Goal: Entertainment & Leisure: Consume media (video, audio)

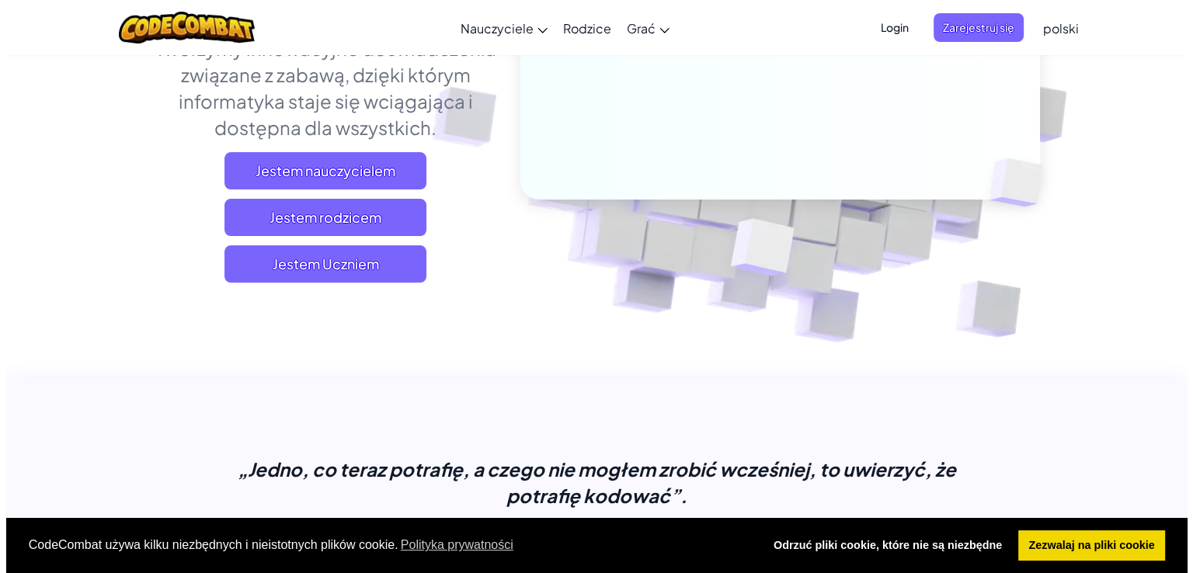
scroll to position [311, 0]
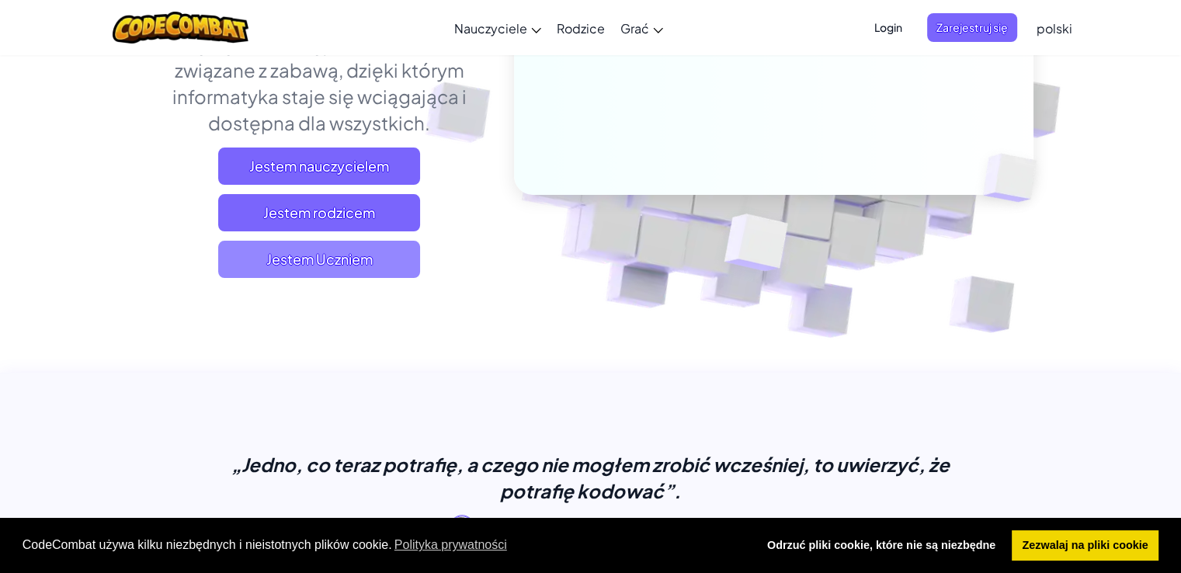
click at [335, 256] on font "Jestem Uczniem" at bounding box center [319, 259] width 106 height 18
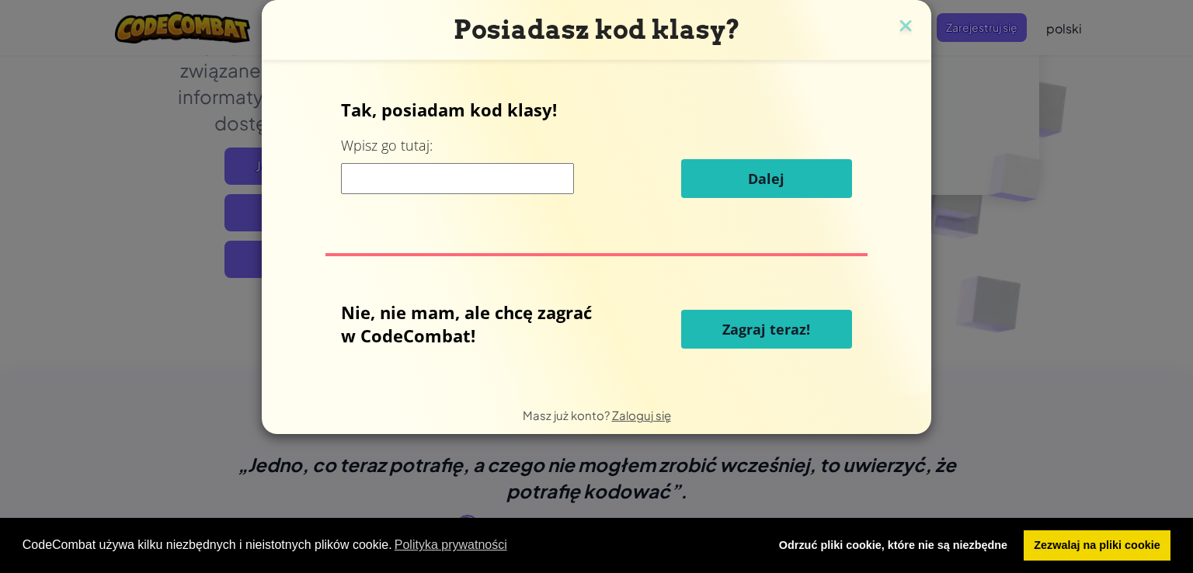
click at [729, 318] on button "Zagraj teraz!" at bounding box center [766, 329] width 171 height 39
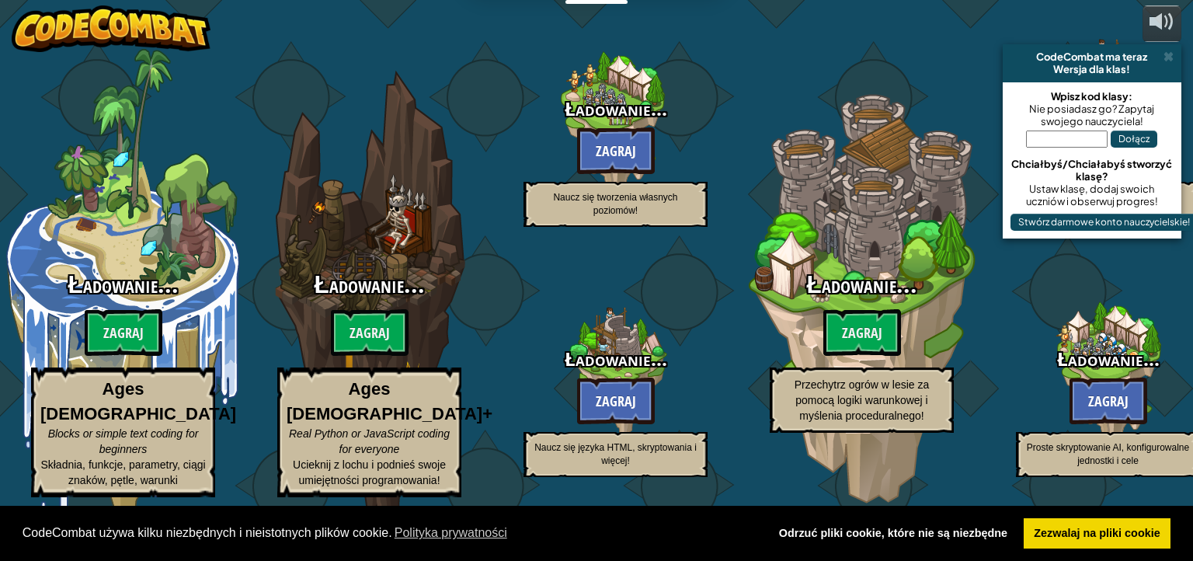
click at [729, 318] on div "Ładowanie... Zagraj Naucz się języka HTML, skryptowania i więcej!" at bounding box center [615, 373] width 246 height 246
select select "pl"
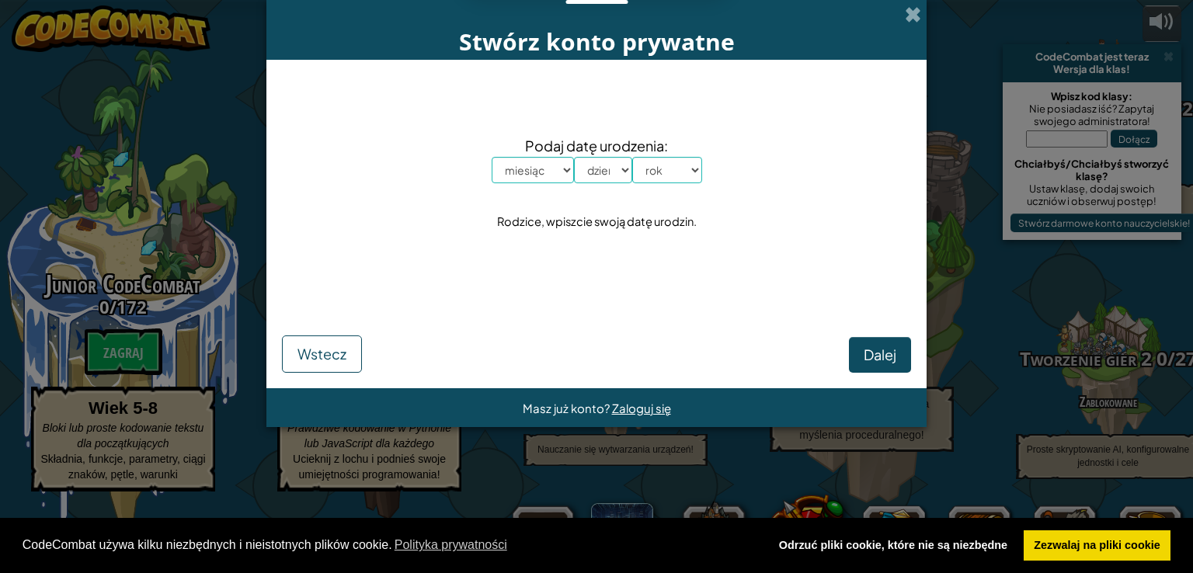
click at [221, 160] on div "Stwórz konto prywatne Podaj datę urodzenia: miesiąc styczeń luty marzec kwiecie…" at bounding box center [596, 286] width 1193 height 573
click at [230, 162] on div "Stwórz konto prywatne Podaj datę urodzenia: miesiąc styczeń luty marzec kwiecie…" at bounding box center [596, 286] width 1193 height 573
click at [914, 17] on span at bounding box center [913, 14] width 16 height 16
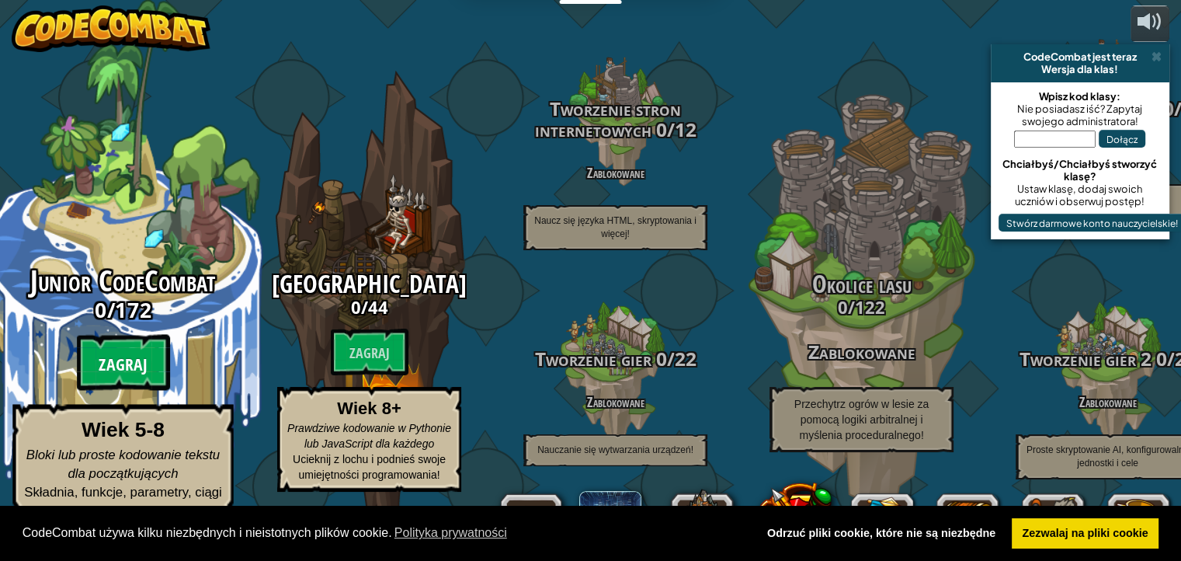
click at [124, 350] on btn "Zagraj" at bounding box center [123, 363] width 93 height 56
select select "pl"
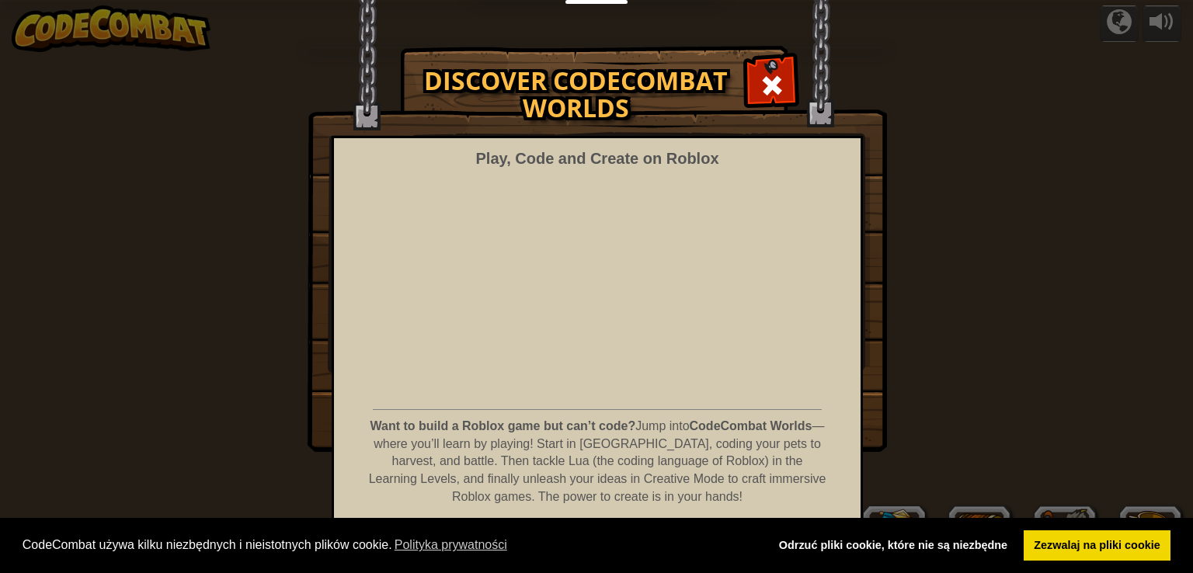
select select "pl"
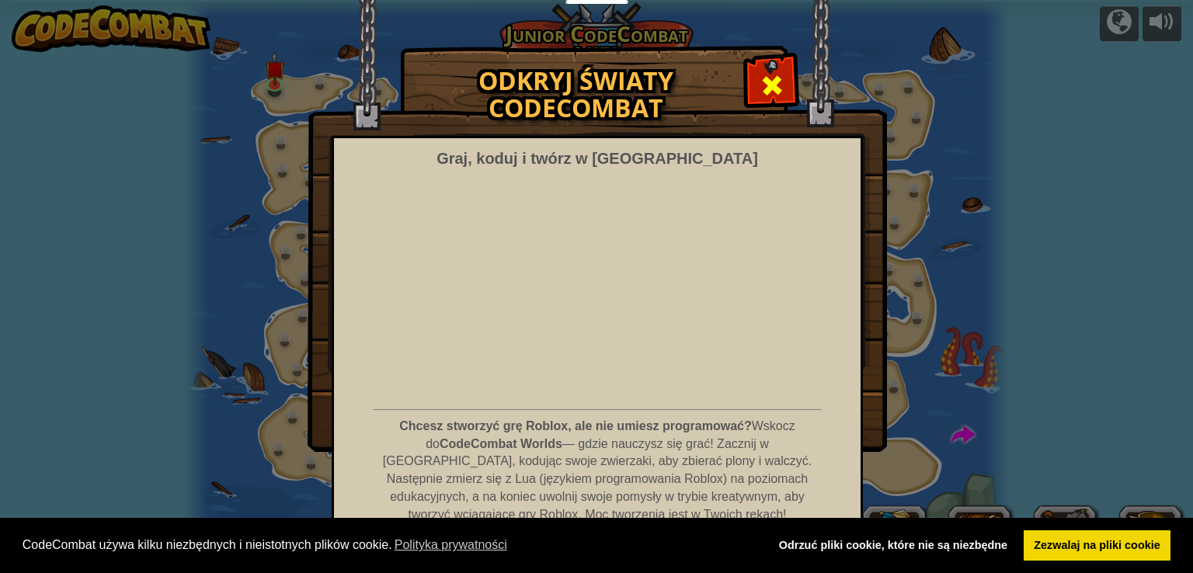
click at [775, 89] on span at bounding box center [772, 85] width 25 height 25
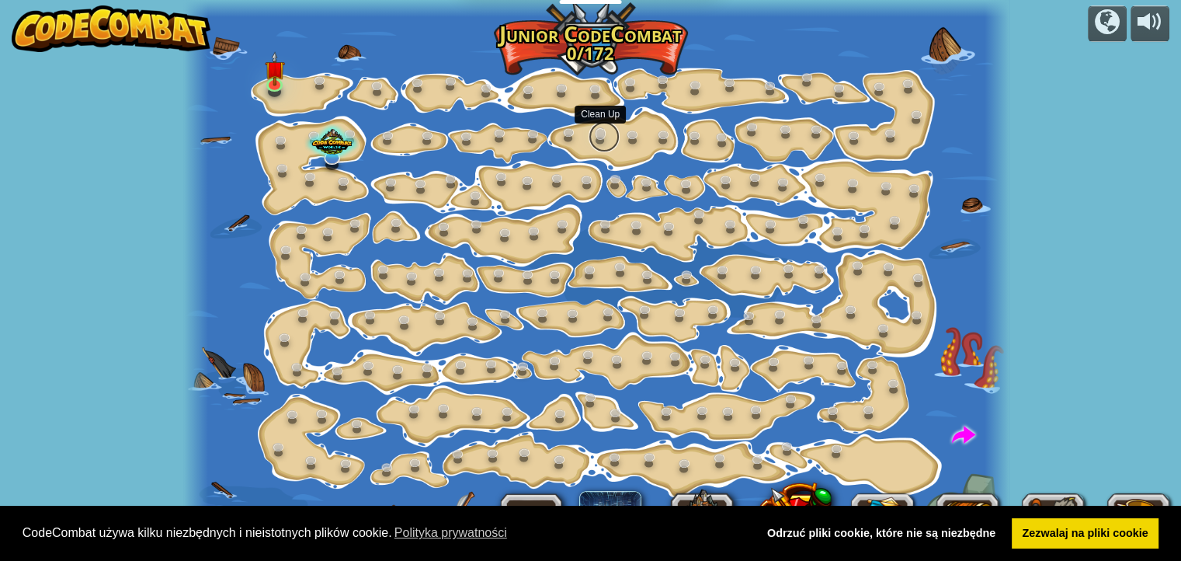
click at [593, 140] on link at bounding box center [604, 136] width 31 height 31
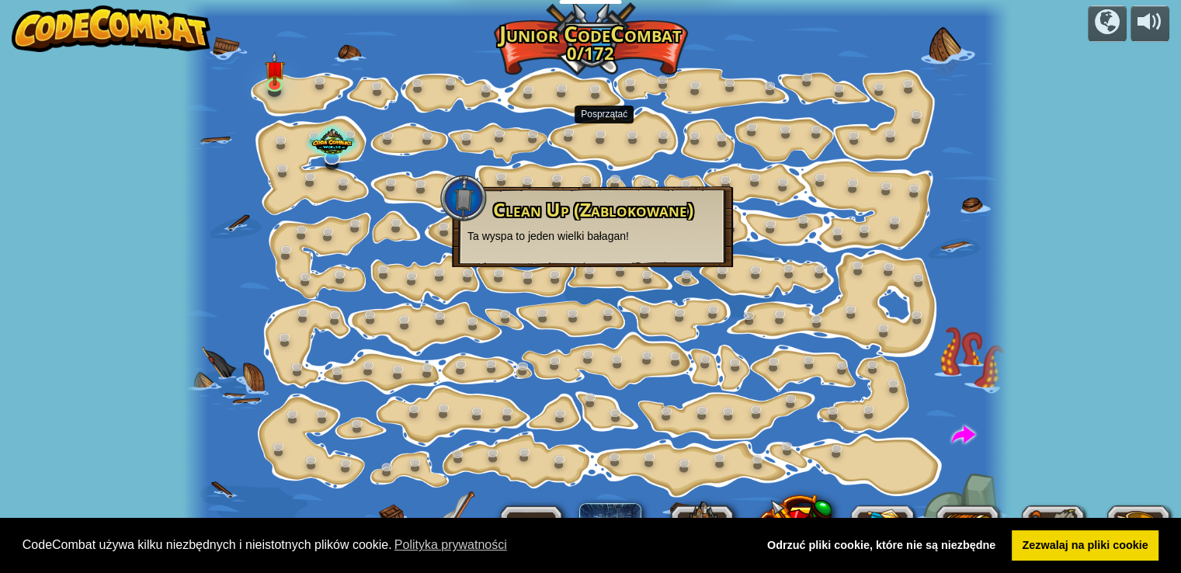
click at [341, 169] on div at bounding box center [596, 286] width 826 height 573
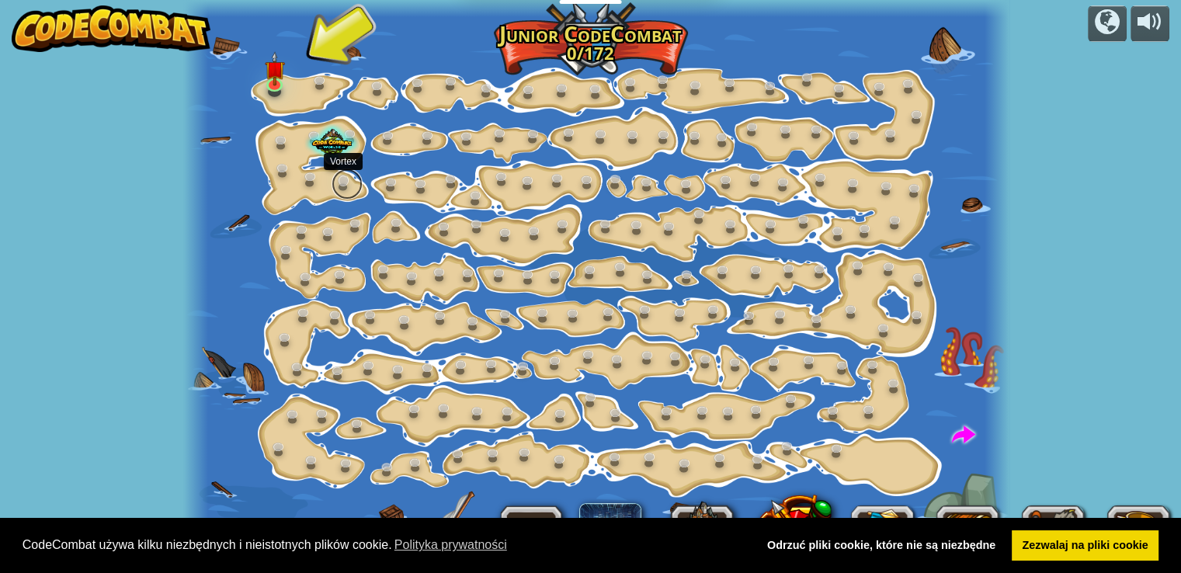
click at [345, 181] on link at bounding box center [347, 184] width 31 height 31
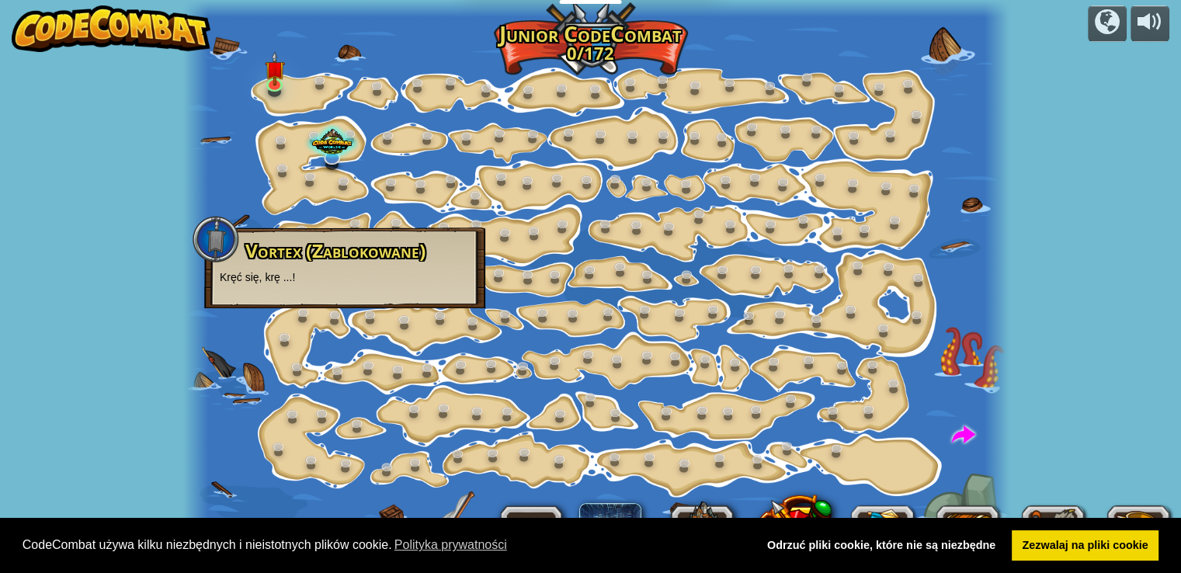
click at [423, 172] on div at bounding box center [596, 286] width 826 height 573
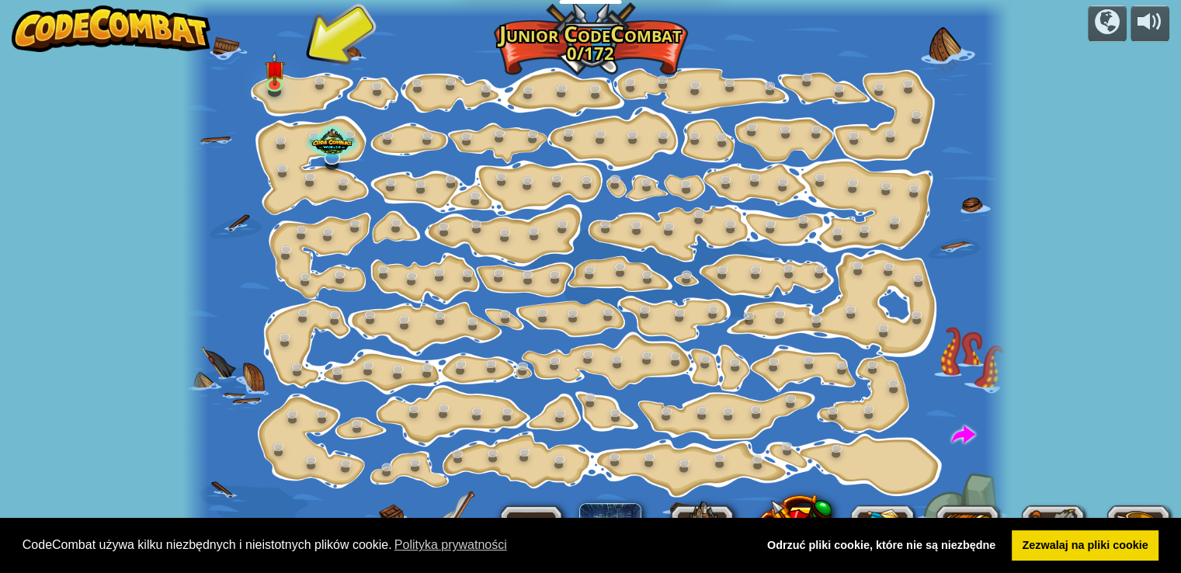
drag, startPoint x: 423, startPoint y: 172, endPoint x: 403, endPoint y: 204, distance: 37.3
click at [402, 204] on div at bounding box center [596, 286] width 826 height 573
click at [268, 57] on img at bounding box center [275, 60] width 20 height 47
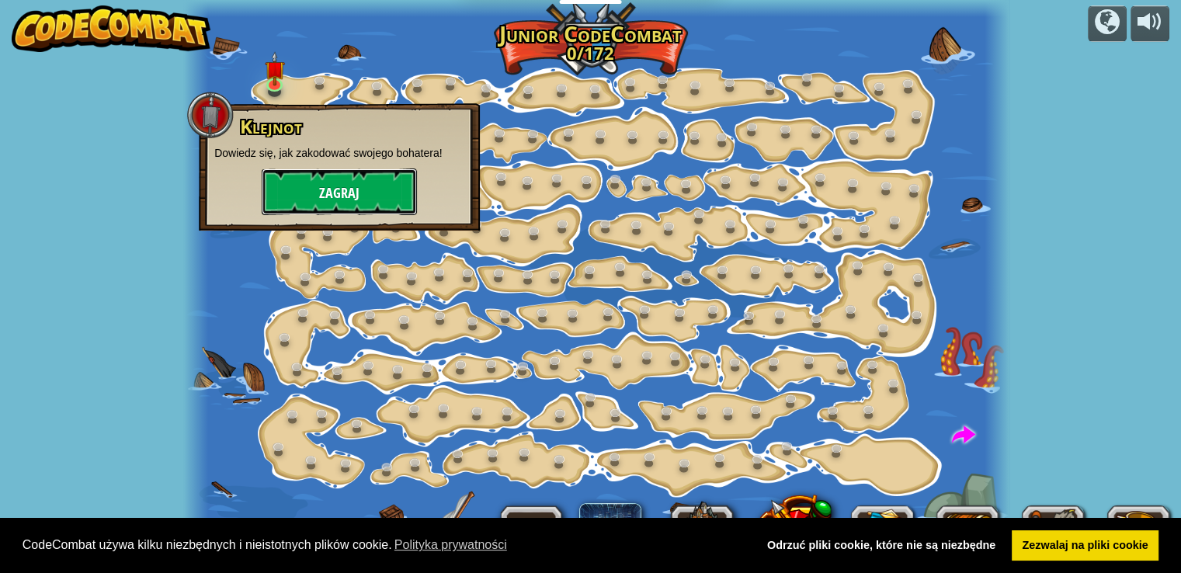
click at [321, 183] on font "Zagraj" at bounding box center [339, 192] width 40 height 19
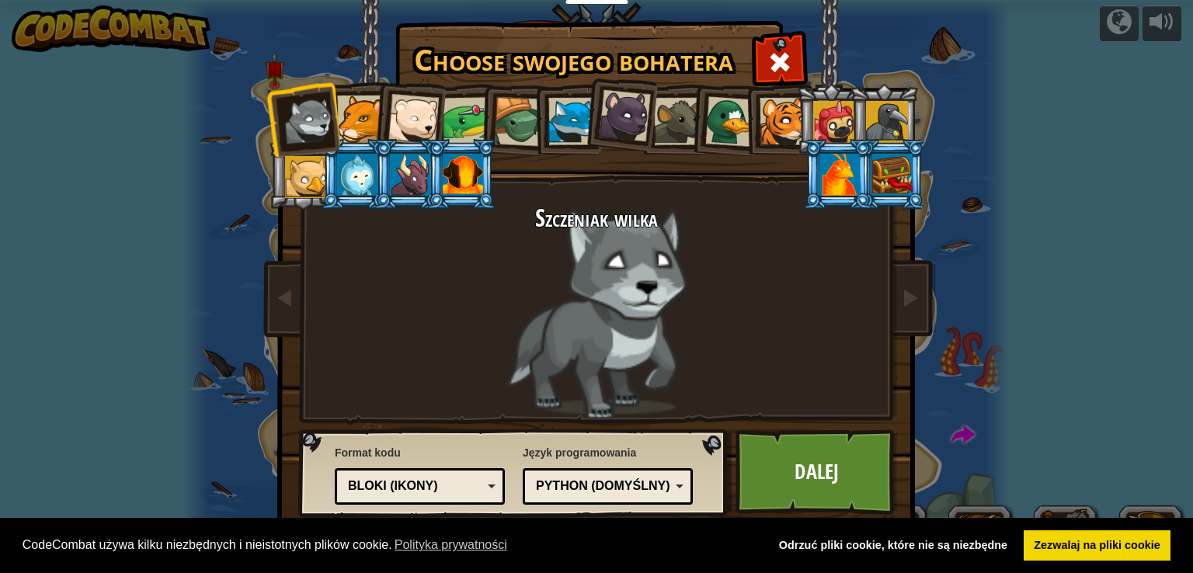
click at [439, 165] on li at bounding box center [461, 174] width 70 height 71
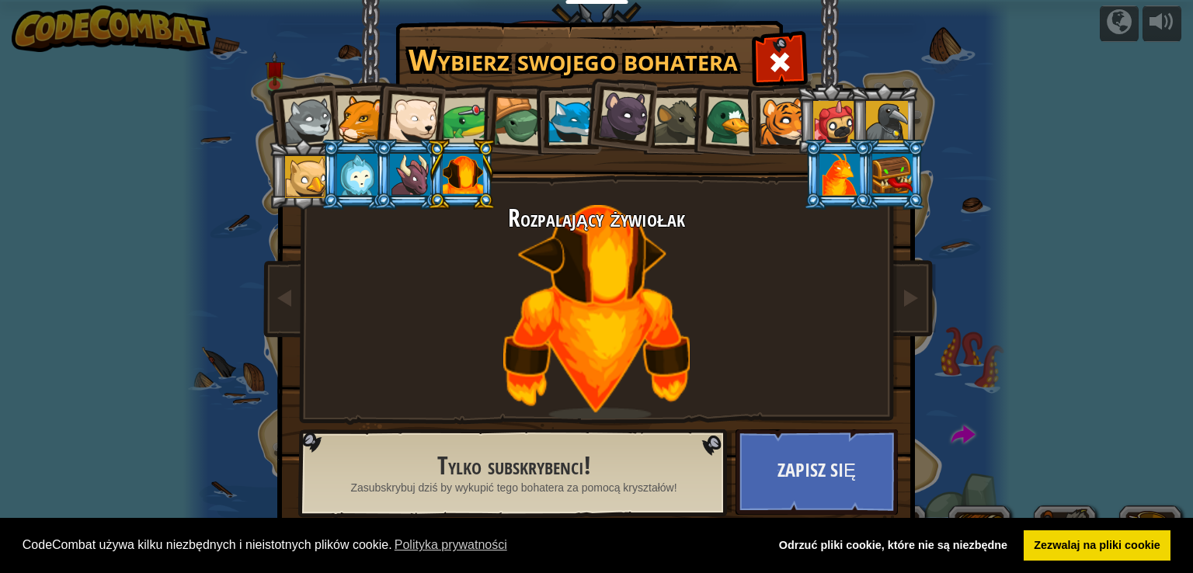
click at [451, 165] on div at bounding box center [463, 175] width 40 height 42
drag, startPoint x: 454, startPoint y: 172, endPoint x: 469, endPoint y: 177, distance: 15.5
click at [465, 175] on div at bounding box center [463, 175] width 40 height 42
click at [469, 177] on div at bounding box center [463, 175] width 40 height 42
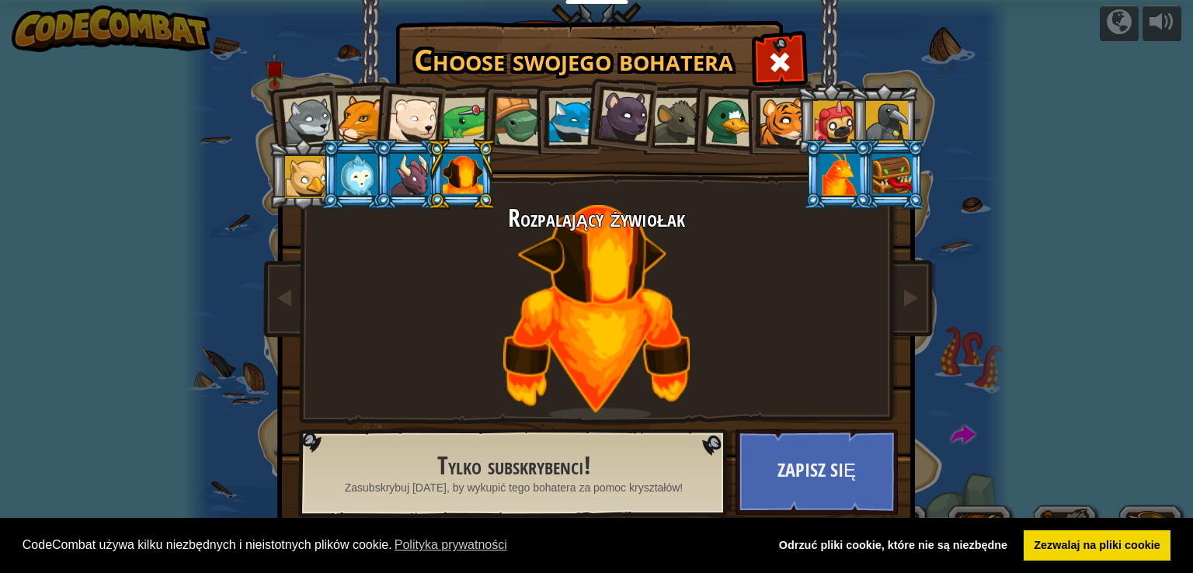
drag, startPoint x: 423, startPoint y: 164, endPoint x: 408, endPoint y: 161, distance: 15.1
click at [408, 84] on ol at bounding box center [597, 84] width 641 height 0
drag, startPoint x: 408, startPoint y: 161, endPoint x: 349, endPoint y: 106, distance: 80.8
click at [403, 150] on li at bounding box center [409, 174] width 70 height 71
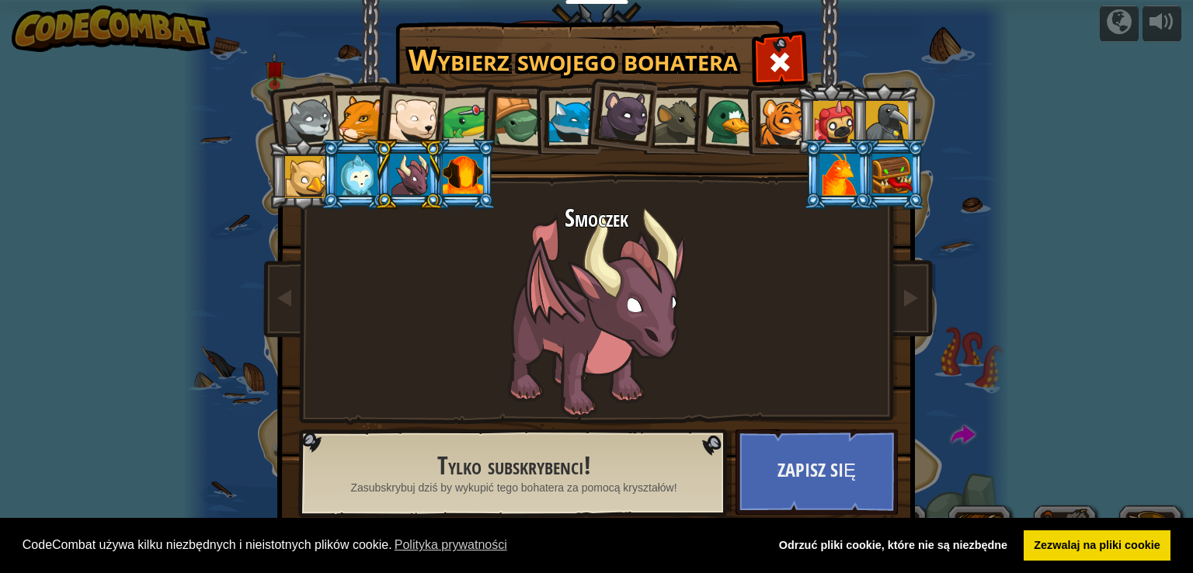
drag, startPoint x: 341, startPoint y: 110, endPoint x: 409, endPoint y: 136, distance: 73.3
click at [402, 84] on ol at bounding box center [597, 84] width 641 height 0
click at [421, 110] on div at bounding box center [413, 119] width 51 height 51
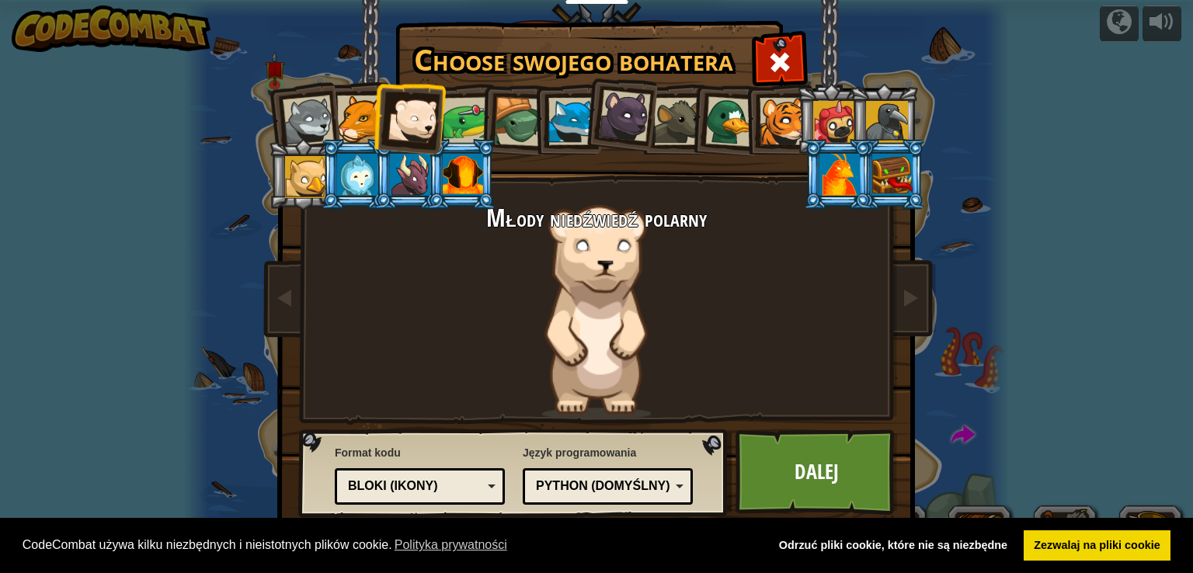
click at [419, 108] on div at bounding box center [413, 119] width 51 height 51
drag, startPoint x: 419, startPoint y: 107, endPoint x: 742, endPoint y: 384, distance: 425.3
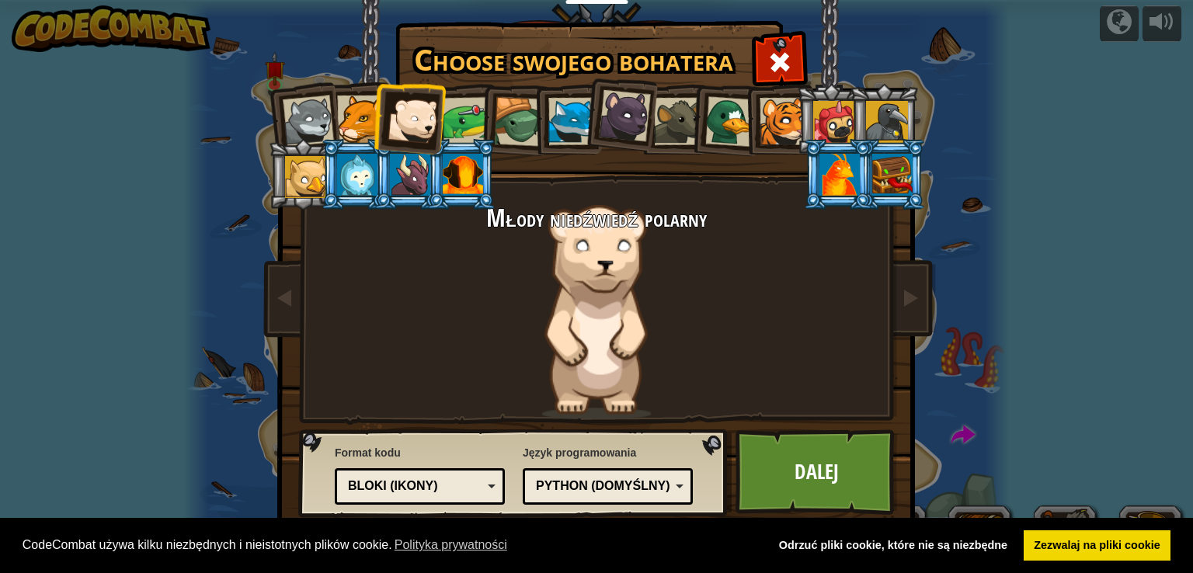
click at [431, 111] on div at bounding box center [413, 119] width 51 height 51
click at [757, 464] on link "Dalej" at bounding box center [817, 472] width 162 height 85
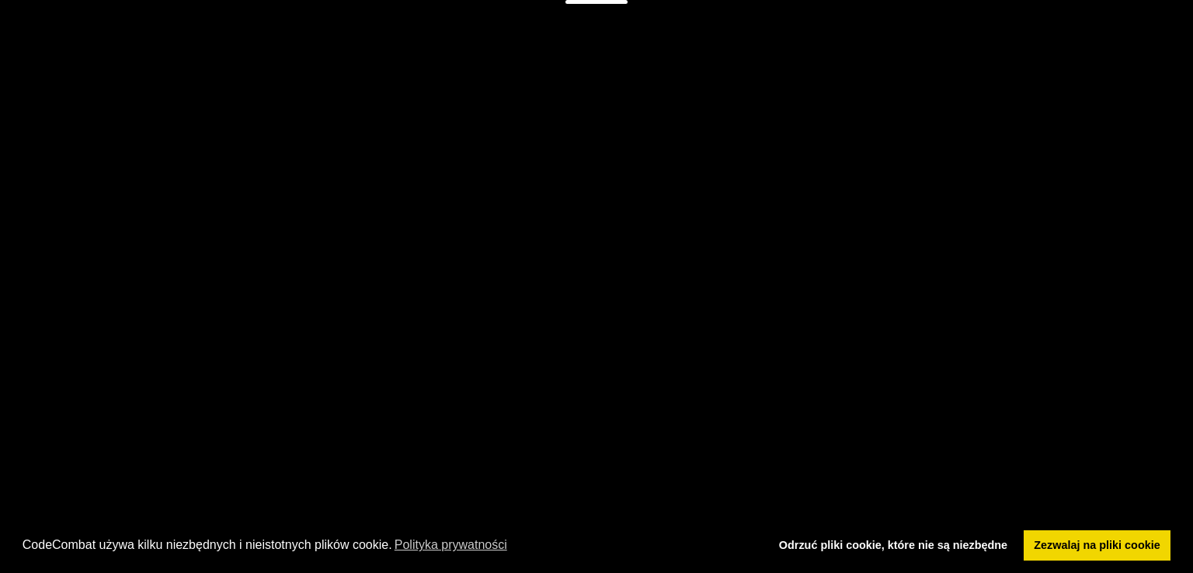
click at [757, 464] on div "The Gem Goals Start Level Błąd podczas ładowania danych z serwera Żeby zagrać w…" at bounding box center [596, 286] width 1193 height 573
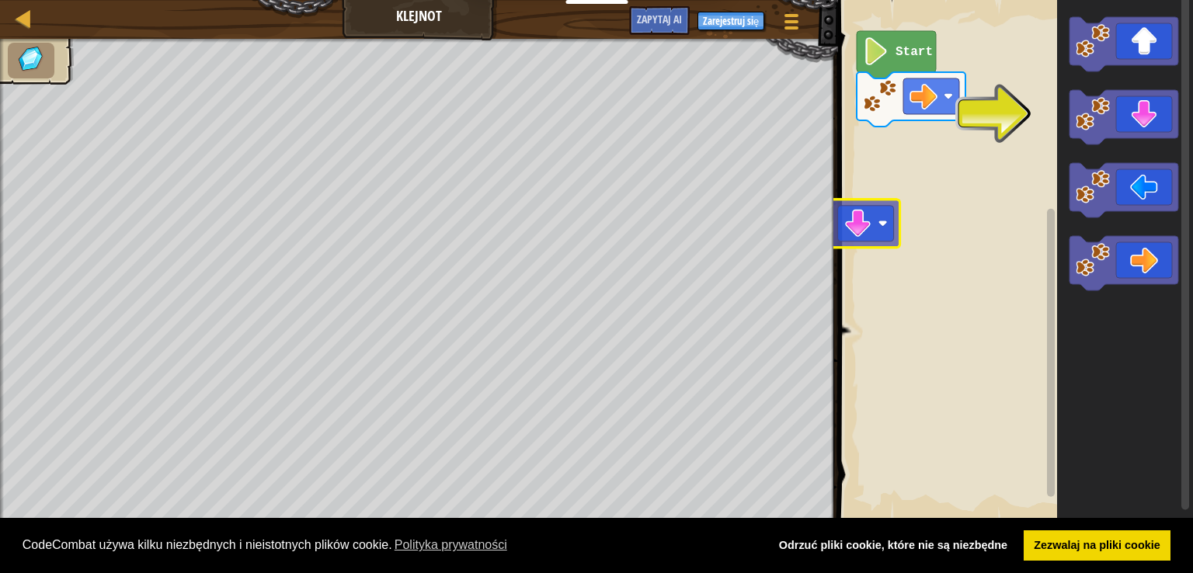
click at [912, 199] on div "Start" at bounding box center [1013, 261] width 360 height 538
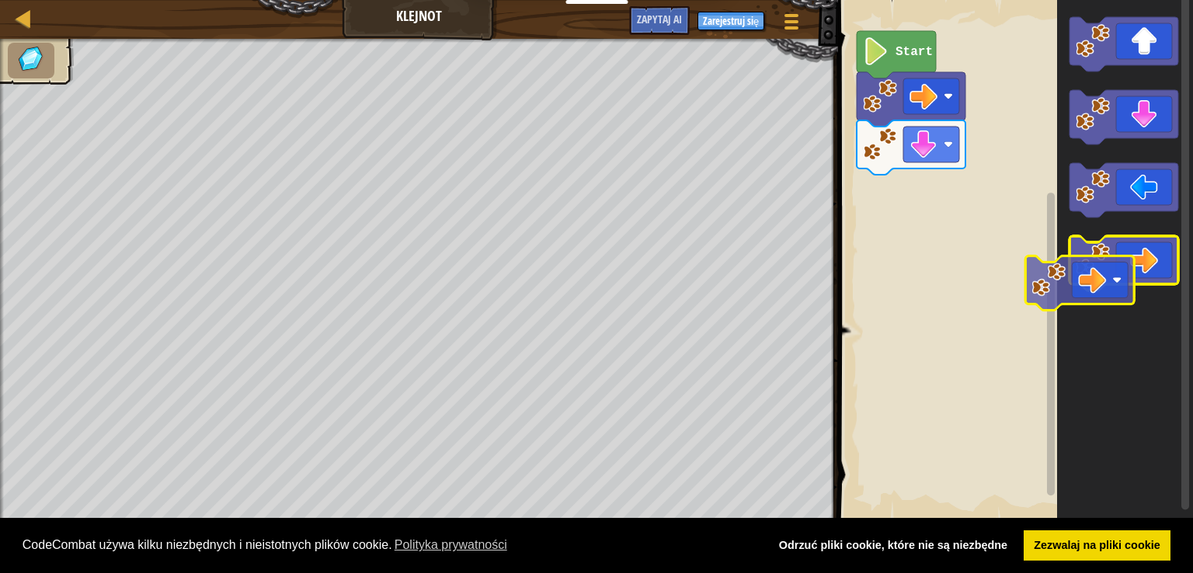
click at [1098, 277] on g "Obszar roboczy Blockly" at bounding box center [1124, 263] width 109 height 54
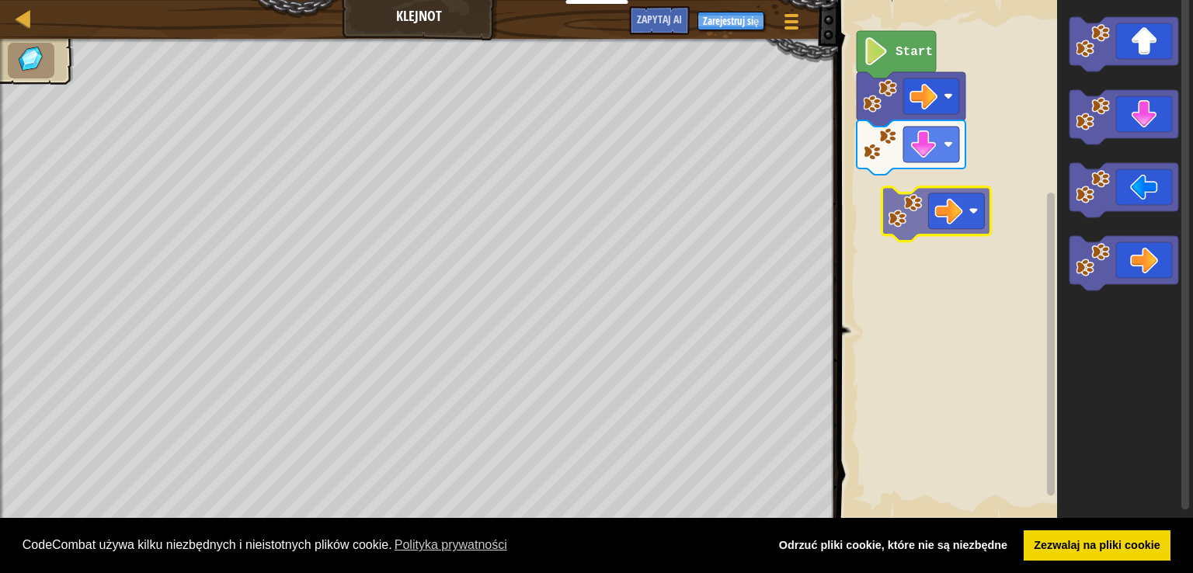
click at [922, 221] on div "Start" at bounding box center [1013, 261] width 360 height 538
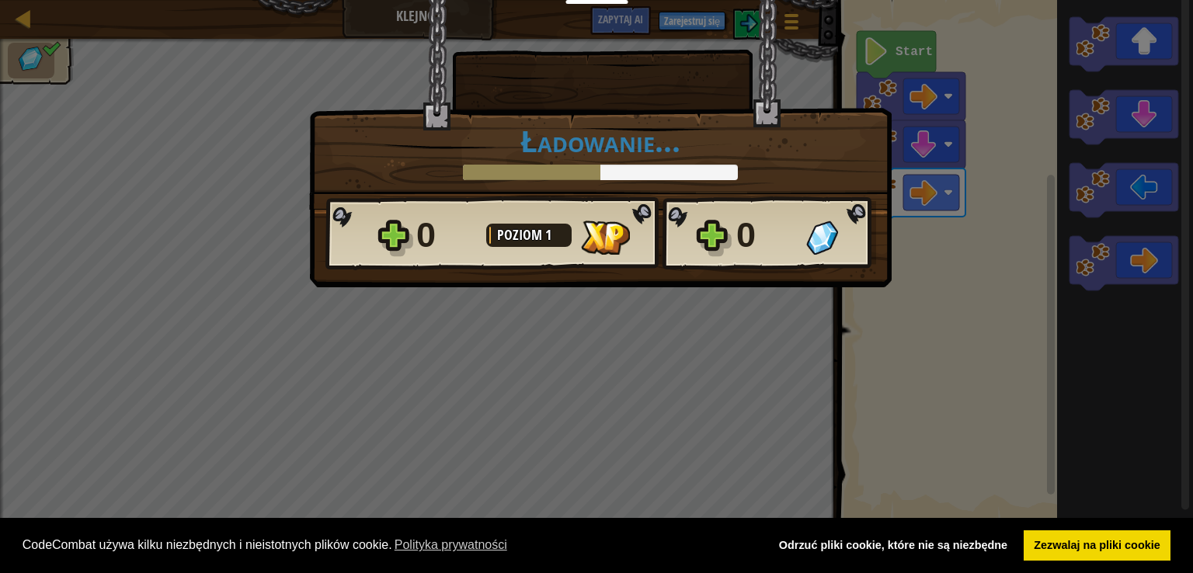
click at [917, 51] on div "× Jak uratować ci się dziesięć poziomów? Ładowanie... Siatki wielowypustowe... …" at bounding box center [596, 286] width 1193 height 573
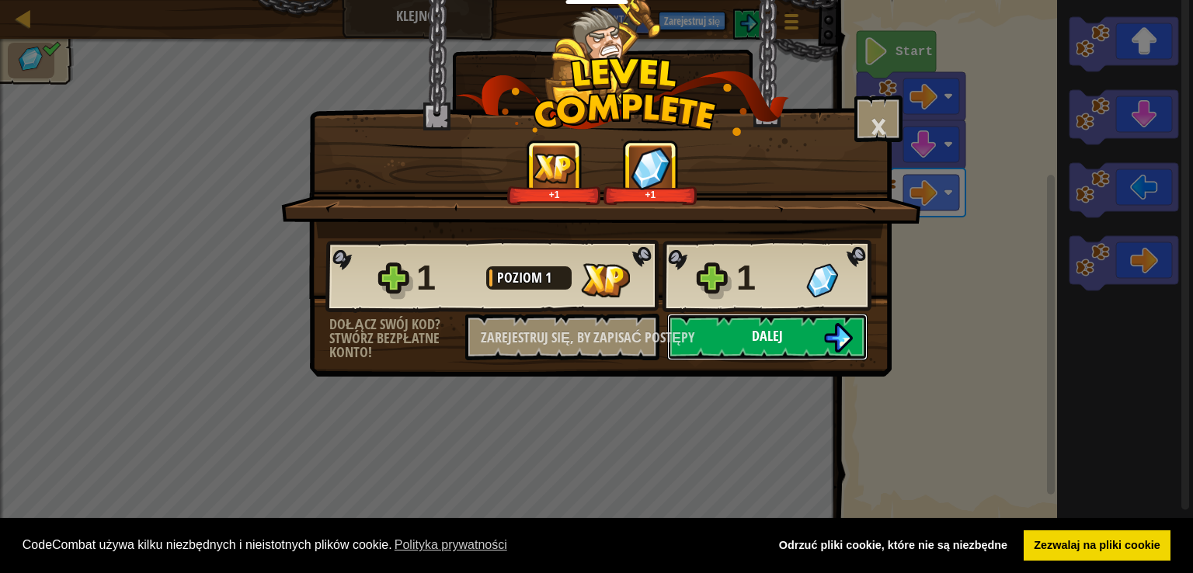
click at [826, 340] on img at bounding box center [838, 338] width 30 height 30
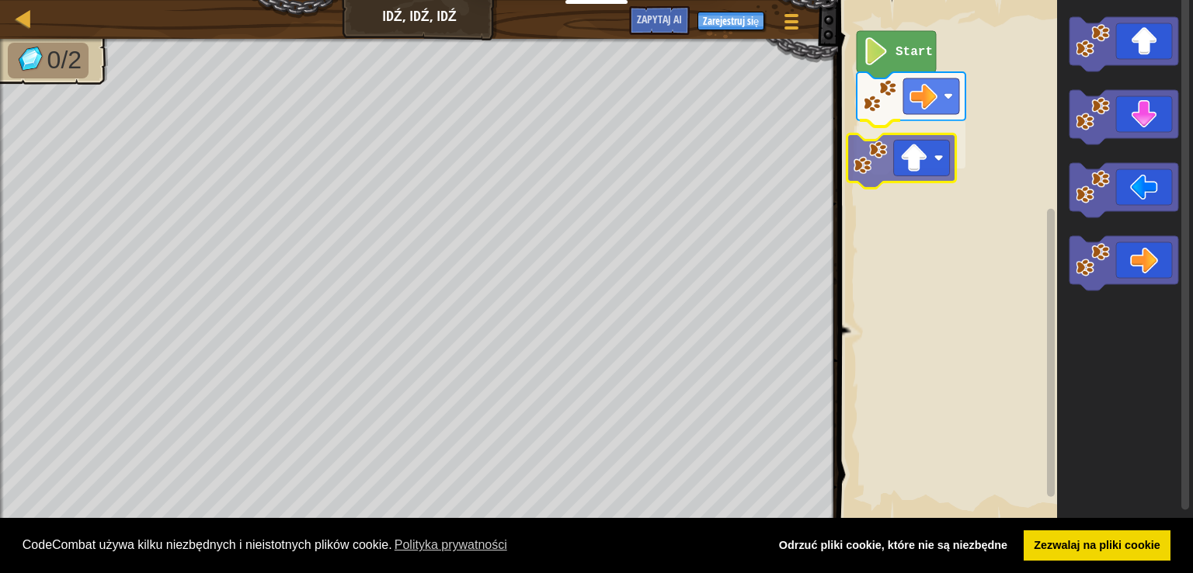
click at [917, 162] on div "Start" at bounding box center [1013, 261] width 360 height 538
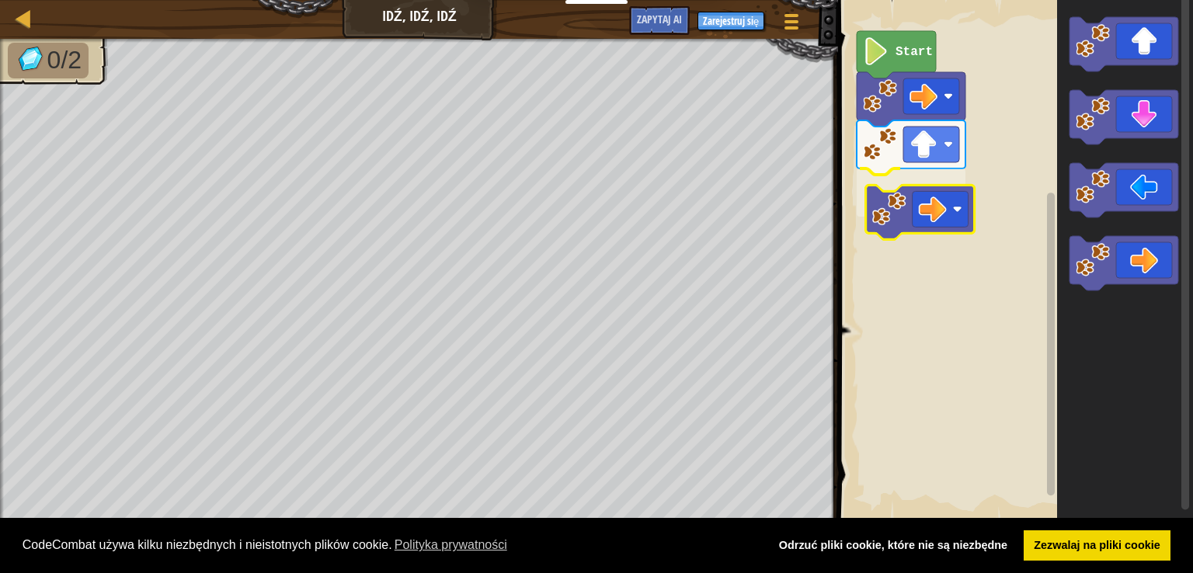
click at [960, 227] on div "Start" at bounding box center [1013, 261] width 360 height 538
click at [960, 227] on rect "Obszar roboczy Blockly" at bounding box center [1013, 261] width 360 height 538
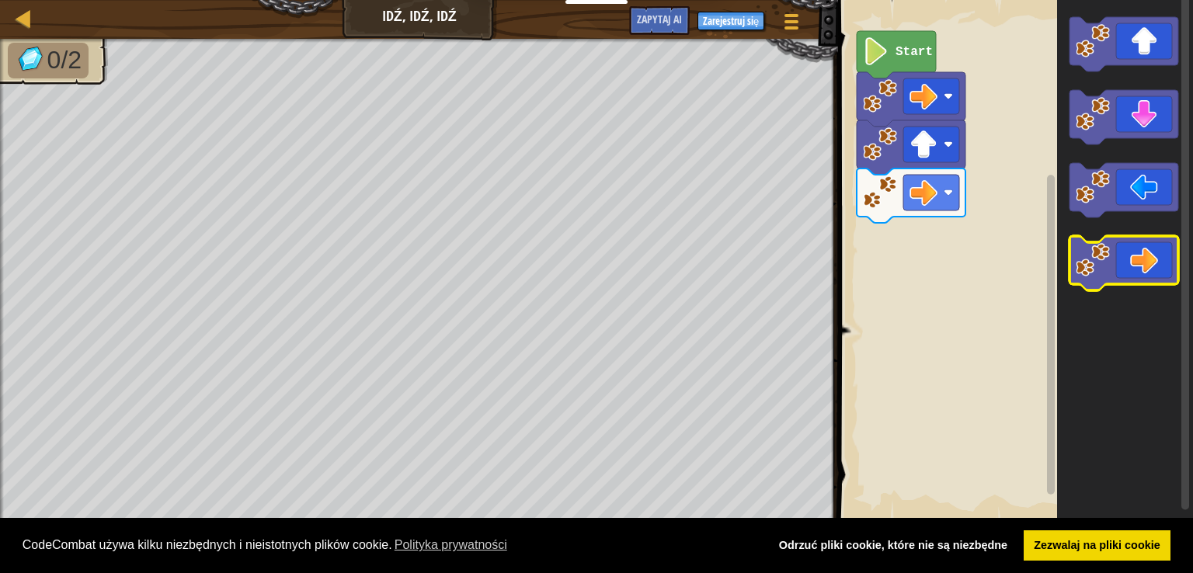
click at [1115, 248] on icon "Obszar roboczy Blockly" at bounding box center [1124, 263] width 109 height 54
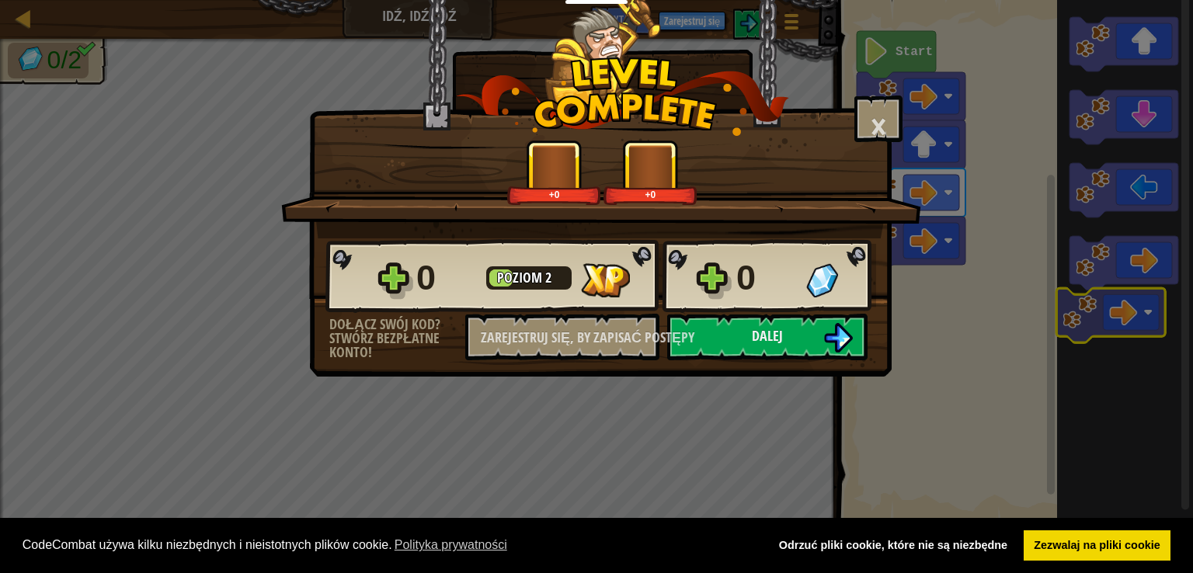
click at [1101, 2] on body "Polityka plików cookie CodeCombat używa kilku niezbędnych i nieistotnych plików…" at bounding box center [596, 1] width 1193 height 2
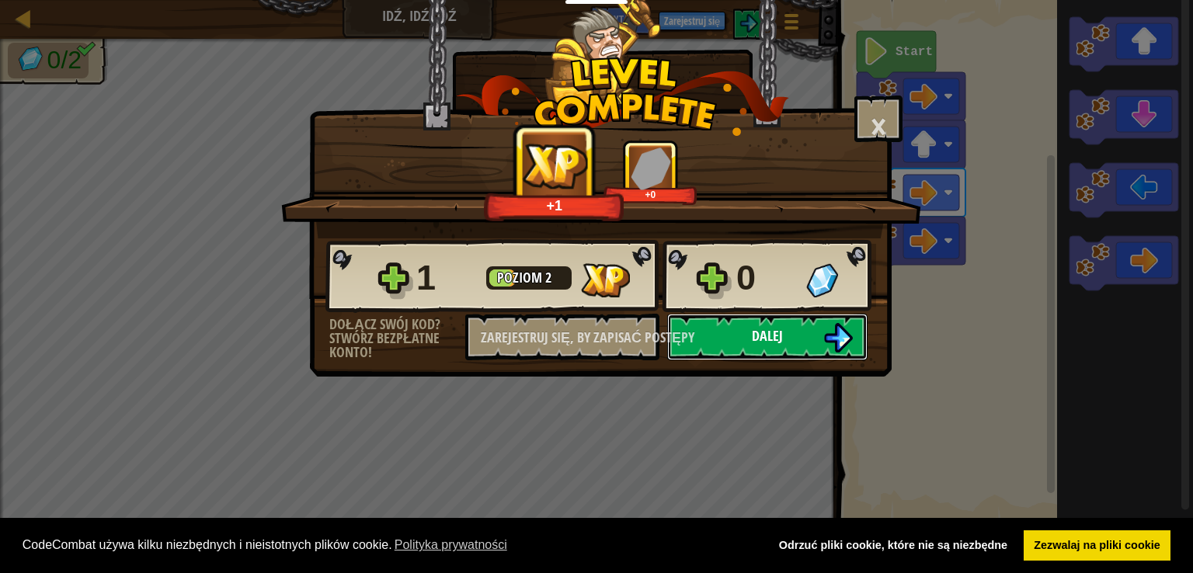
click at [767, 344] on font "Dalej" at bounding box center [767, 335] width 31 height 19
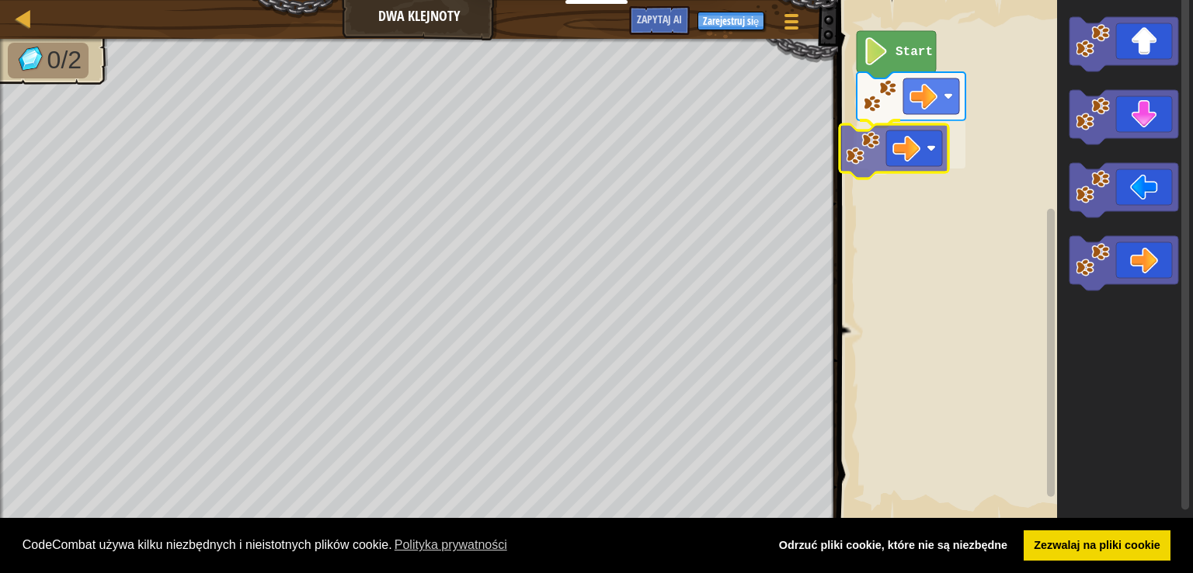
click at [941, 162] on div "Start" at bounding box center [1013, 261] width 360 height 538
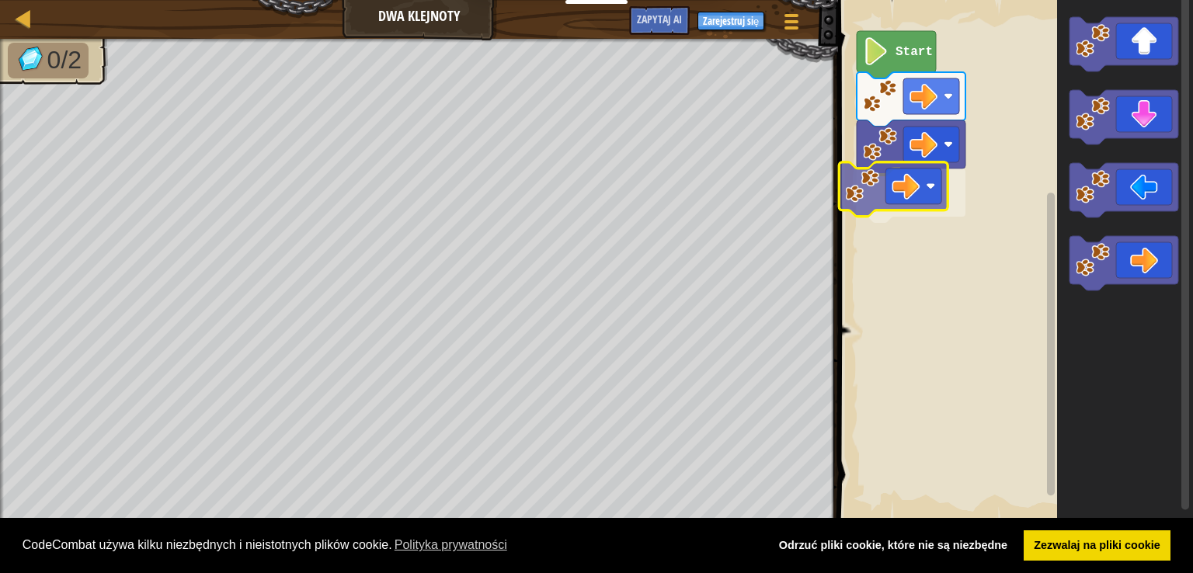
click at [920, 183] on div "Start" at bounding box center [1013, 261] width 360 height 538
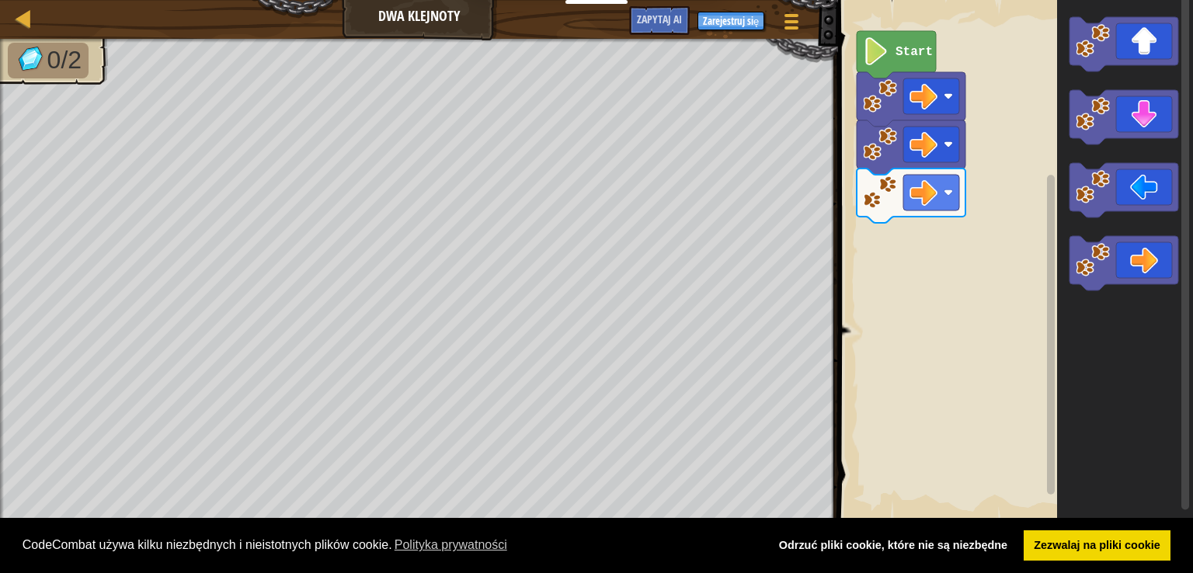
click at [1088, 201] on g "Obszar roboczy Blockly" at bounding box center [1124, 153] width 109 height 273
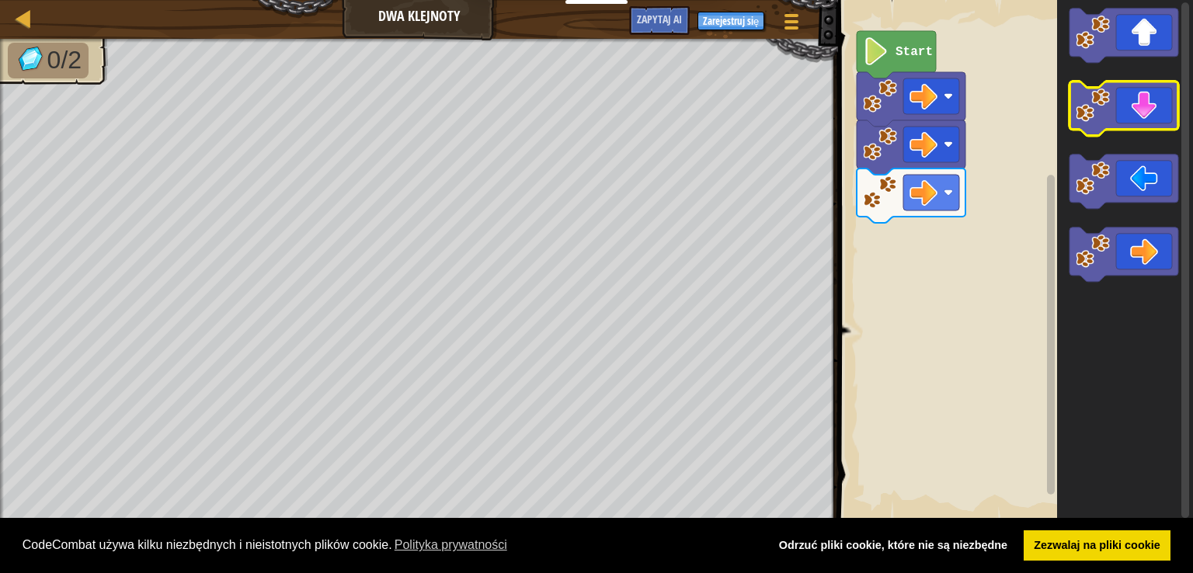
click at [1115, 113] on g "Obszar roboczy Blockly" at bounding box center [1124, 109] width 109 height 54
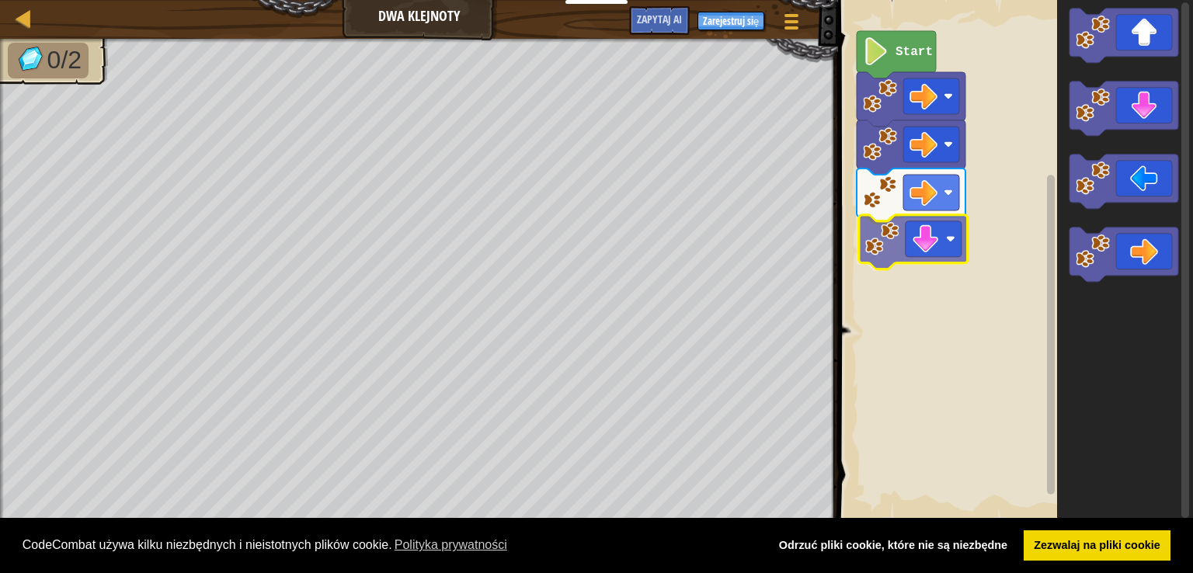
click at [913, 243] on div "Start" at bounding box center [1013, 261] width 360 height 538
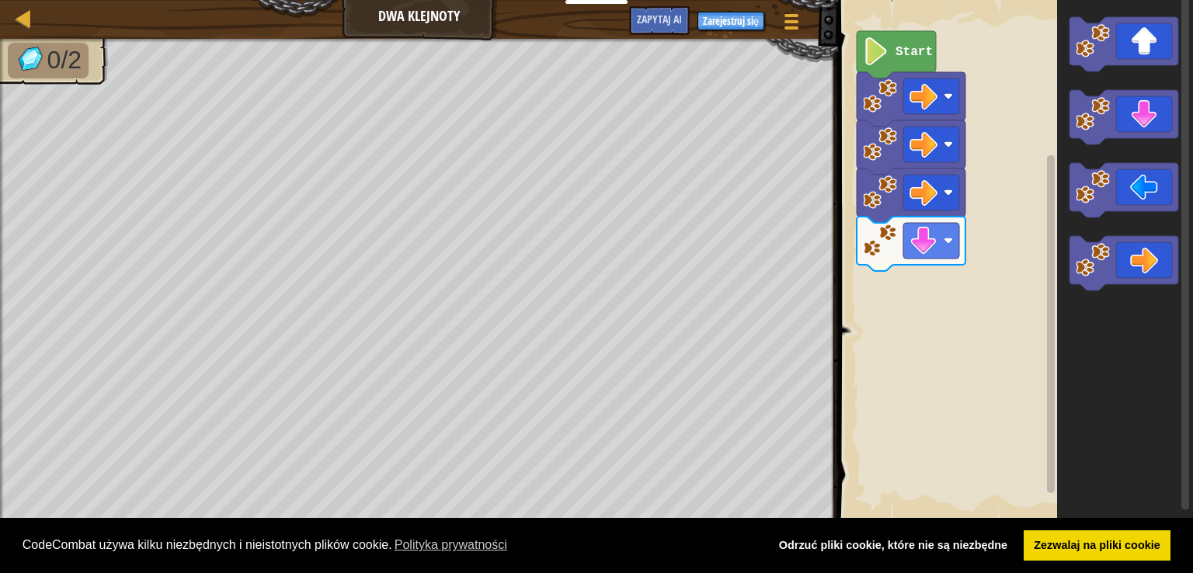
click at [924, 278] on div "Start" at bounding box center [1013, 261] width 360 height 538
click at [962, 292] on div "Start" at bounding box center [1013, 261] width 360 height 538
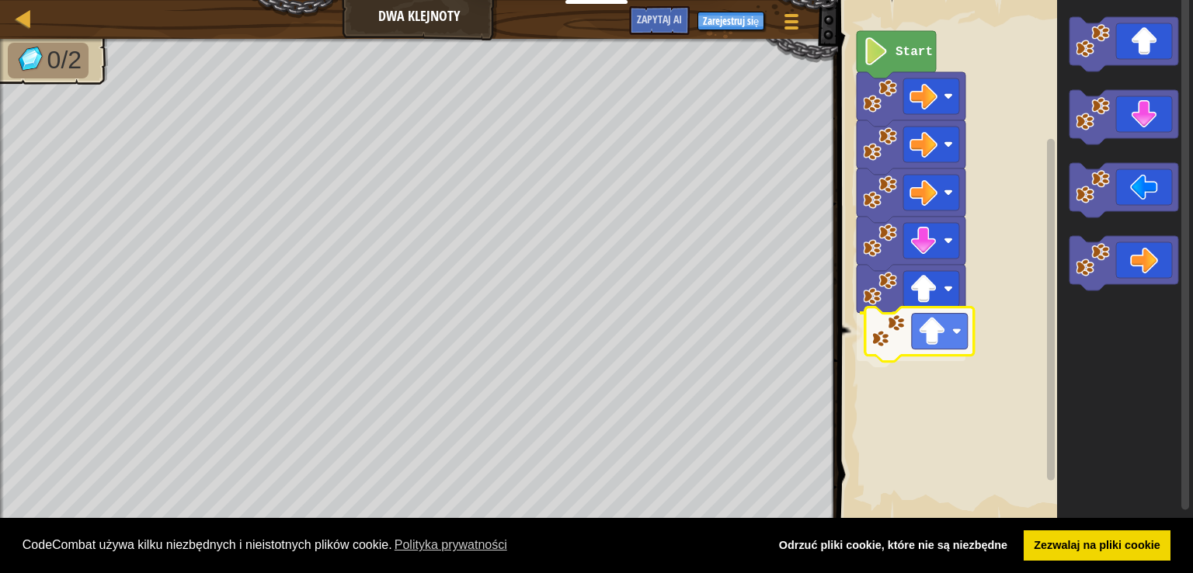
click at [917, 350] on div "Start" at bounding box center [1013, 261] width 360 height 538
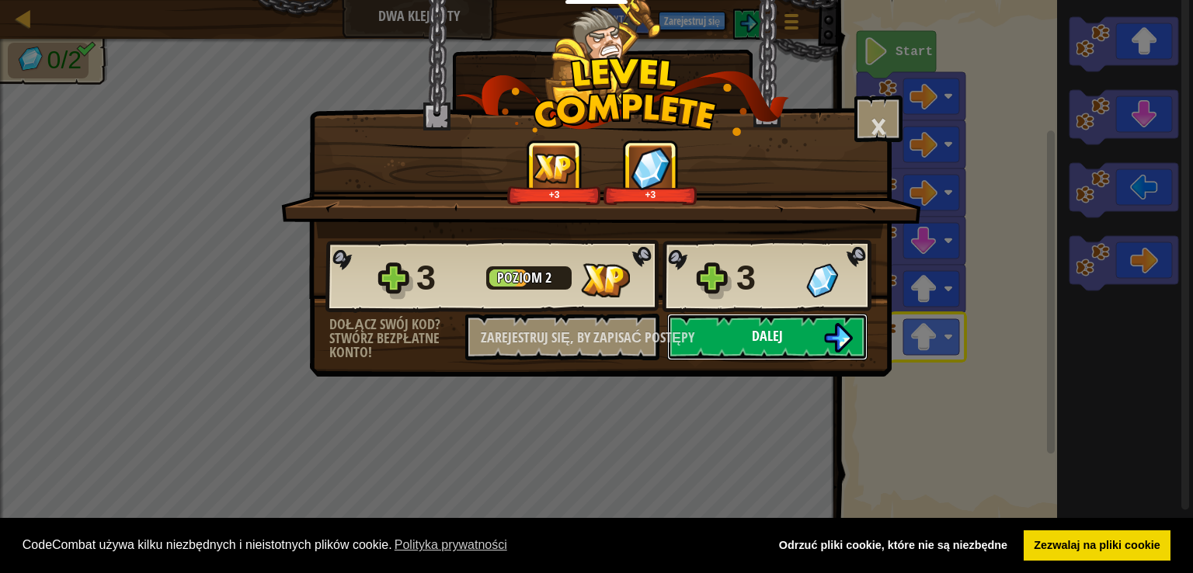
click at [821, 327] on button "Dalej" at bounding box center [767, 337] width 200 height 47
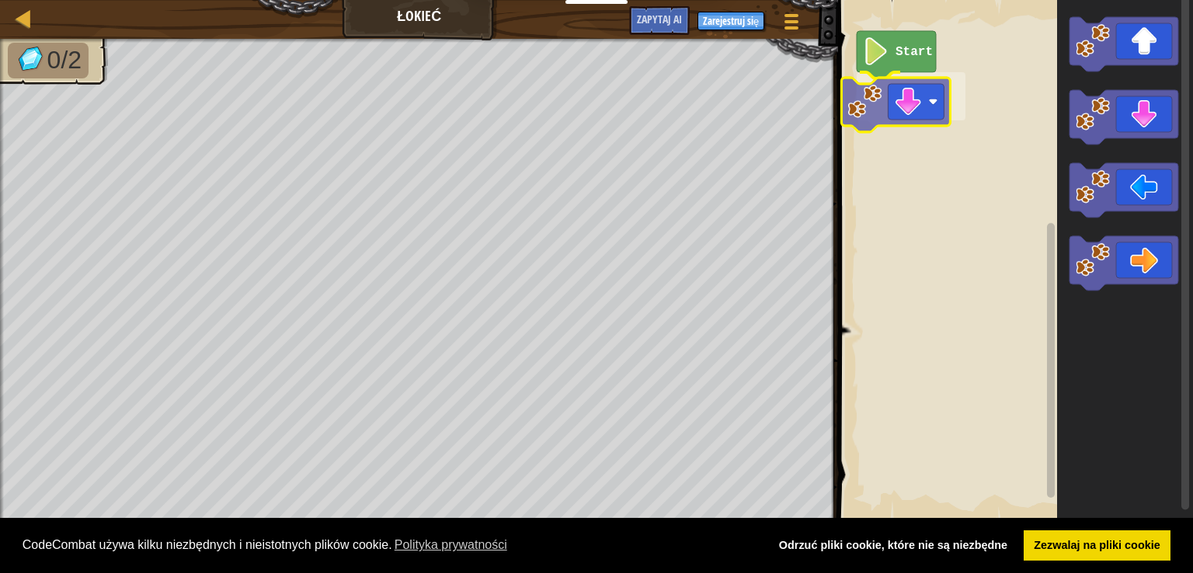
click at [870, 104] on div "Start" at bounding box center [1013, 261] width 360 height 538
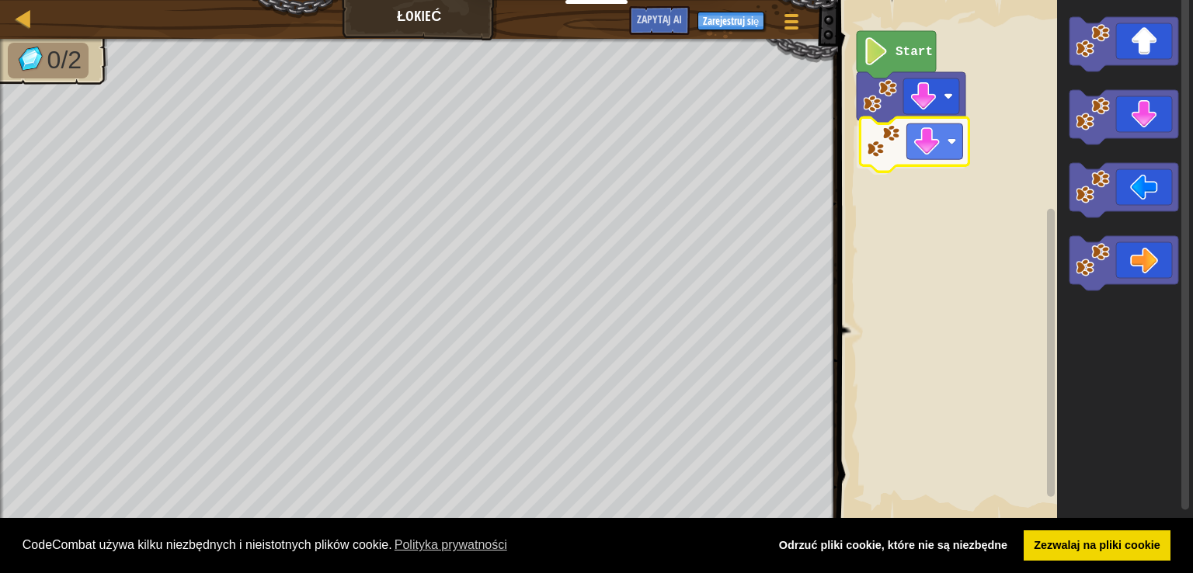
click at [908, 144] on div "Start" at bounding box center [1013, 261] width 360 height 538
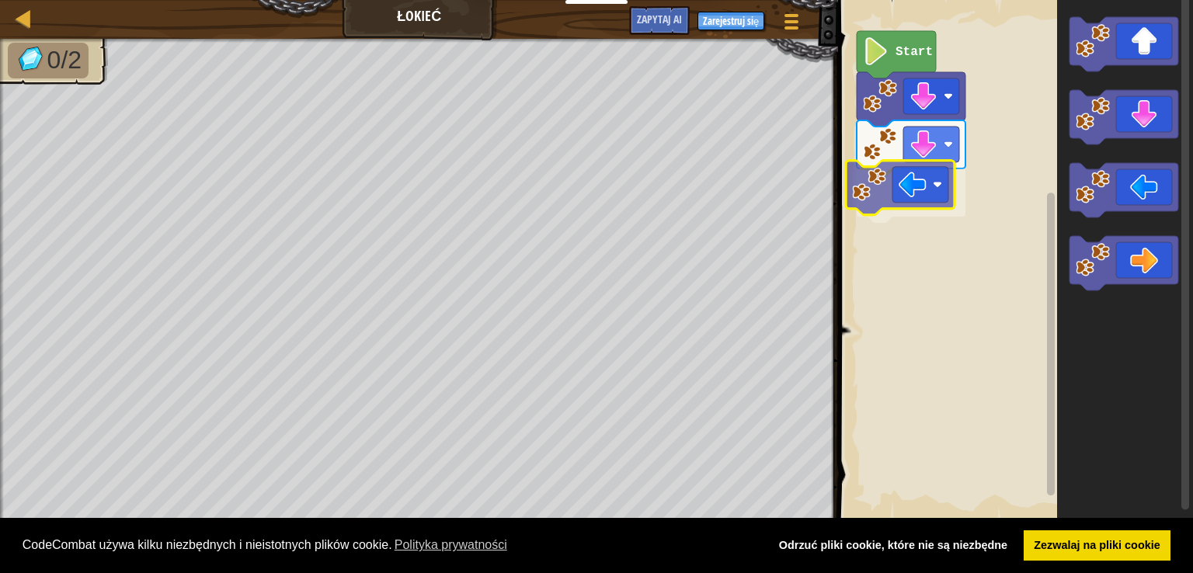
click at [892, 198] on div "Start" at bounding box center [1013, 261] width 360 height 538
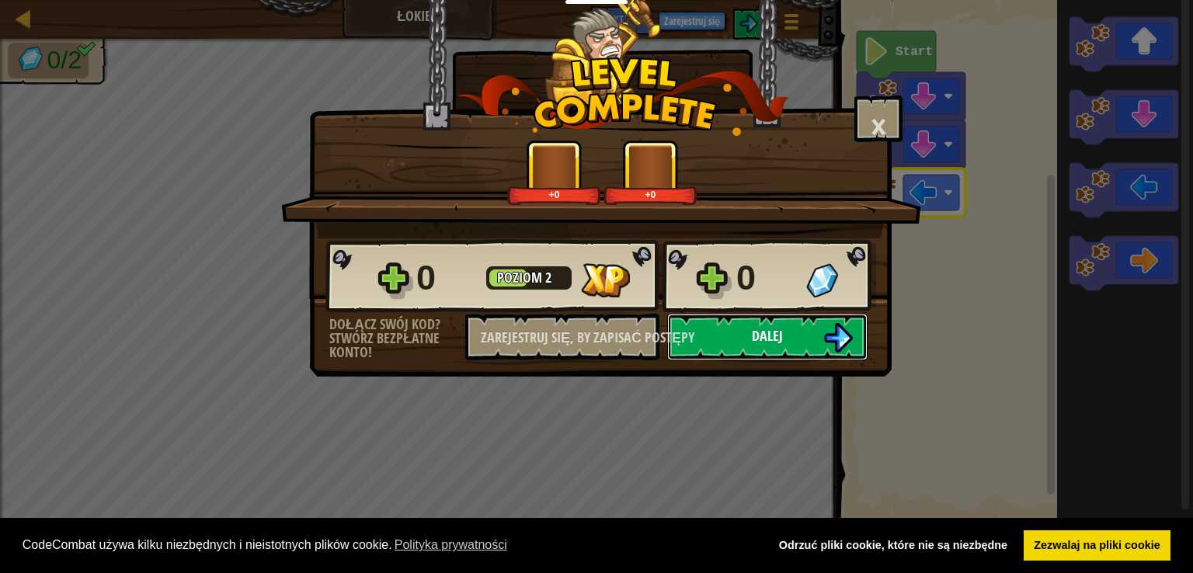
click at [754, 322] on button "Dalej" at bounding box center [767, 337] width 200 height 47
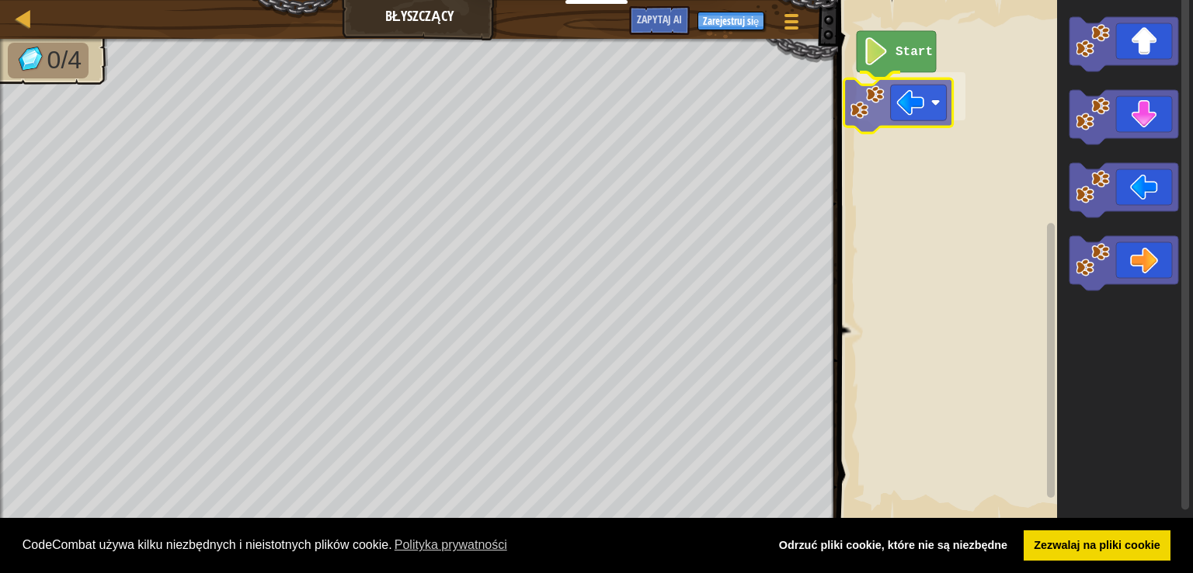
click at [917, 120] on div "Start" at bounding box center [1013, 261] width 360 height 538
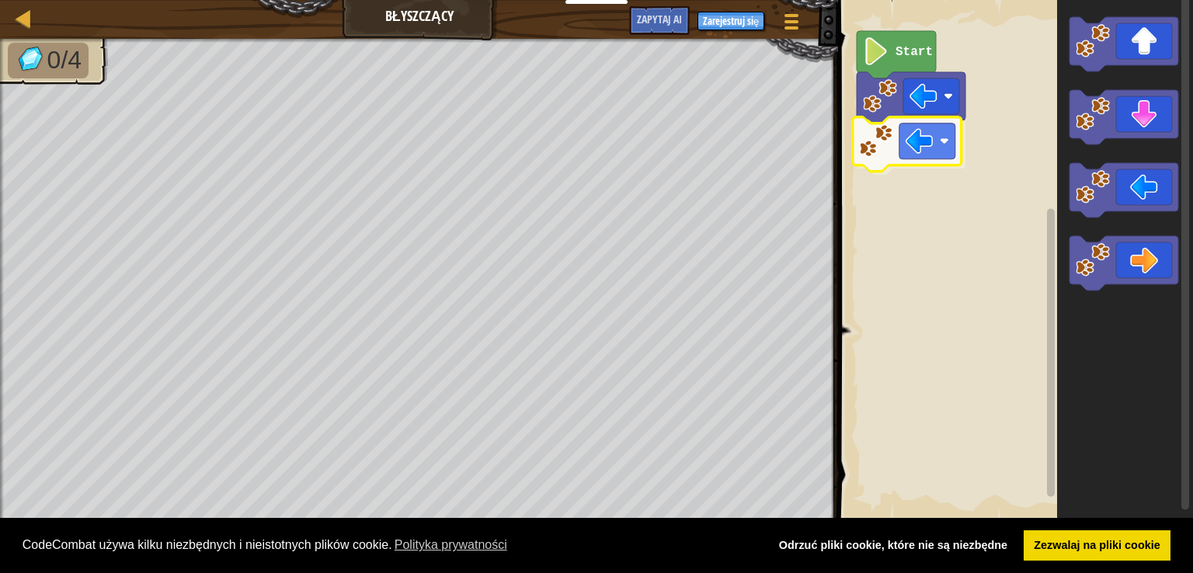
click at [920, 146] on div "Start" at bounding box center [1013, 261] width 360 height 538
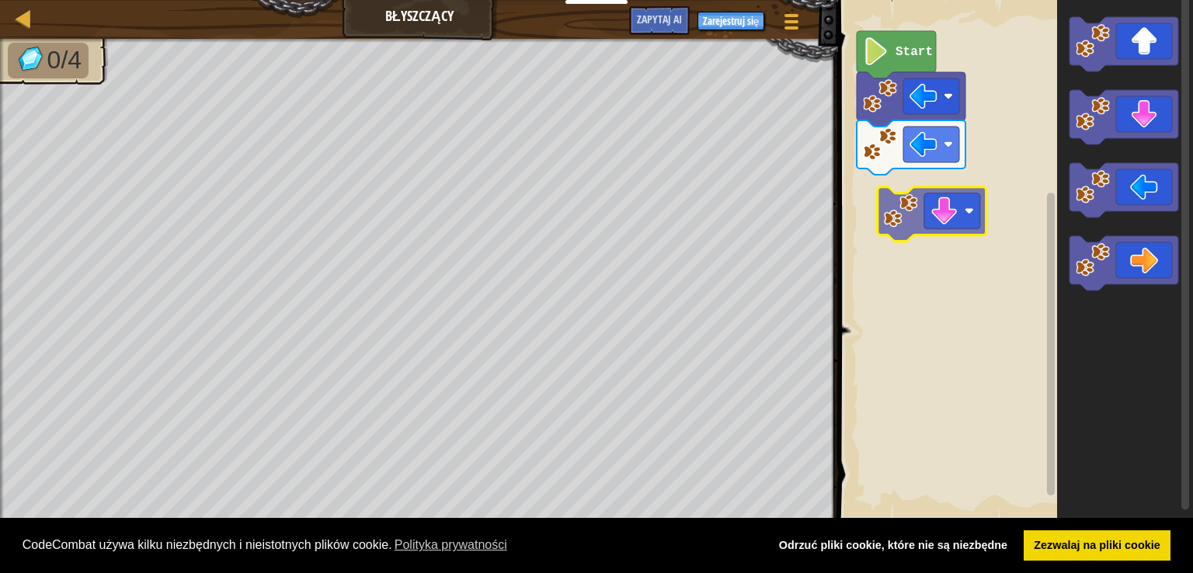
click at [942, 224] on div "Start" at bounding box center [1013, 261] width 360 height 538
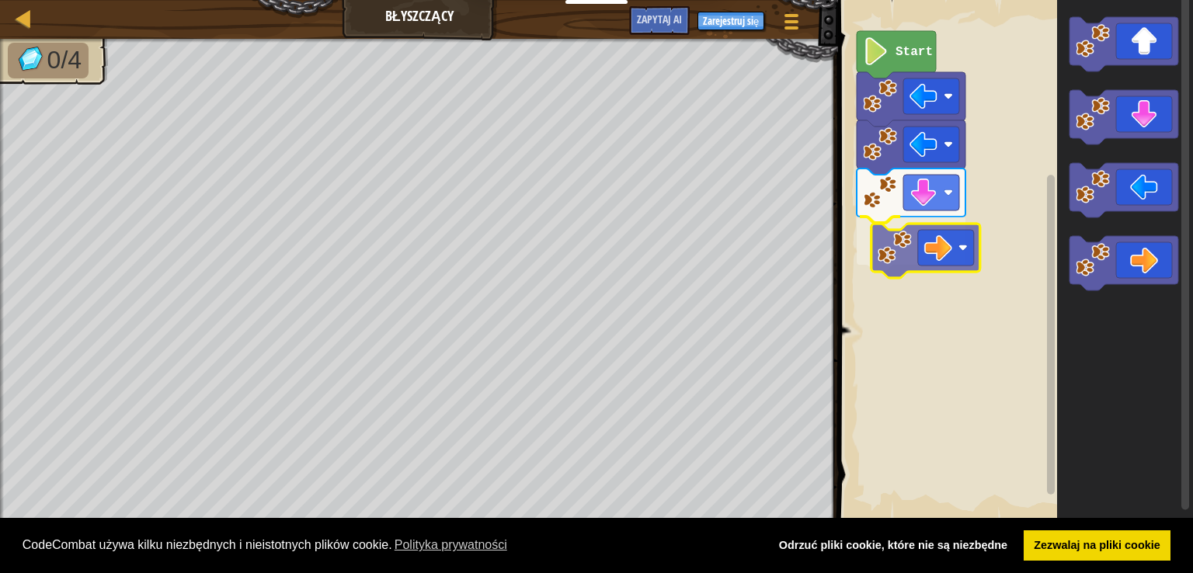
click at [937, 240] on div "Start" at bounding box center [1013, 261] width 360 height 538
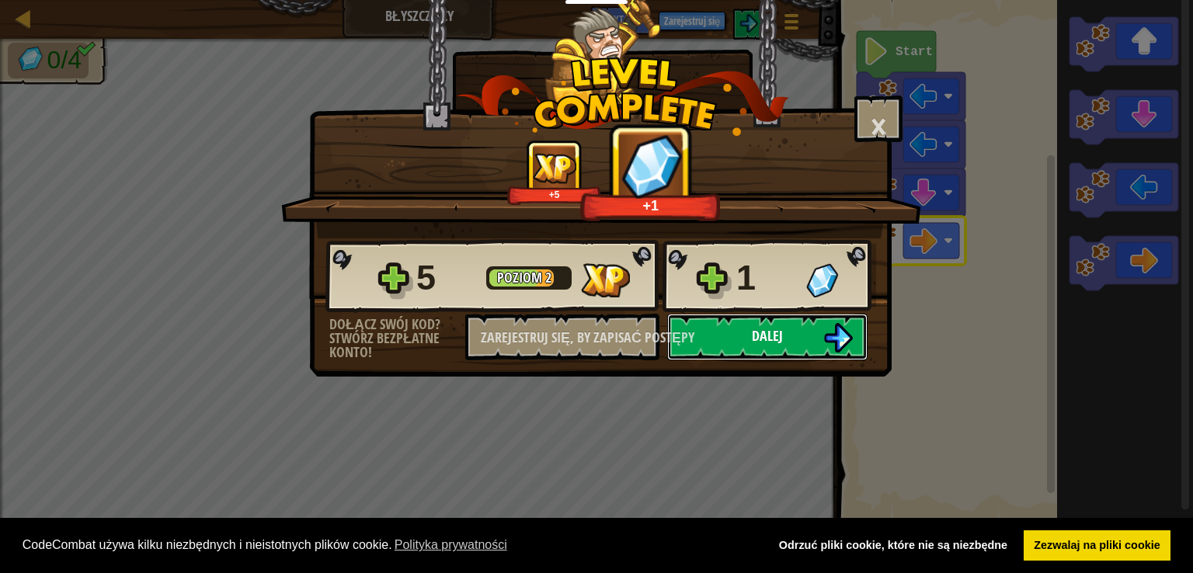
click at [721, 327] on button "Dalej" at bounding box center [767, 337] width 200 height 47
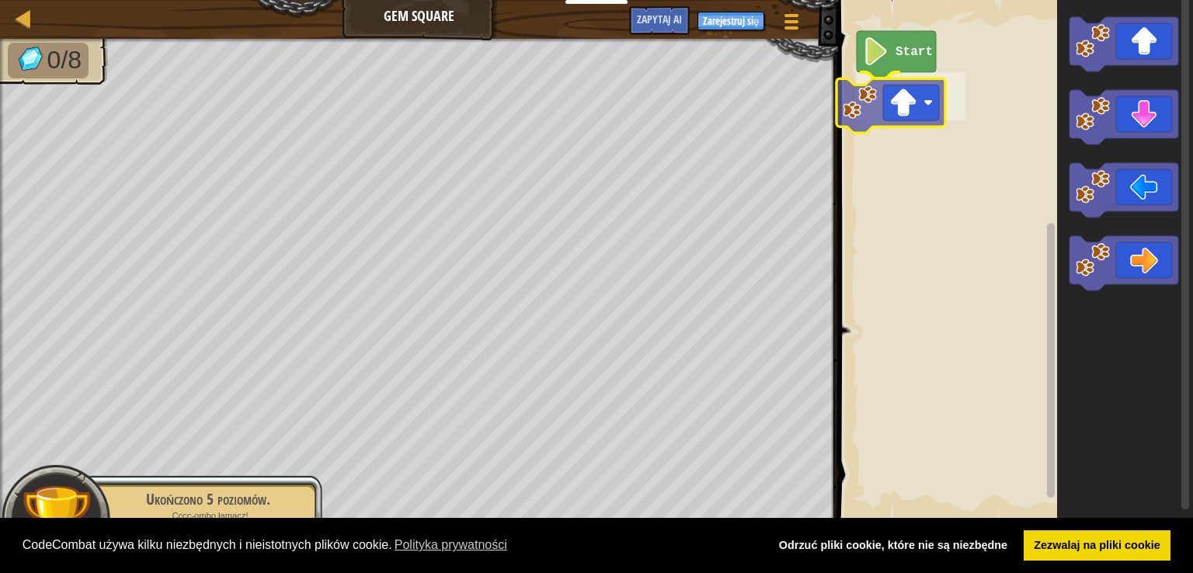
click at [900, 104] on div "Start" at bounding box center [1013, 261] width 360 height 538
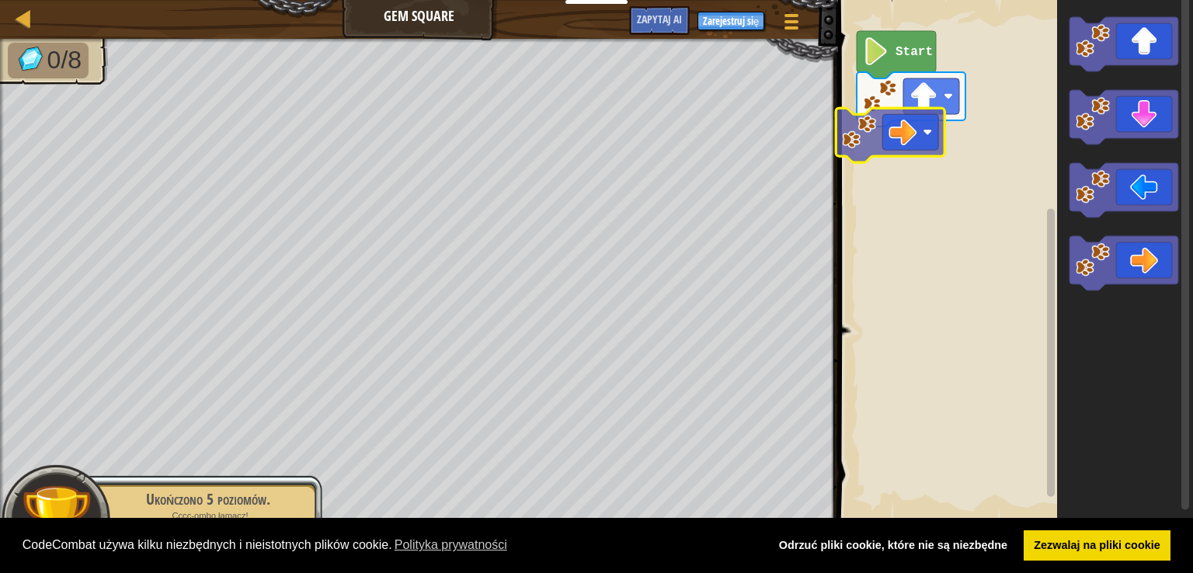
click at [912, 136] on div "Start" at bounding box center [1013, 261] width 360 height 538
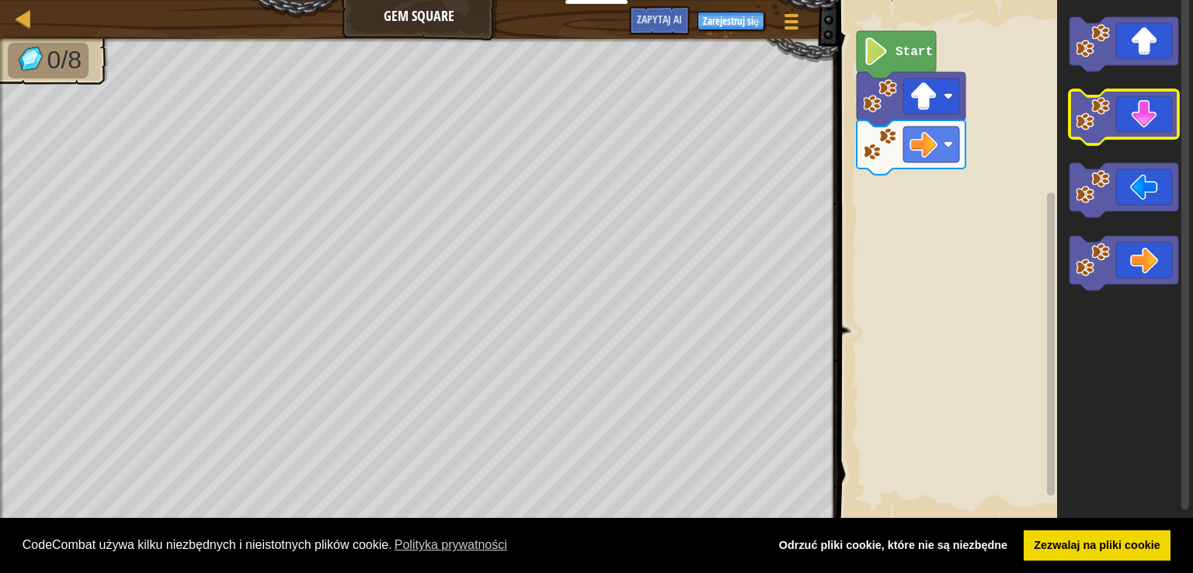
click at [1101, 128] on g "Obszar roboczy Blockly" at bounding box center [1124, 117] width 109 height 54
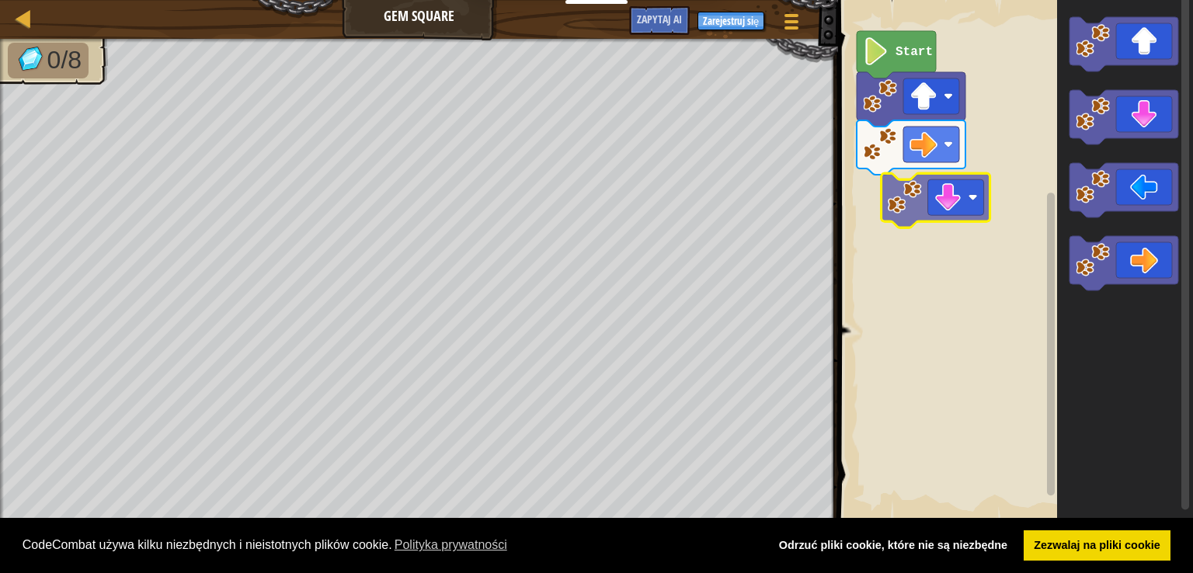
click at [907, 215] on div "Start" at bounding box center [1013, 261] width 360 height 538
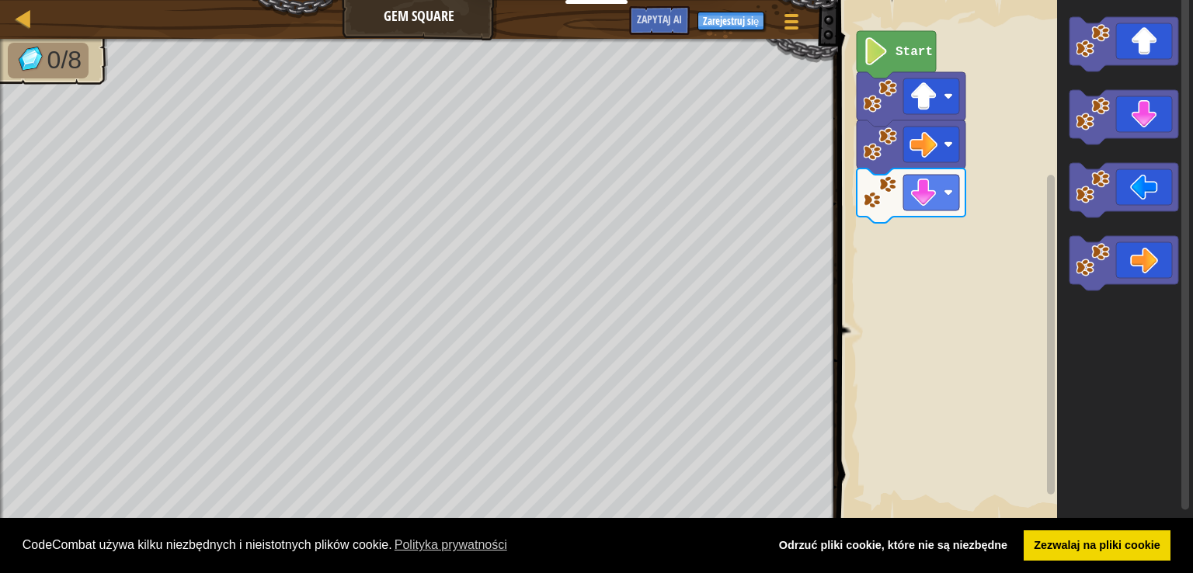
click at [1076, 144] on g "Obszar roboczy Blockly" at bounding box center [1124, 153] width 109 height 273
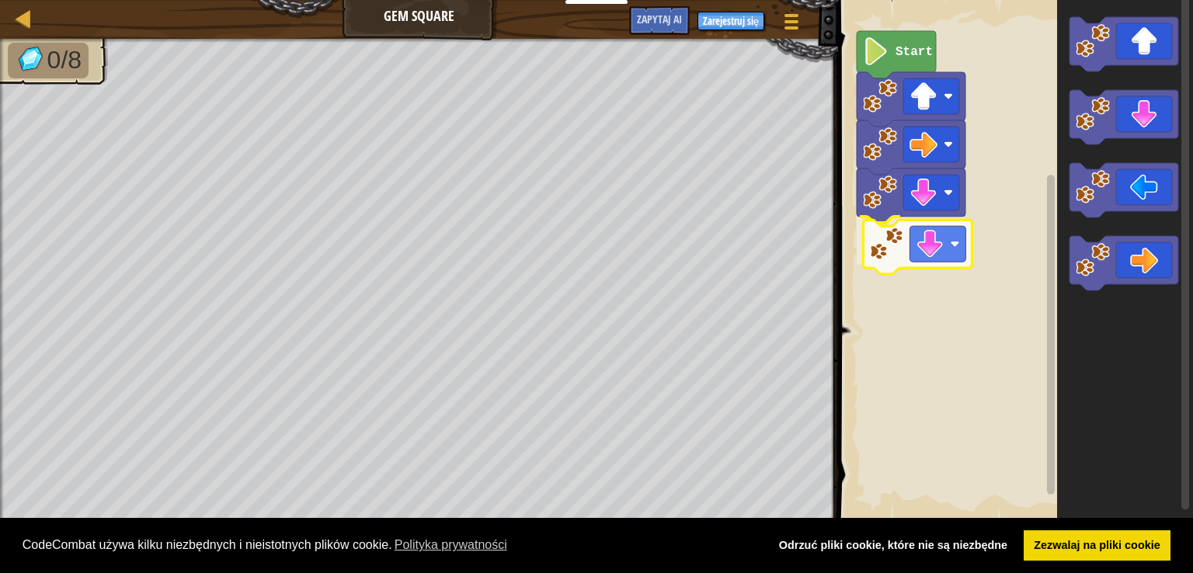
click at [898, 259] on div "Start" at bounding box center [1013, 261] width 360 height 538
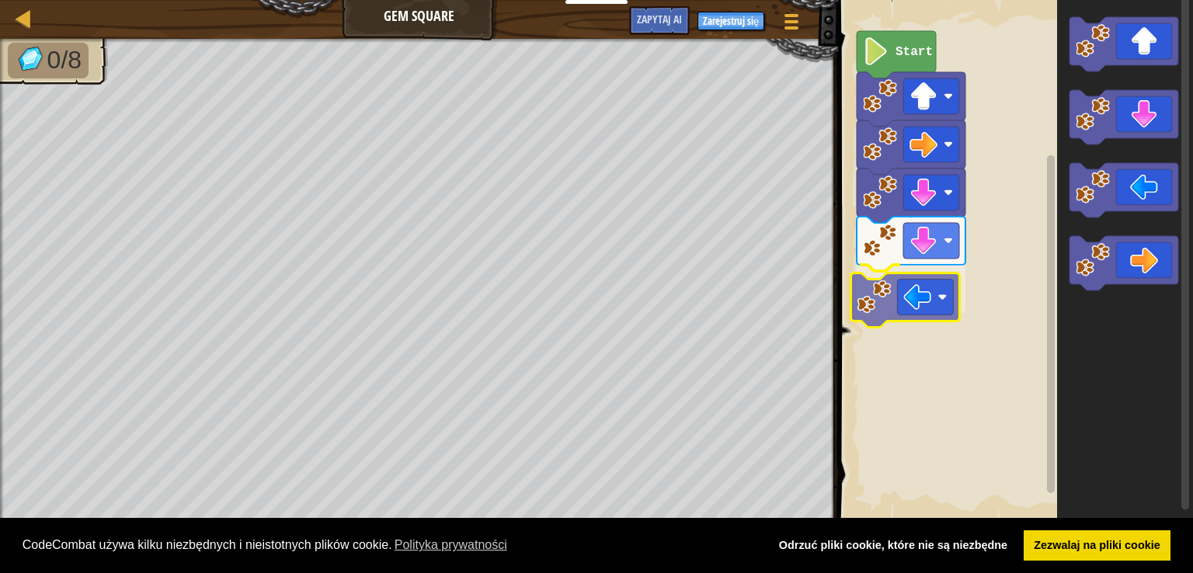
click at [902, 287] on div "Start" at bounding box center [1013, 261] width 360 height 538
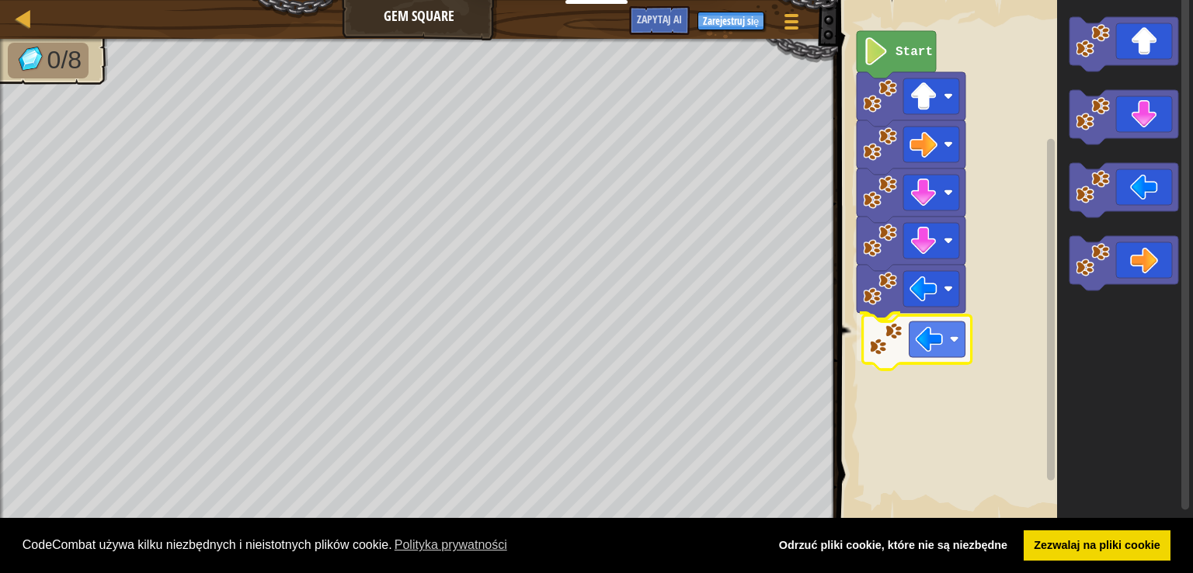
click at [907, 343] on div "Start" at bounding box center [1013, 261] width 360 height 538
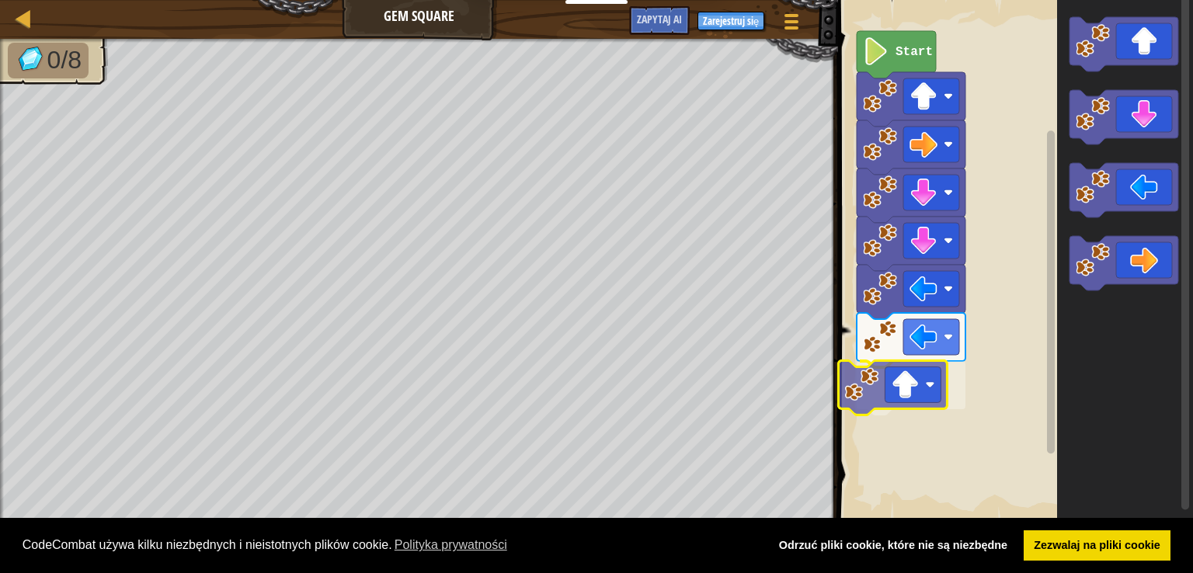
click at [903, 396] on div "Start" at bounding box center [1013, 261] width 360 height 538
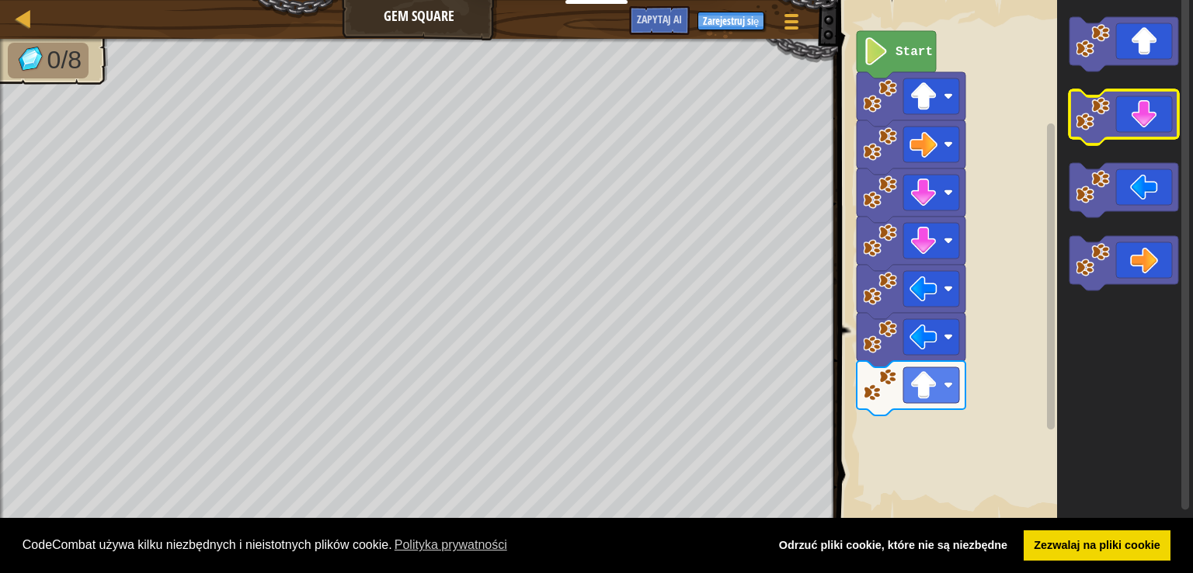
click at [1094, 75] on icon "Obszar roboczy Blockly" at bounding box center [1125, 261] width 136 height 538
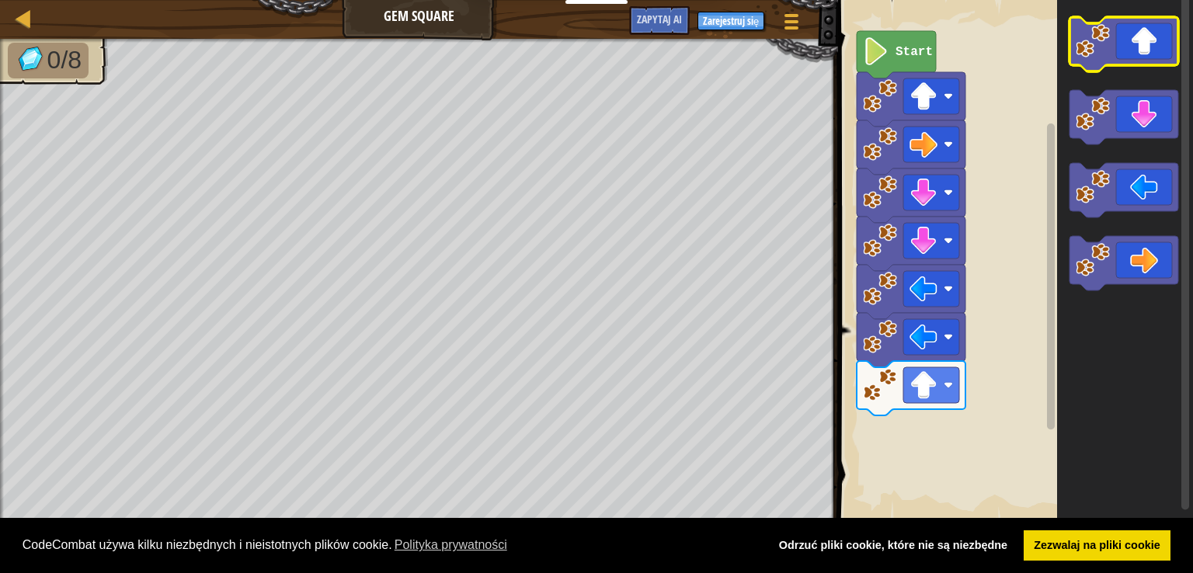
click at [1101, 61] on icon "Obszar roboczy Blockly" at bounding box center [1124, 44] width 109 height 54
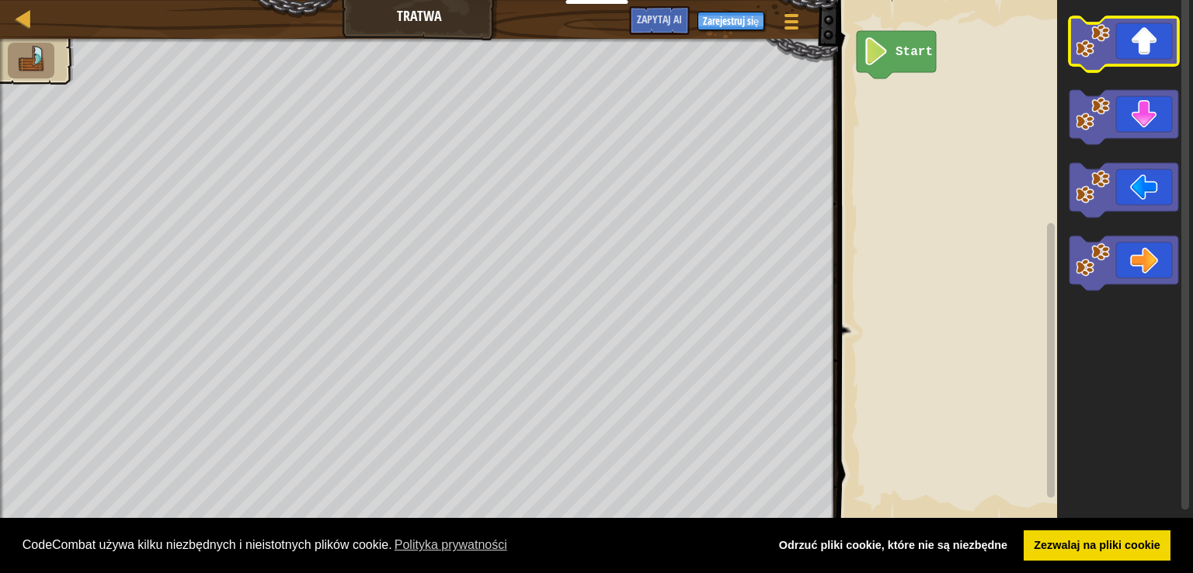
click at [1178, 71] on rect "Obszar roboczy Blockly" at bounding box center [1124, 44] width 109 height 54
click at [1148, 57] on icon "Obszar roboczy Blockly" at bounding box center [1124, 44] width 109 height 54
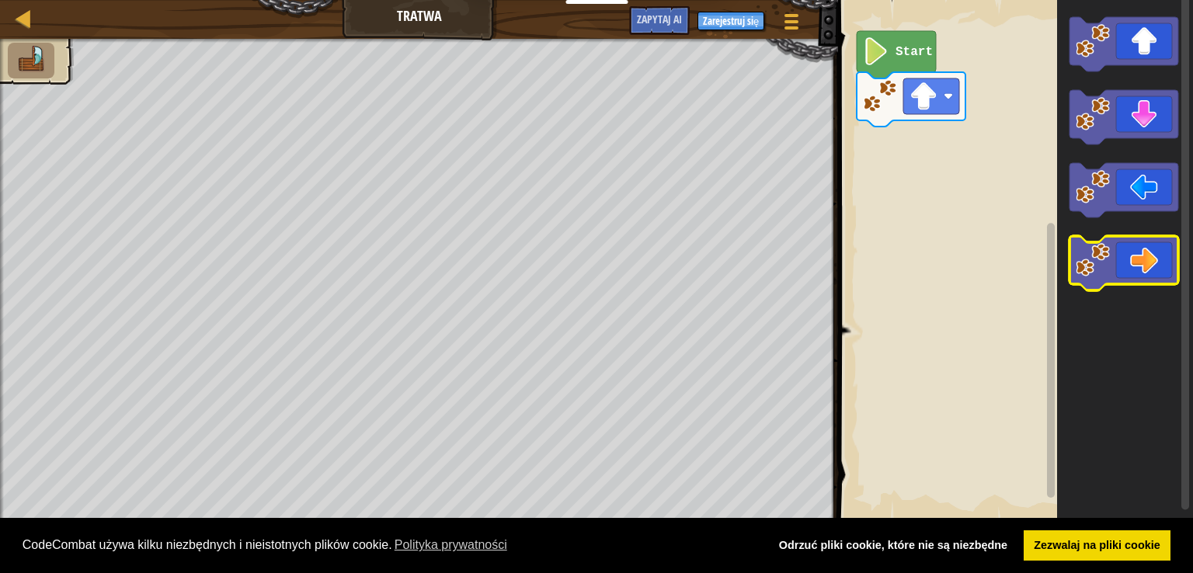
click at [1149, 266] on icon "Obszar roboczy Blockly" at bounding box center [1124, 263] width 109 height 54
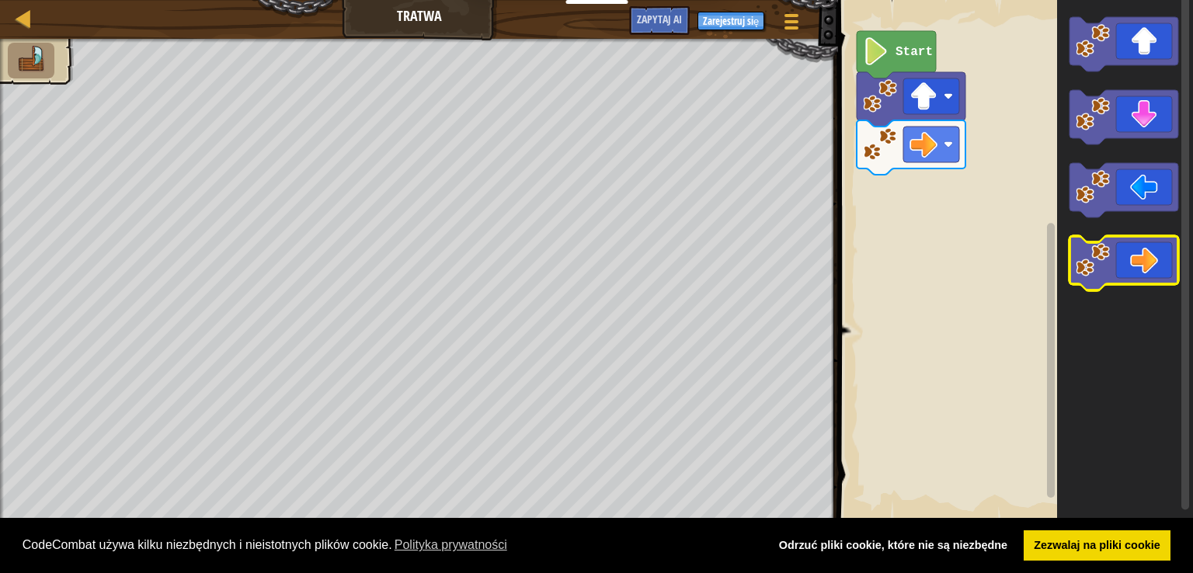
click at [1149, 266] on icon "Obszar roboczy Blockly" at bounding box center [1124, 263] width 109 height 54
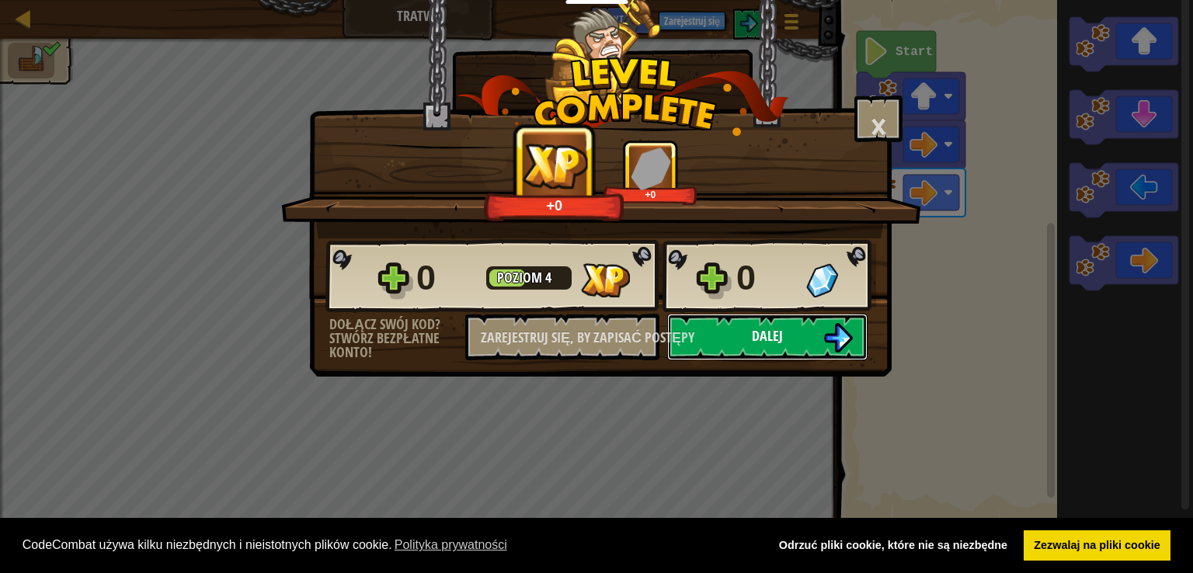
click at [755, 332] on font "Dalej" at bounding box center [767, 335] width 31 height 19
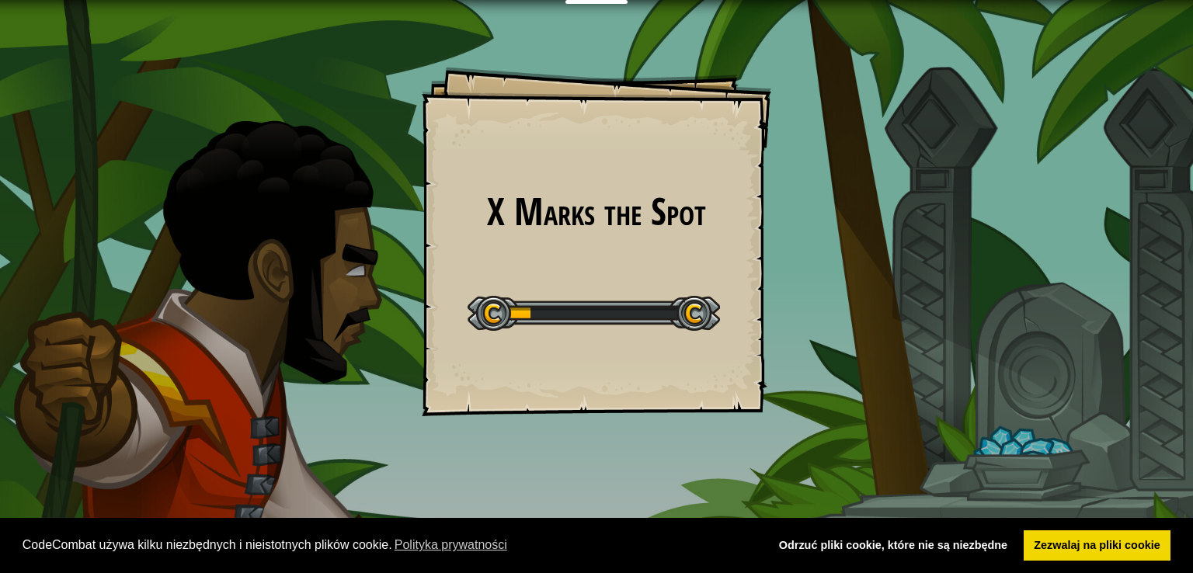
click at [631, 242] on div "X Marks the Spot Goals Start Level Błąd podczas ładowania danych z serwera Żeby…" at bounding box center [597, 242] width 350 height 350
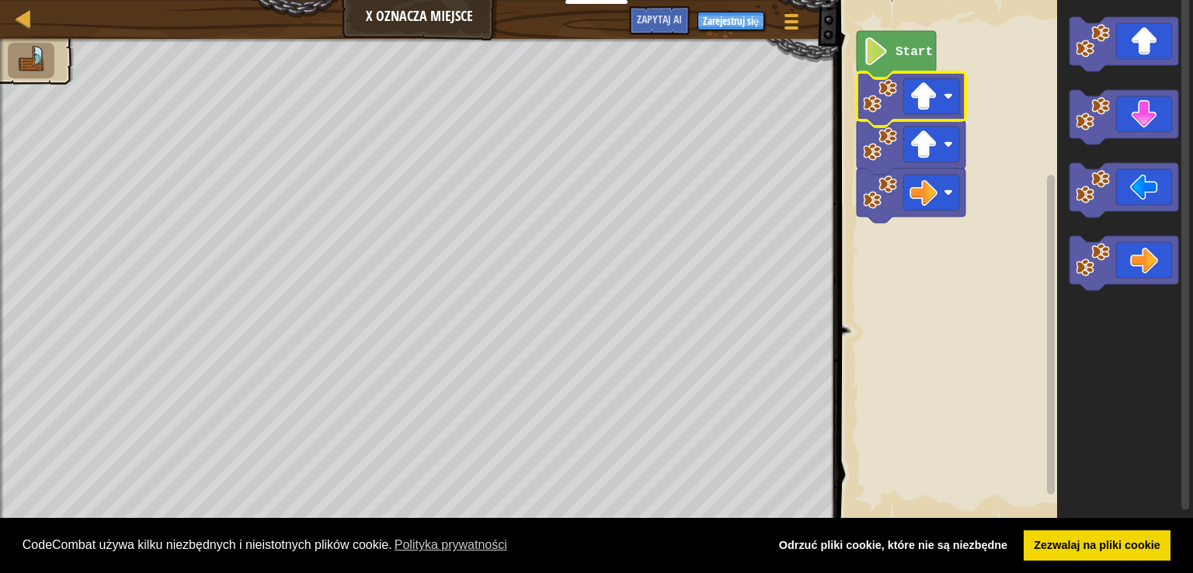
click at [854, 13] on rect "Obszar roboczy Blockly" at bounding box center [1013, 261] width 360 height 538
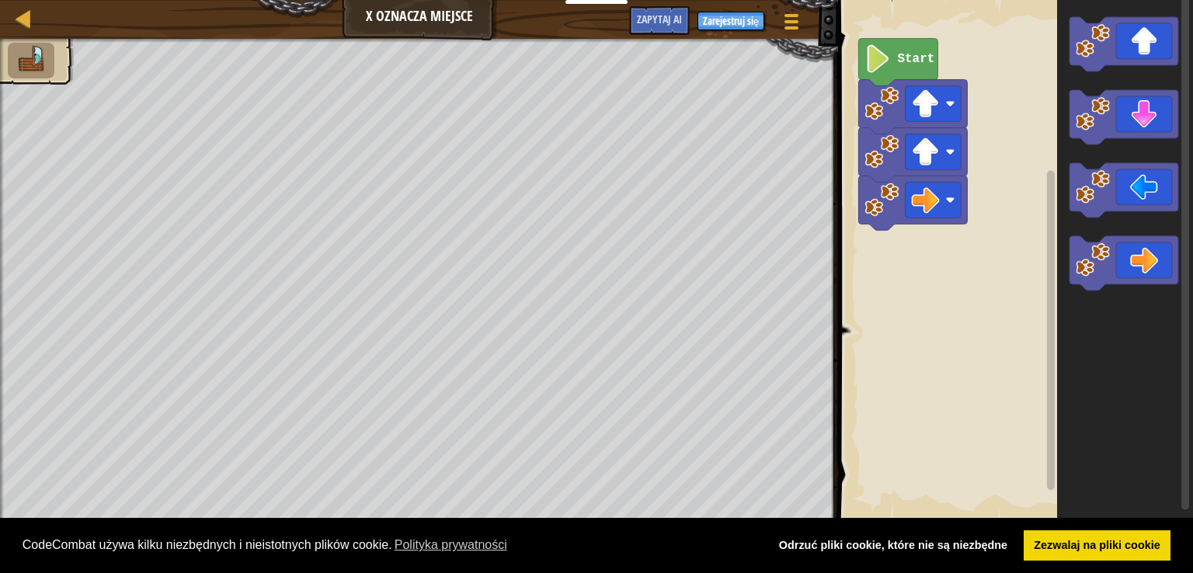
click at [904, 67] on icon "Obszar roboczy Blockly" at bounding box center [898, 62] width 79 height 47
click at [946, 119] on rect "Obszar roboczy Blockly" at bounding box center [934, 104] width 56 height 36
click at [1016, 235] on rect "Obszar roboczy Blockly" at bounding box center [1013, 261] width 360 height 538
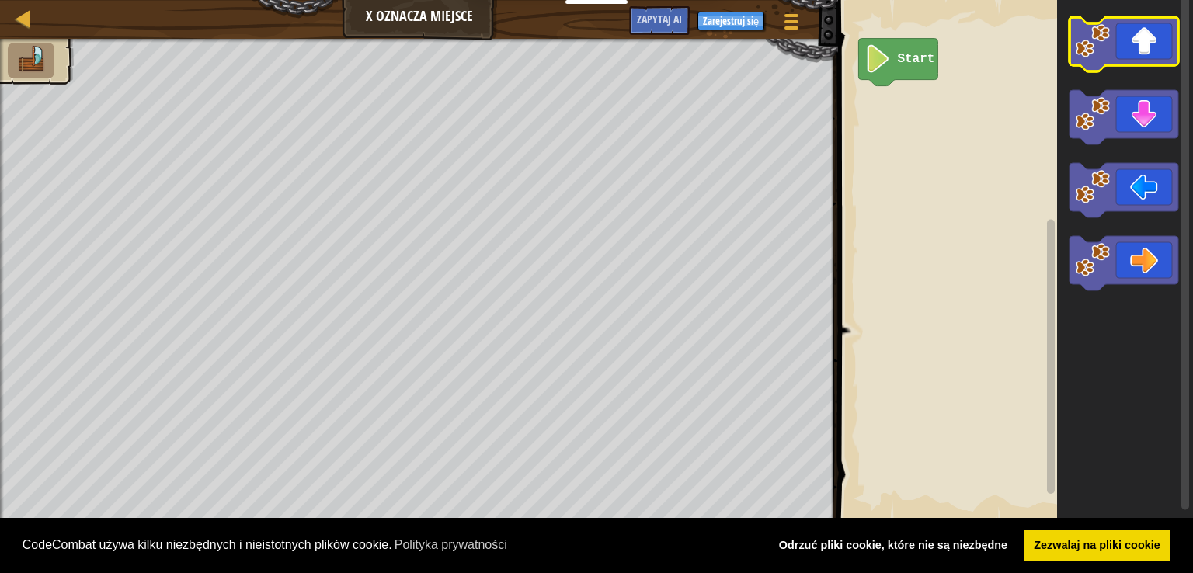
click at [1153, 43] on icon "Obszar roboczy Blockly" at bounding box center [1124, 44] width 109 height 54
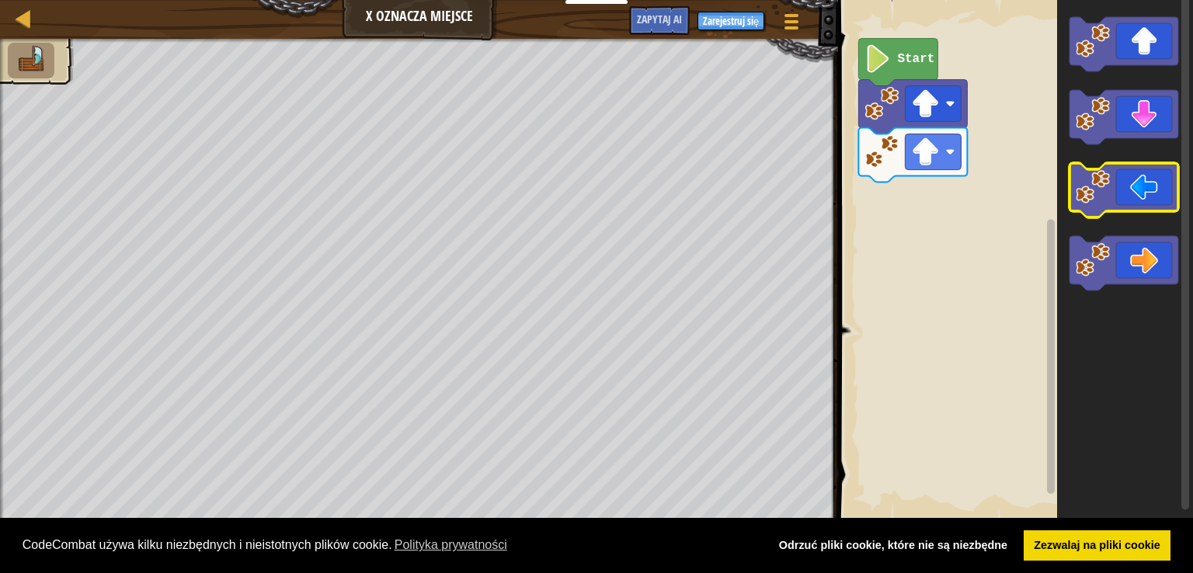
click at [1168, 193] on icon "Obszar roboczy Blockly" at bounding box center [1124, 190] width 109 height 54
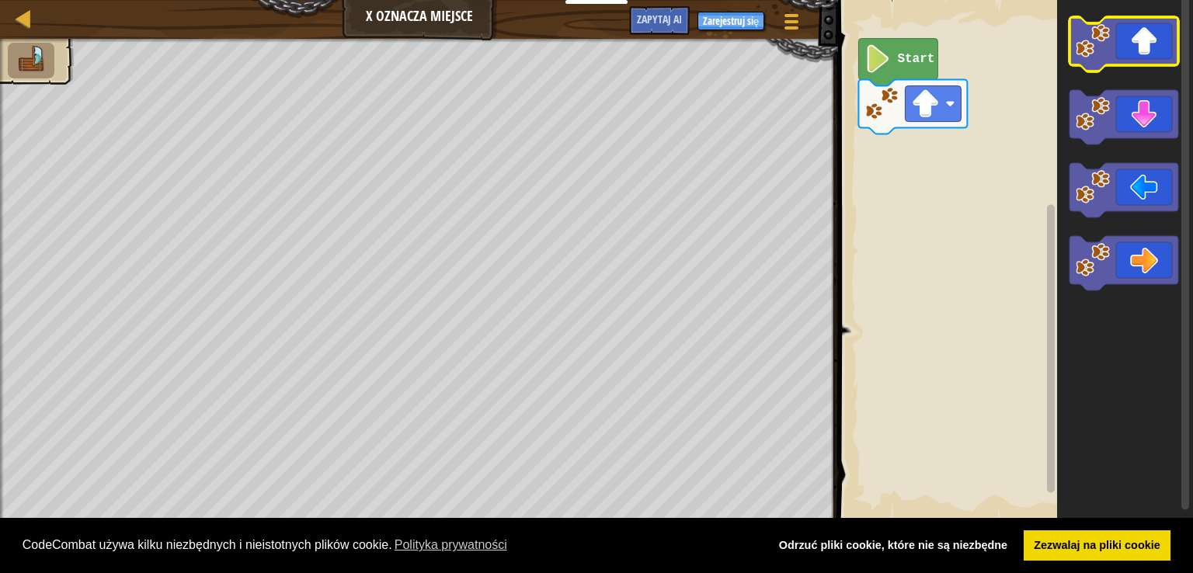
click at [1120, 53] on icon "Obszar roboczy Blockly" at bounding box center [1124, 44] width 109 height 54
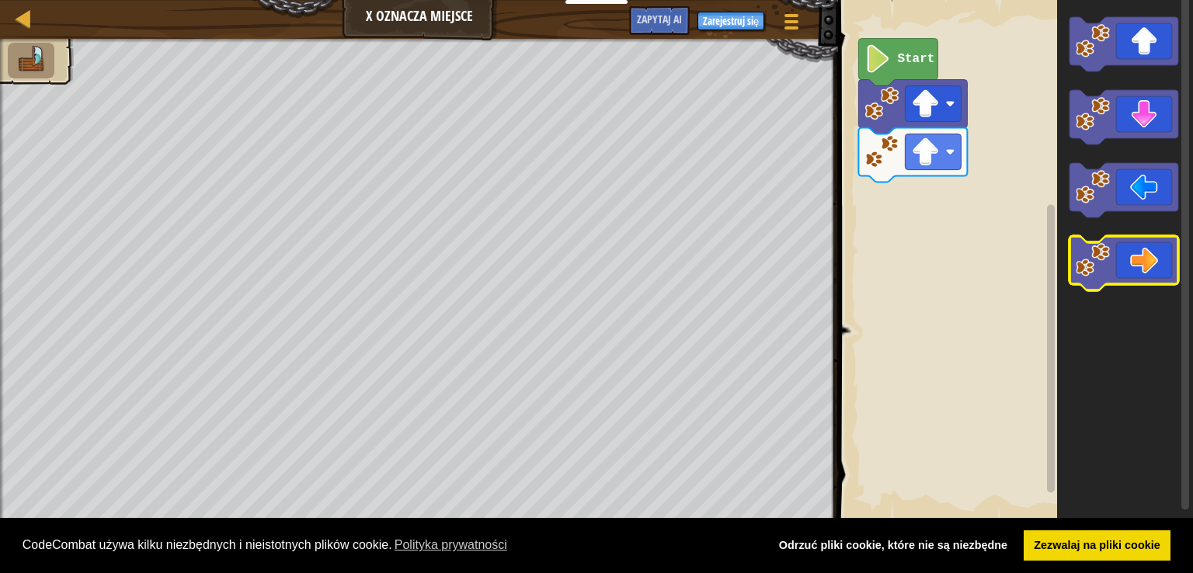
click at [1147, 253] on icon "Obszar roboczy Blockly" at bounding box center [1124, 263] width 109 height 54
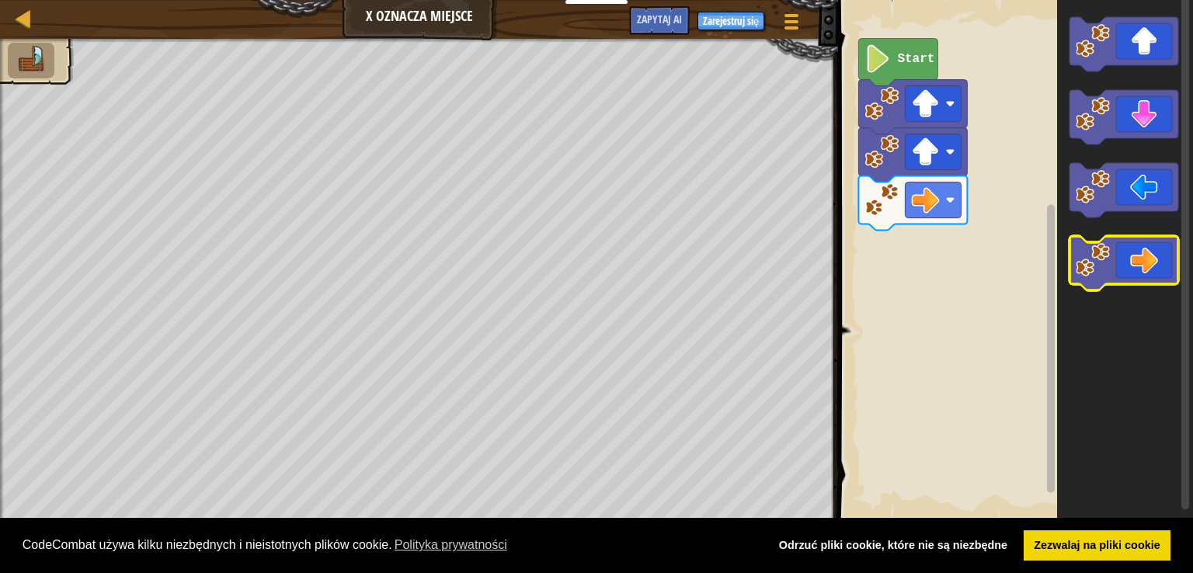
click at [1147, 253] on icon "Obszar roboczy Blockly" at bounding box center [1124, 263] width 109 height 54
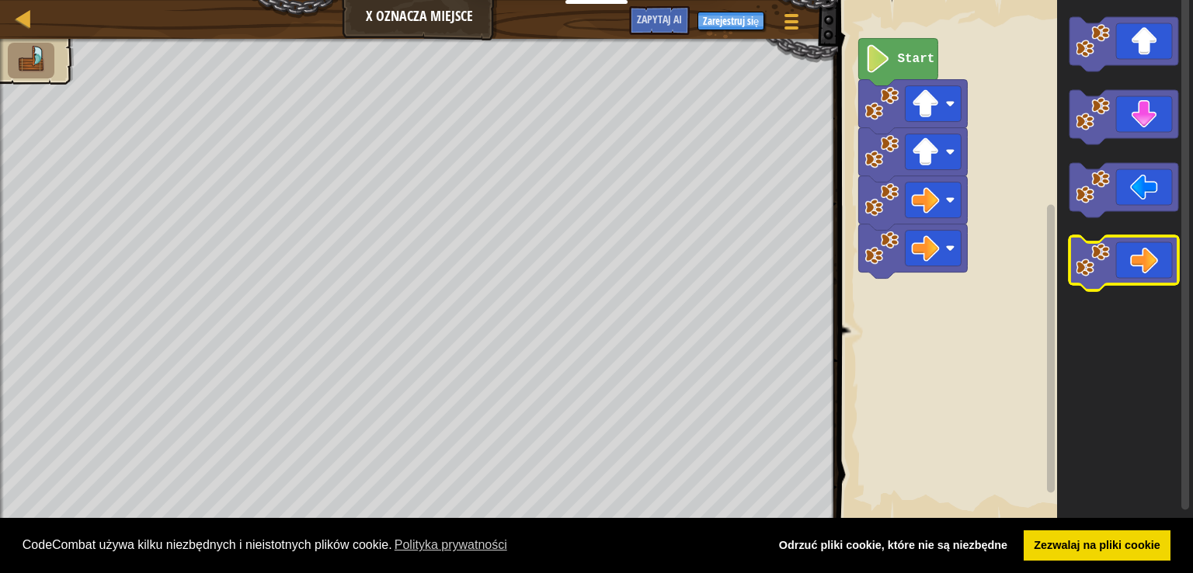
click at [1147, 253] on icon "Obszar roboczy Blockly" at bounding box center [1124, 263] width 109 height 54
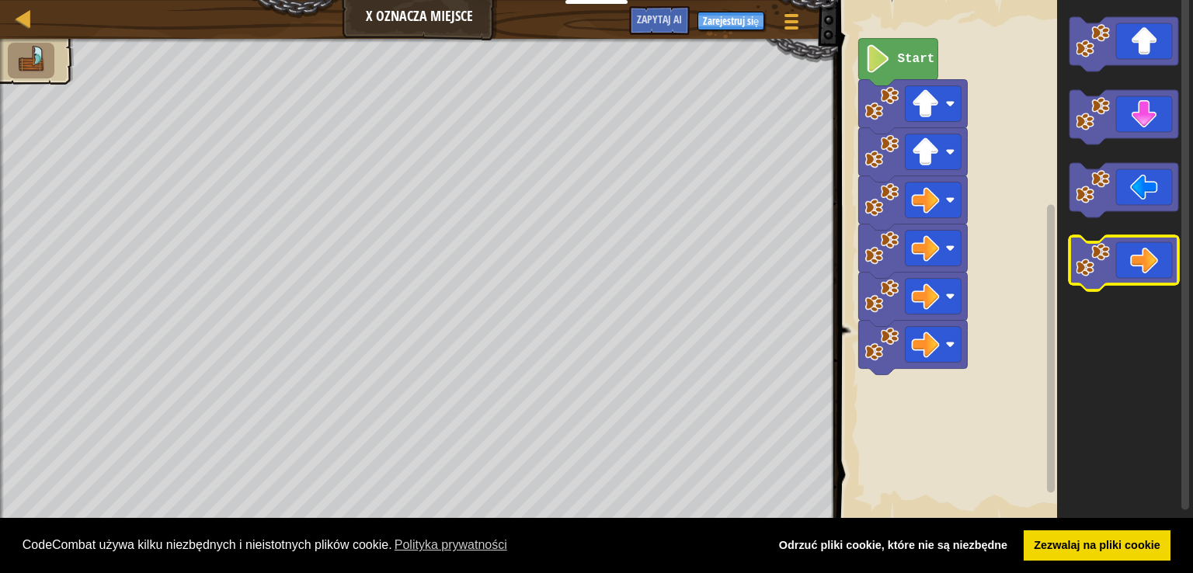
click at [1147, 253] on icon "Obszar roboczy Blockly" at bounding box center [1124, 263] width 109 height 54
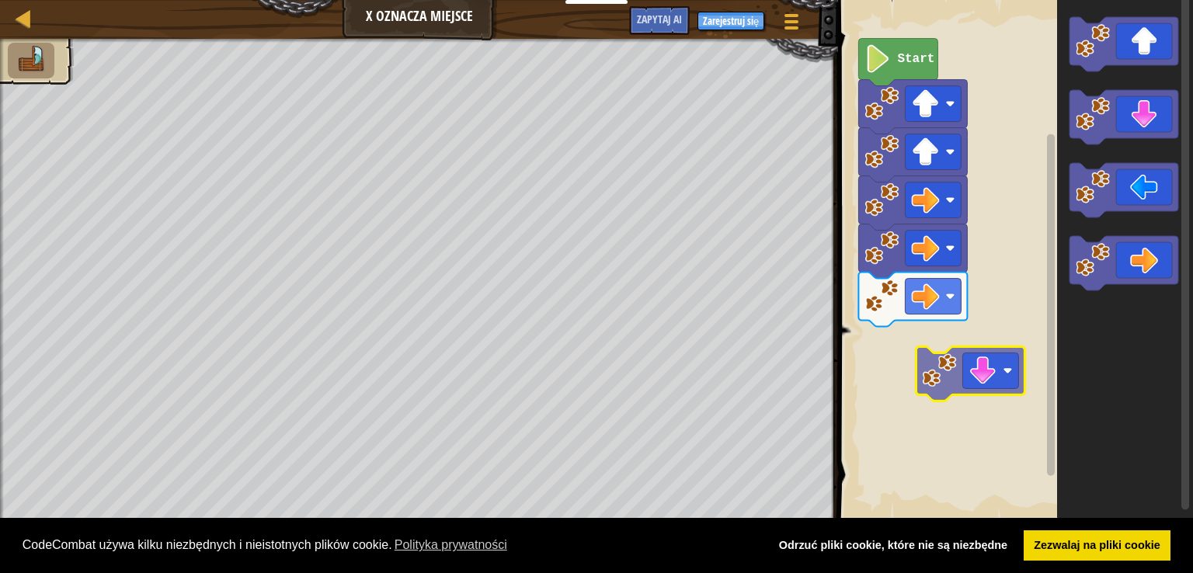
click at [967, 384] on div "Start" at bounding box center [1013, 261] width 360 height 538
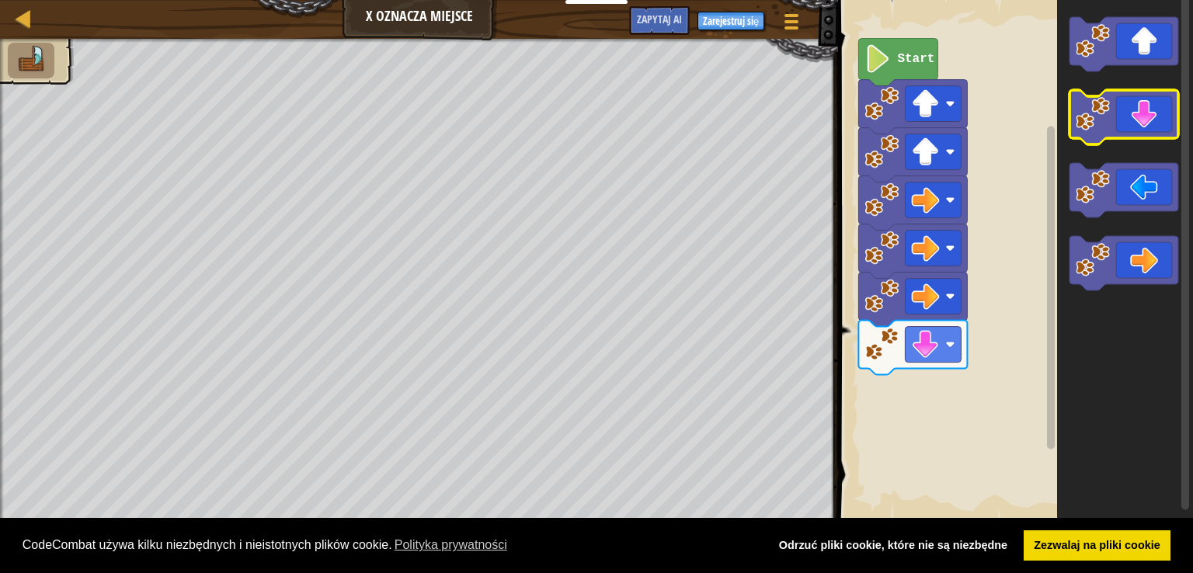
click at [1105, 103] on image "Obszar roboczy Blockly" at bounding box center [1093, 114] width 34 height 34
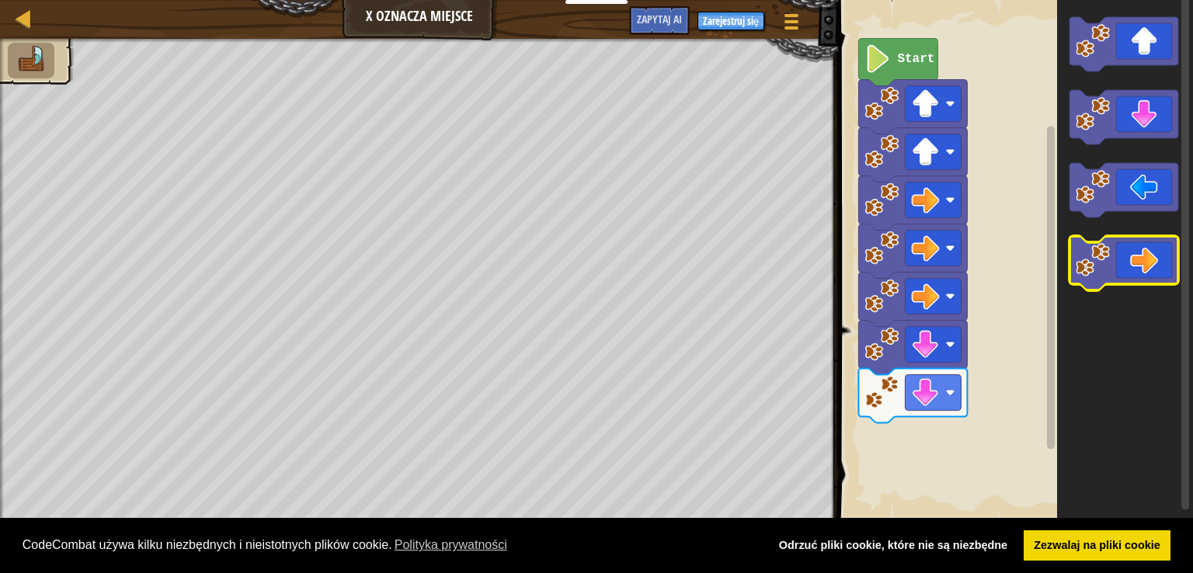
click at [1163, 268] on icon "Obszar roboczy Blockly" at bounding box center [1124, 263] width 109 height 54
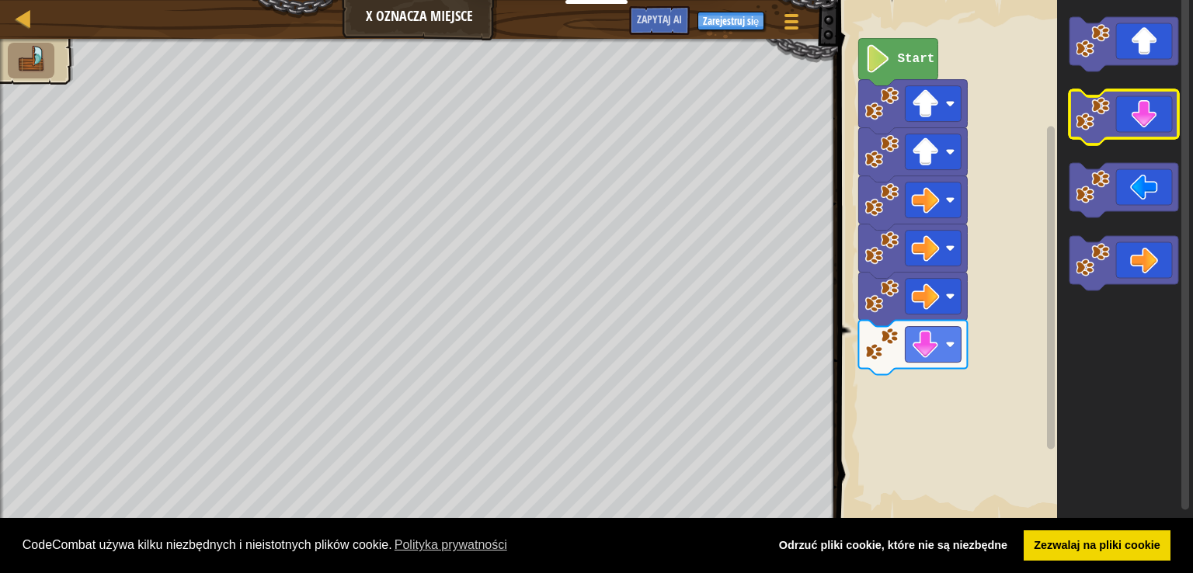
click at [1155, 129] on icon "Obszar roboczy Blockly" at bounding box center [1124, 117] width 109 height 54
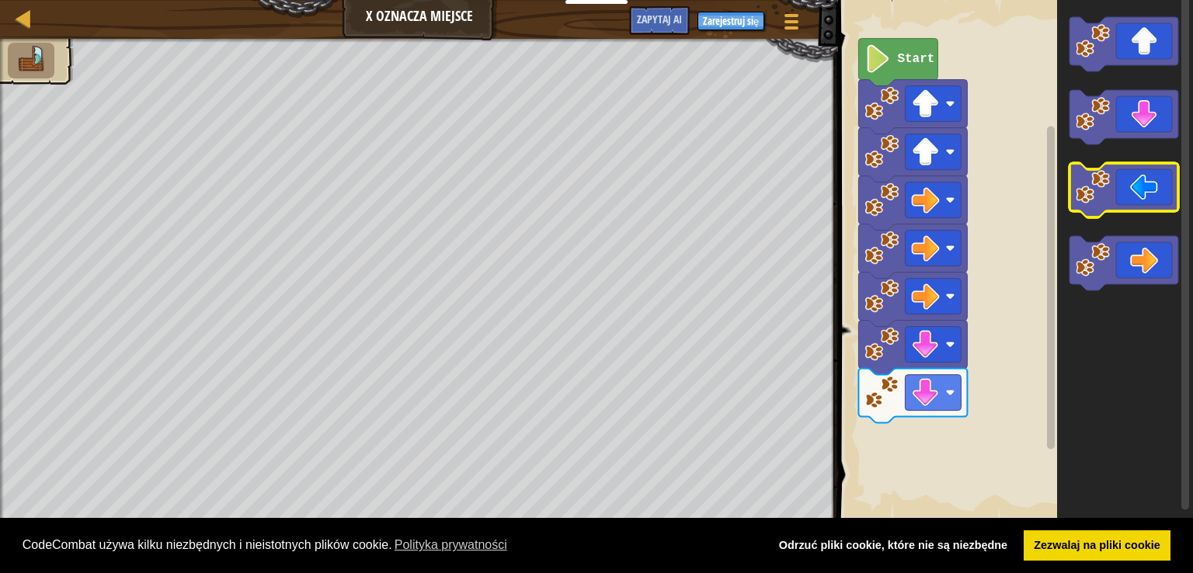
click at [1122, 206] on icon "Obszar roboczy Blockly" at bounding box center [1124, 190] width 109 height 54
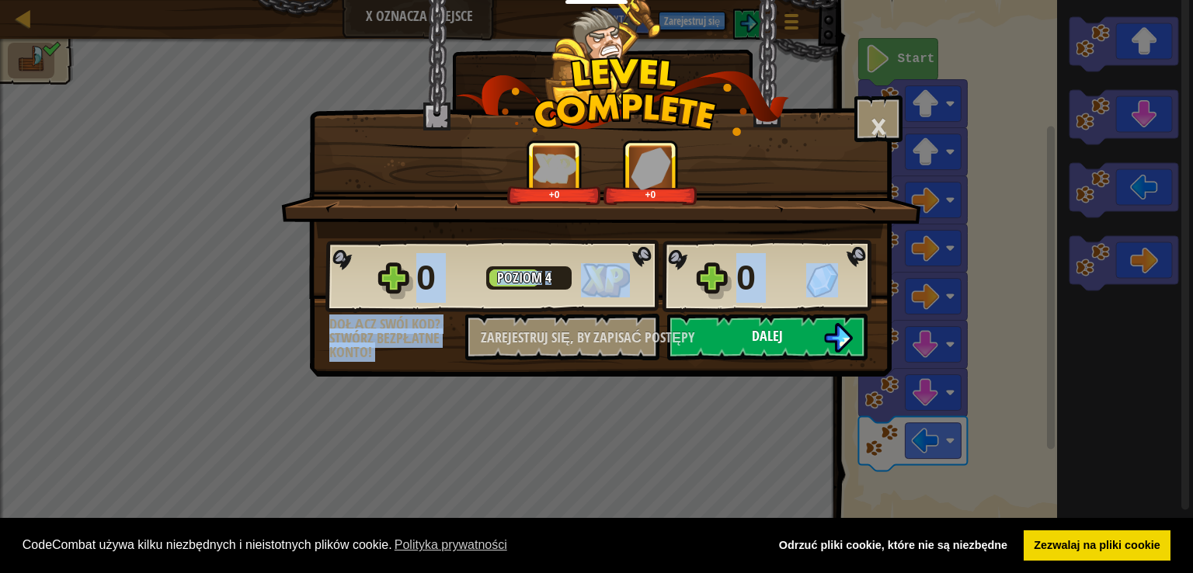
drag, startPoint x: 785, startPoint y: 311, endPoint x: 783, endPoint y: 333, distance: 21.9
click at [783, 329] on div "0 Poziom 4 0 dołącz swój kod? stwórz bezpłatne konto! Zarejestruj się, by zapis…" at bounding box center [600, 299] width 581 height 122
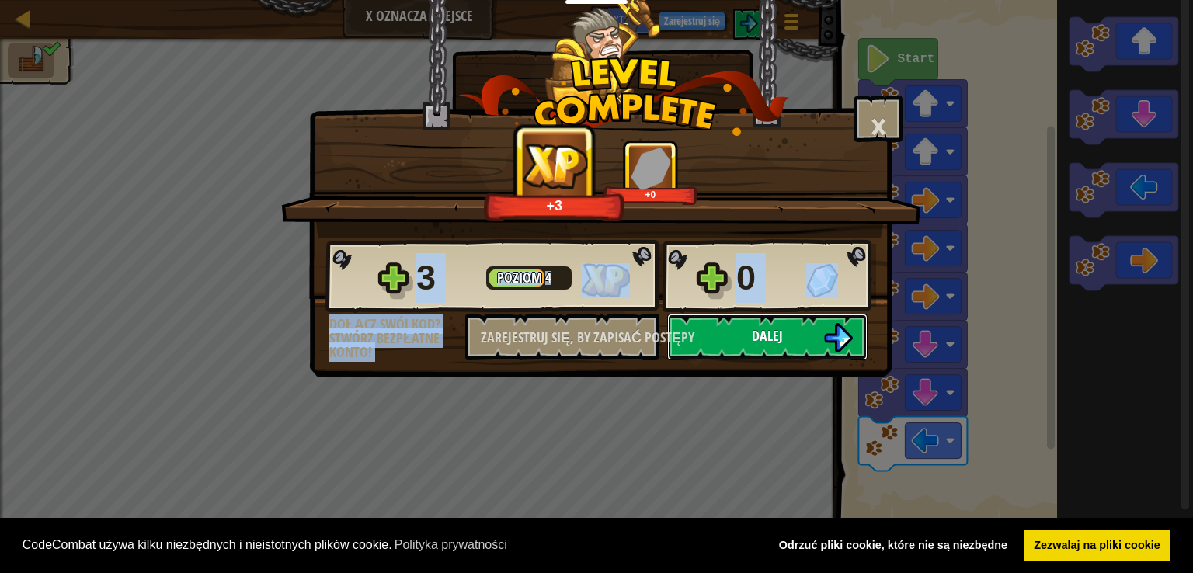
click at [783, 333] on button "Dalej" at bounding box center [767, 337] width 200 height 47
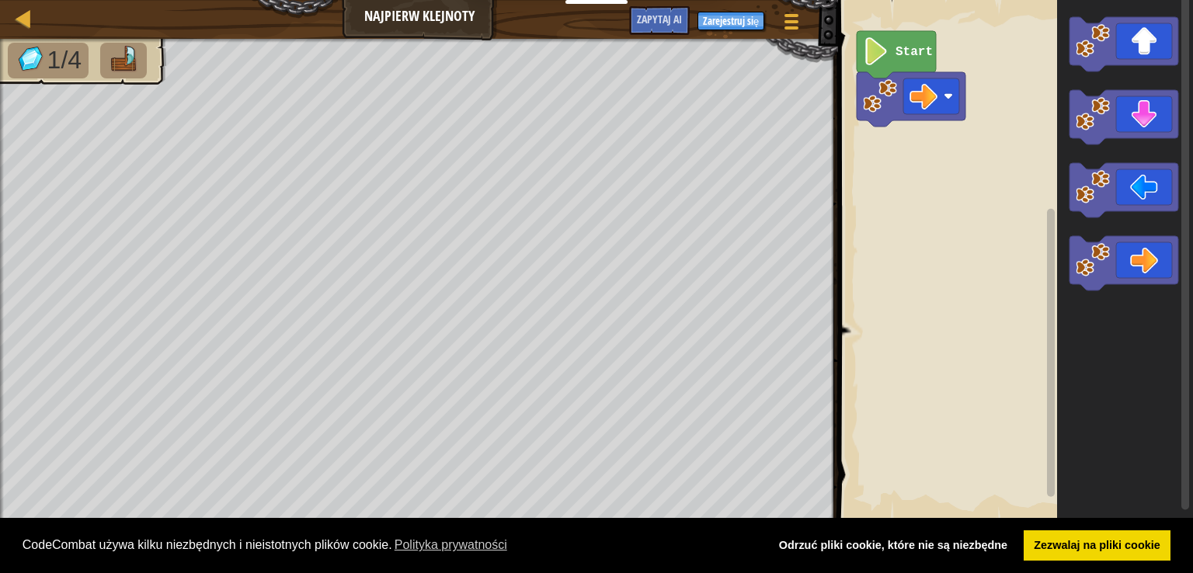
click at [914, 45] on text "Start" at bounding box center [914, 52] width 37 height 14
click at [1113, 128] on icon "Obszar roboczy Blockly" at bounding box center [1124, 117] width 109 height 54
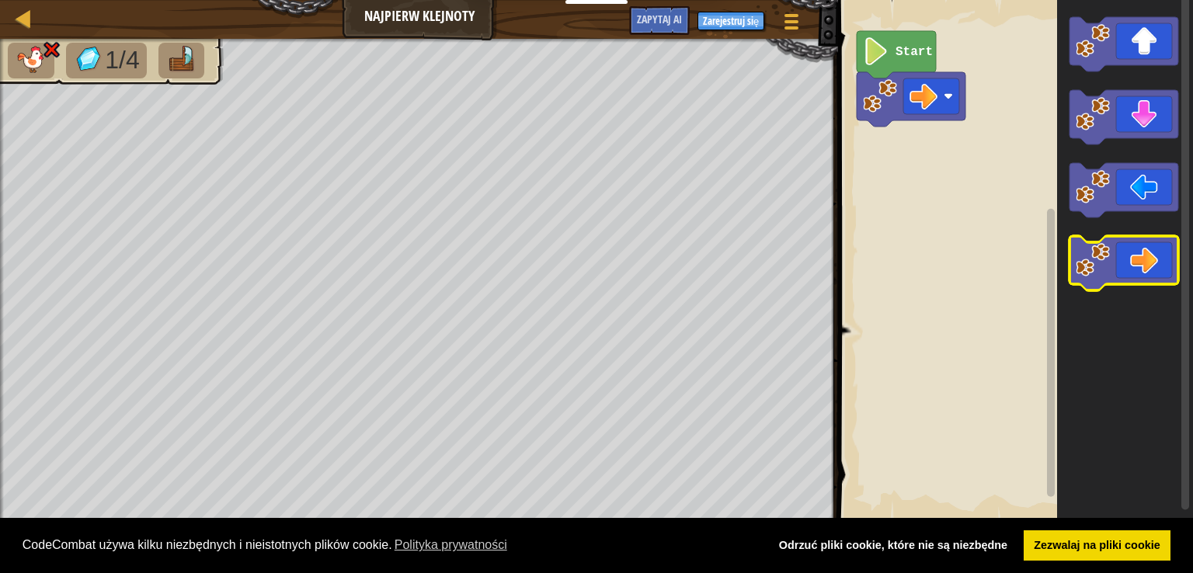
click at [1128, 252] on icon "Obszar roboczy Blockly" at bounding box center [1124, 263] width 109 height 54
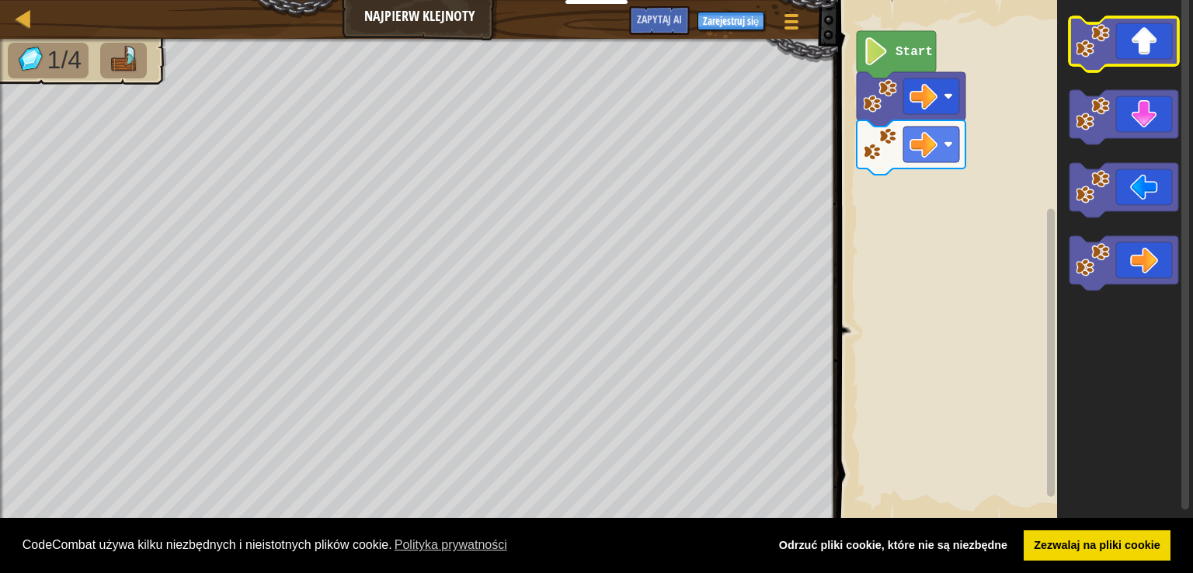
click at [1112, 34] on icon "Obszar roboczy Blockly" at bounding box center [1124, 44] width 109 height 54
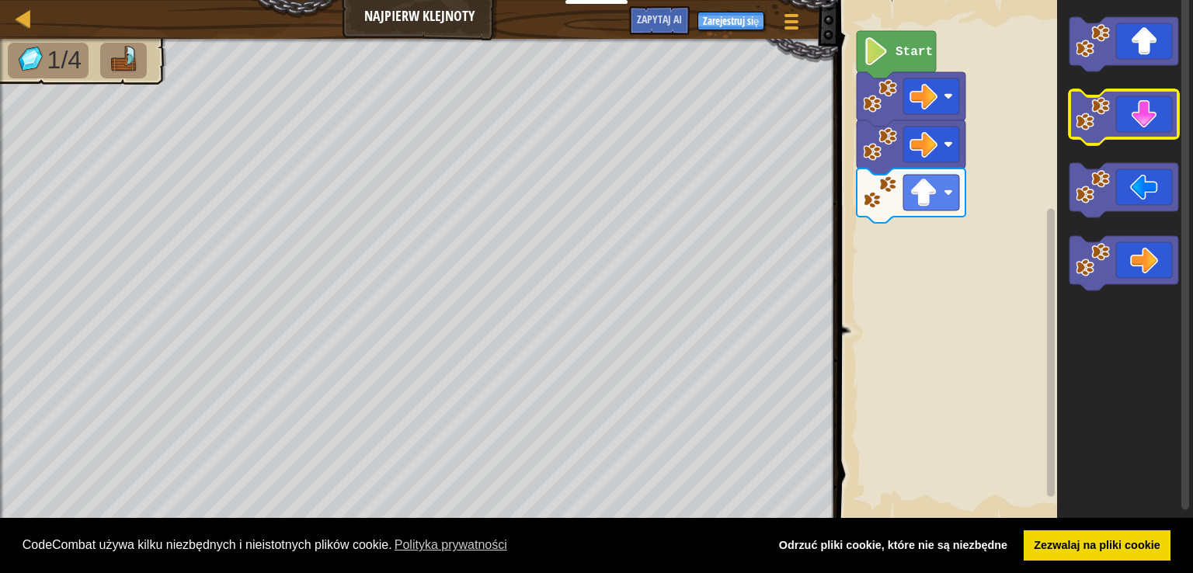
click at [1153, 122] on icon "Obszar roboczy Blockly" at bounding box center [1124, 117] width 109 height 54
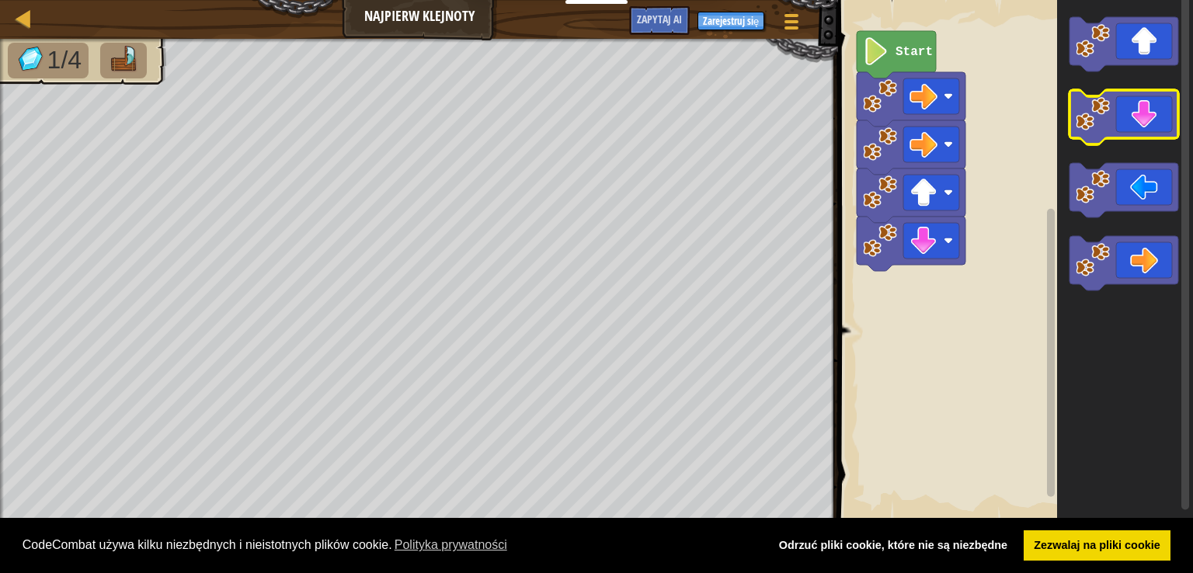
click at [1153, 122] on icon "Obszar roboczy Blockly" at bounding box center [1124, 117] width 109 height 54
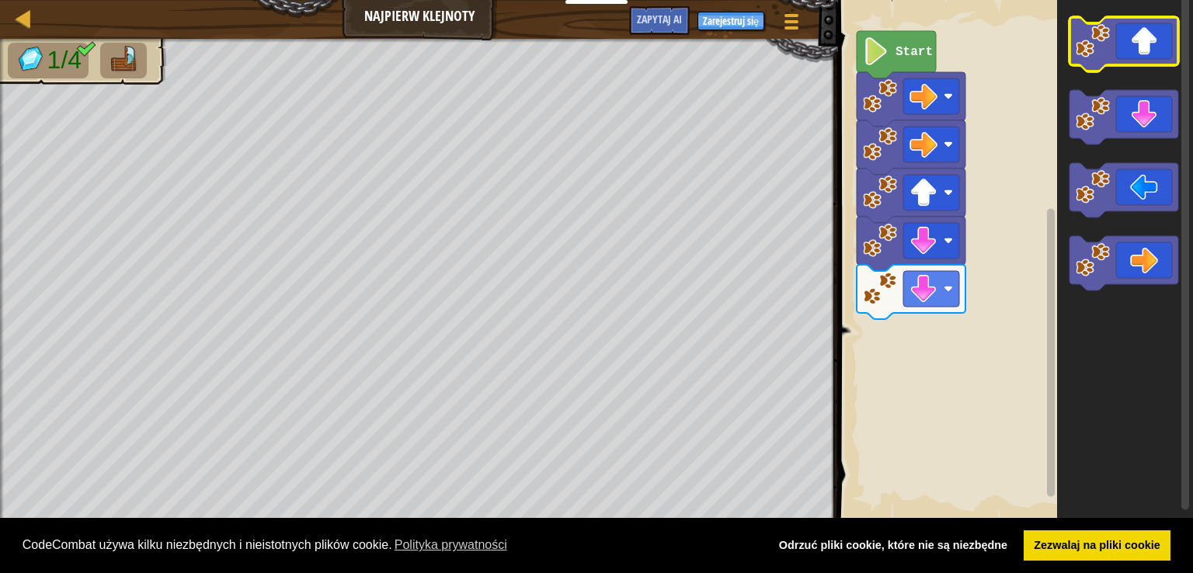
click at [1130, 43] on icon "Obszar roboczy Blockly" at bounding box center [1124, 44] width 109 height 54
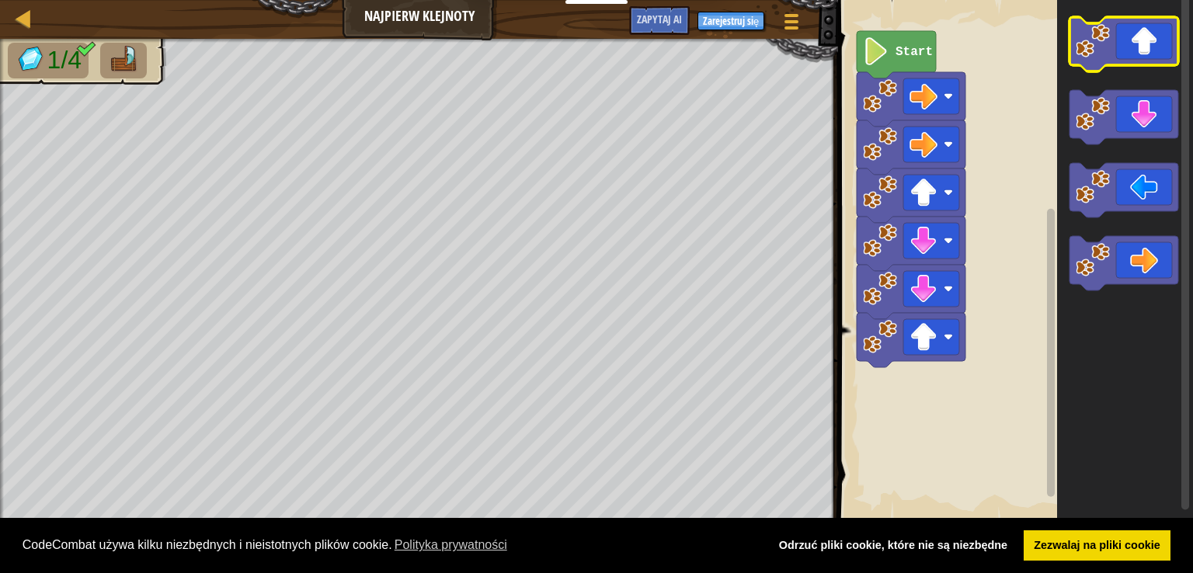
click at [1130, 43] on icon "Obszar roboczy Blockly" at bounding box center [1124, 44] width 109 height 54
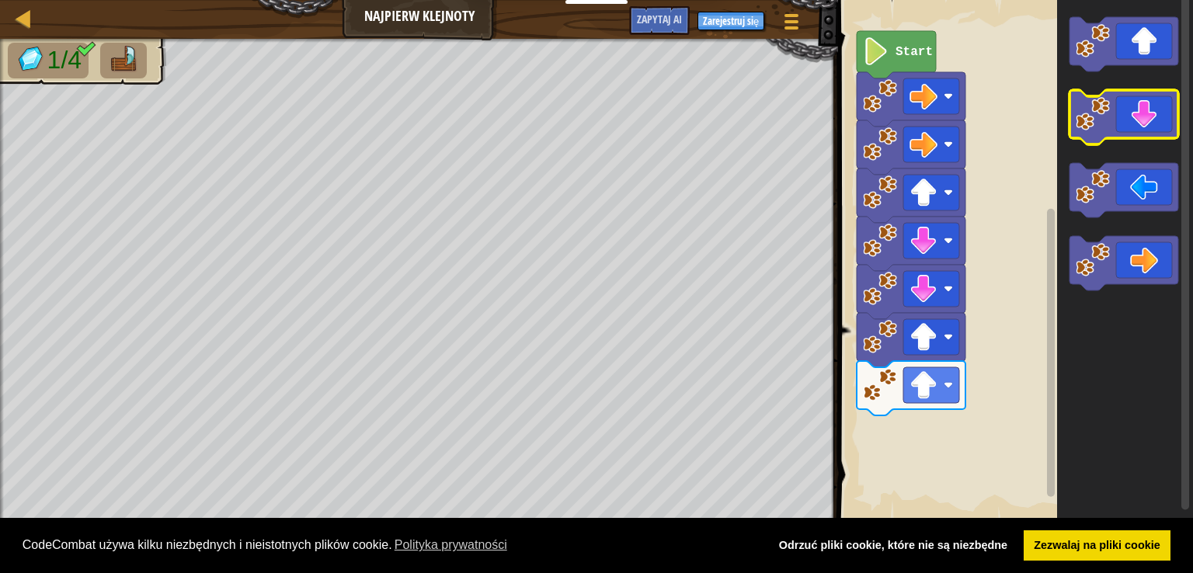
click at [1125, 130] on icon "Obszar roboczy Blockly" at bounding box center [1124, 117] width 109 height 54
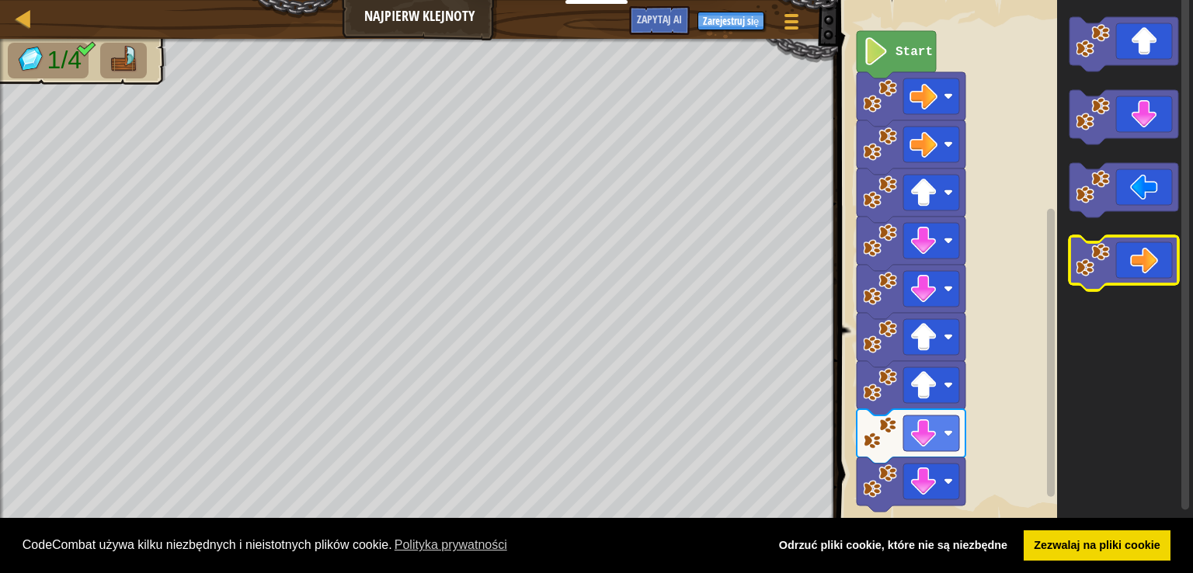
click at [1117, 260] on icon "Obszar roboczy Blockly" at bounding box center [1124, 263] width 109 height 54
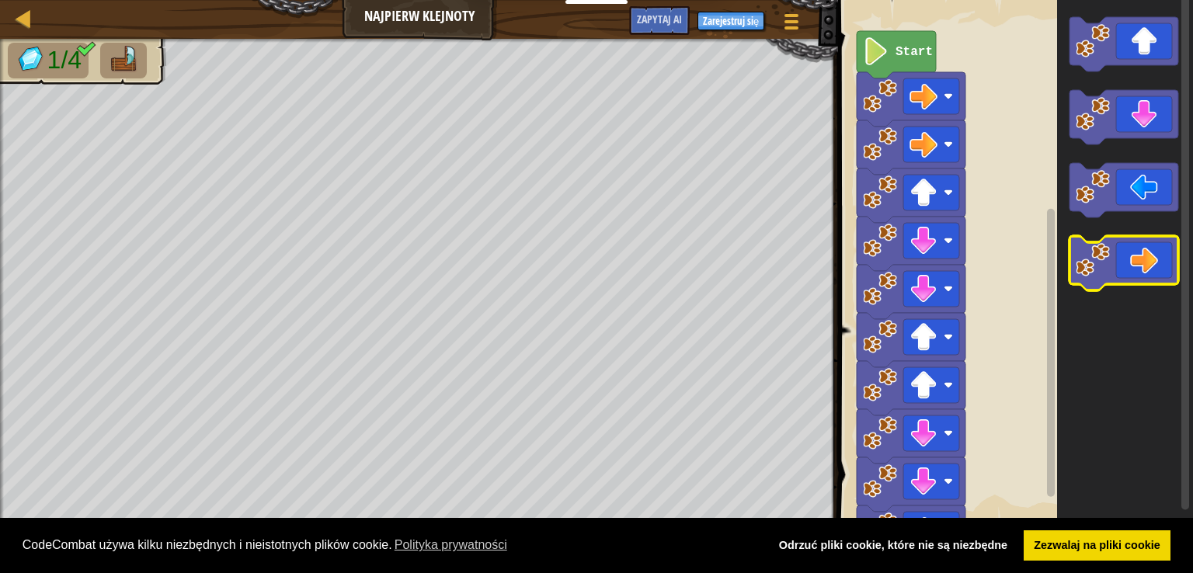
click at [1117, 260] on icon "Obszar roboczy Blockly" at bounding box center [1124, 263] width 109 height 54
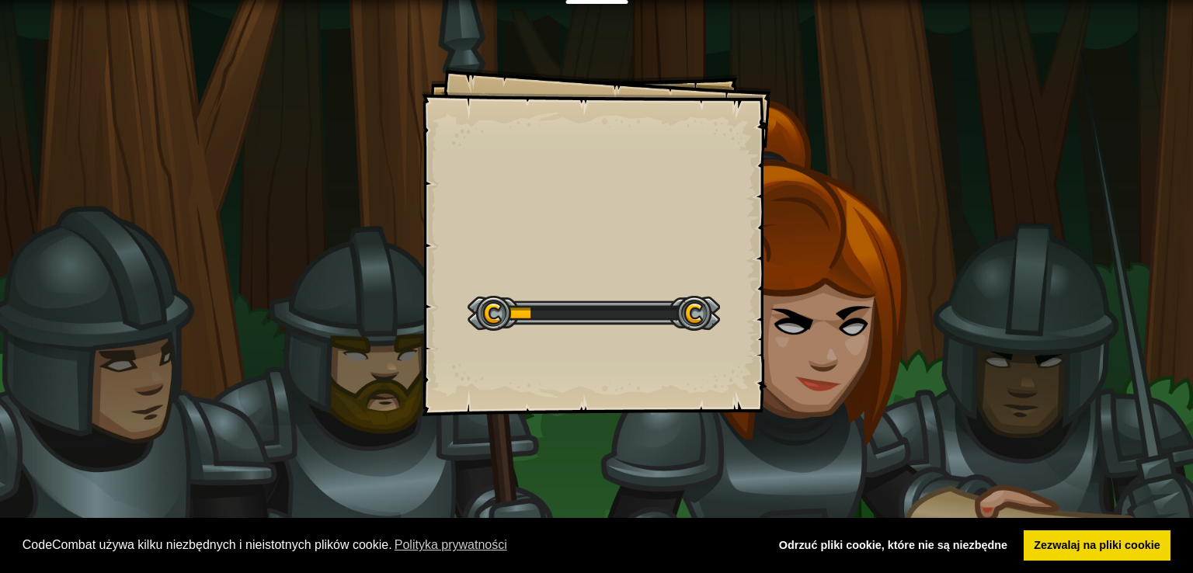
click at [512, 226] on div "Cele Poziom startowy Błąd podczas ładowania danych z serwera Aby mieć dziesięć …" at bounding box center [597, 242] width 350 height 350
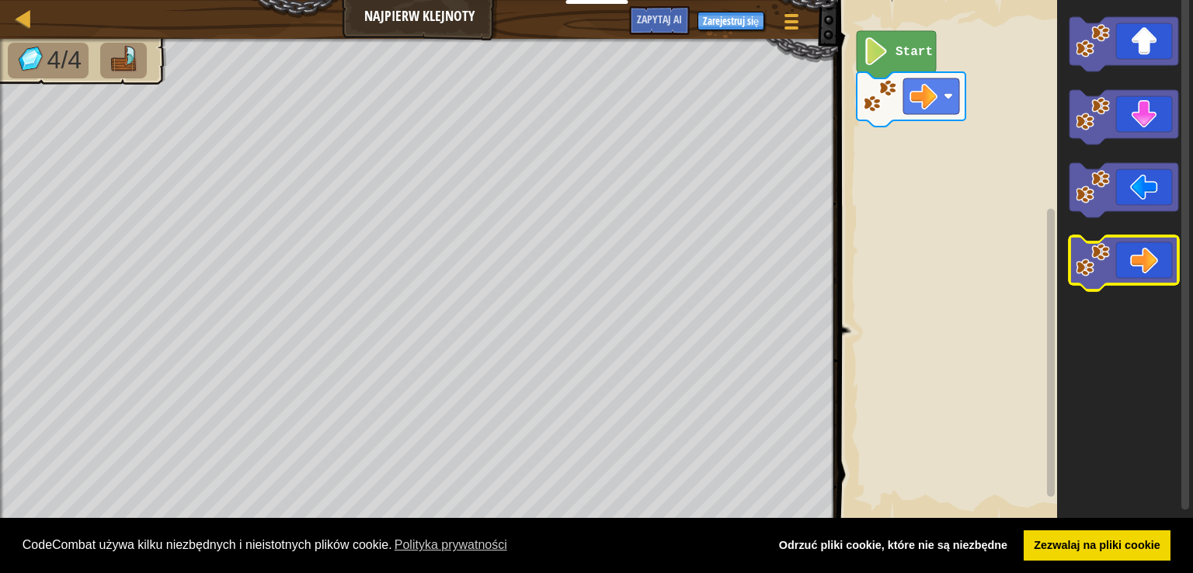
click at [1159, 267] on icon "Obszar roboczy Blockly" at bounding box center [1124, 263] width 109 height 54
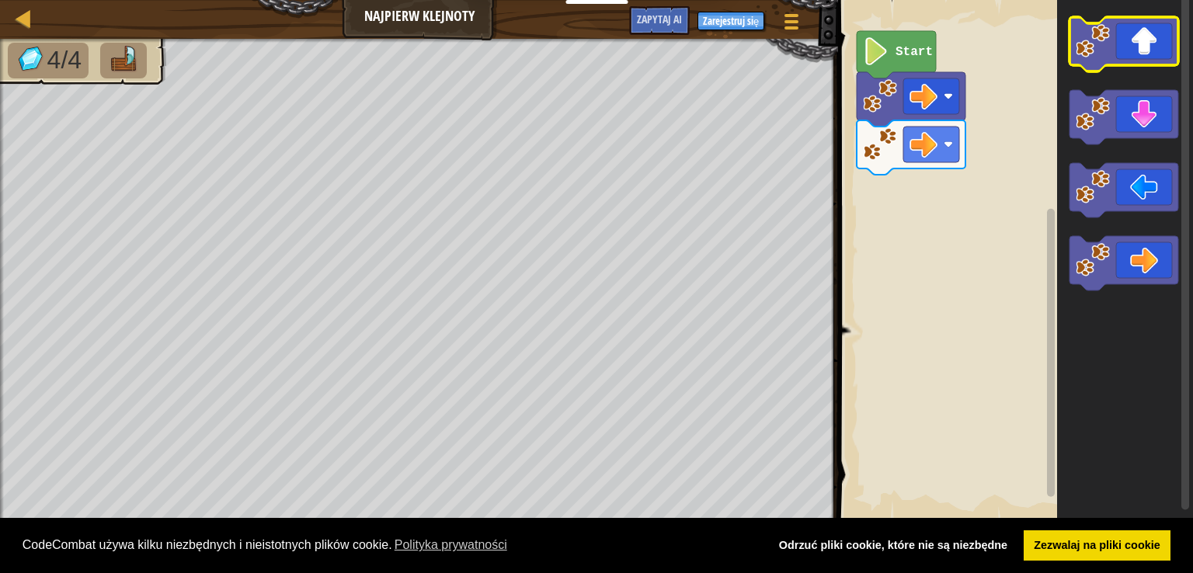
click at [1119, 56] on icon "Obszar roboczy Blockly" at bounding box center [1124, 44] width 109 height 54
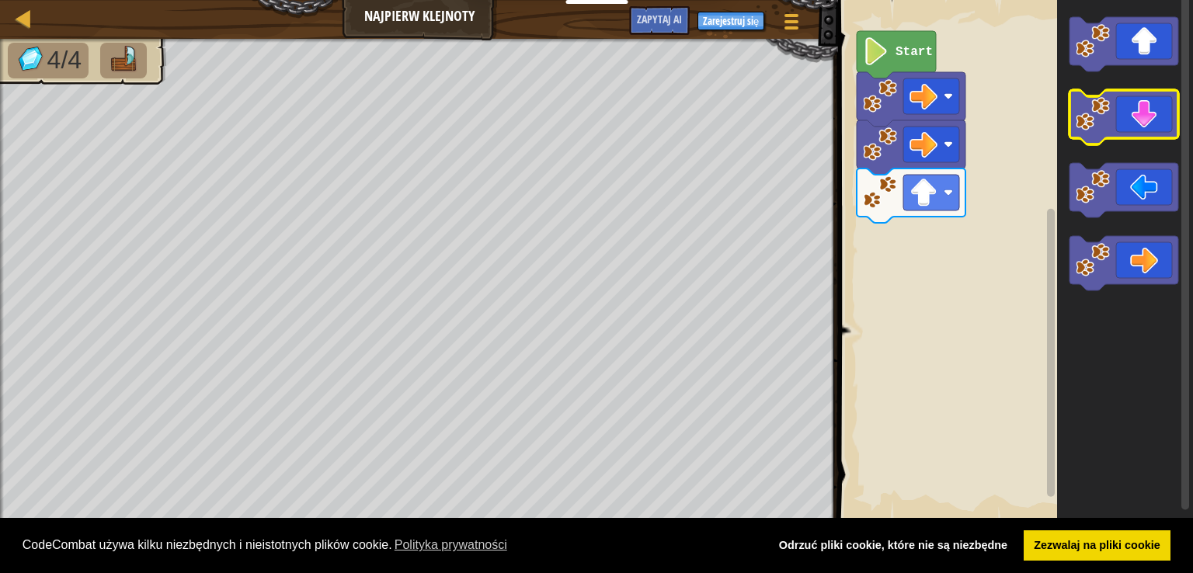
click at [1153, 118] on icon "Obszar roboczy Blockly" at bounding box center [1124, 117] width 109 height 54
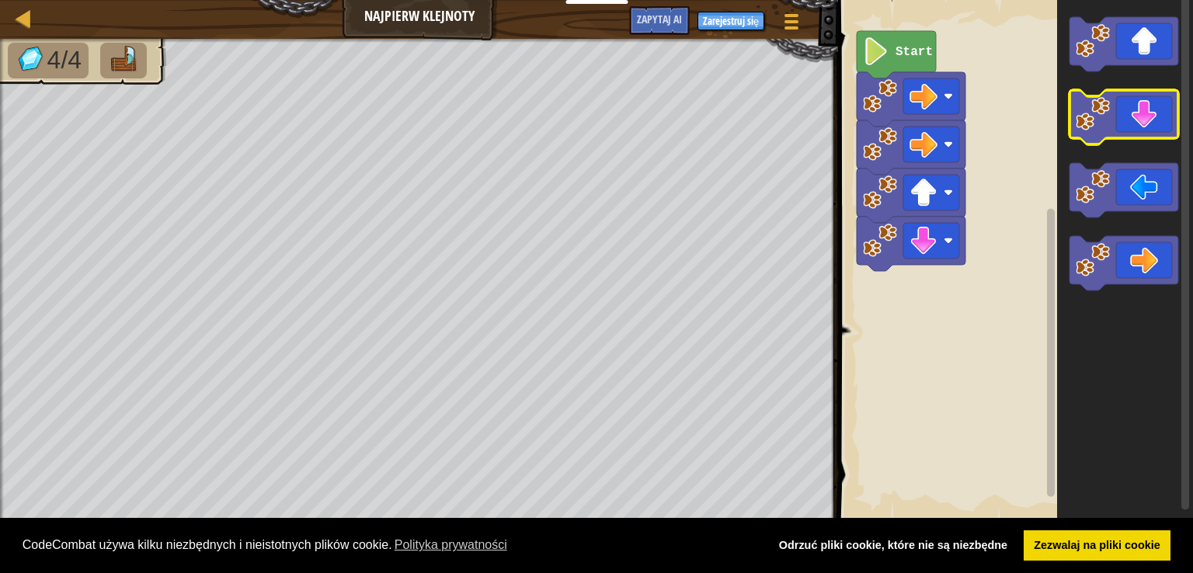
click at [1153, 118] on icon "Obszar roboczy Blockly" at bounding box center [1124, 117] width 109 height 54
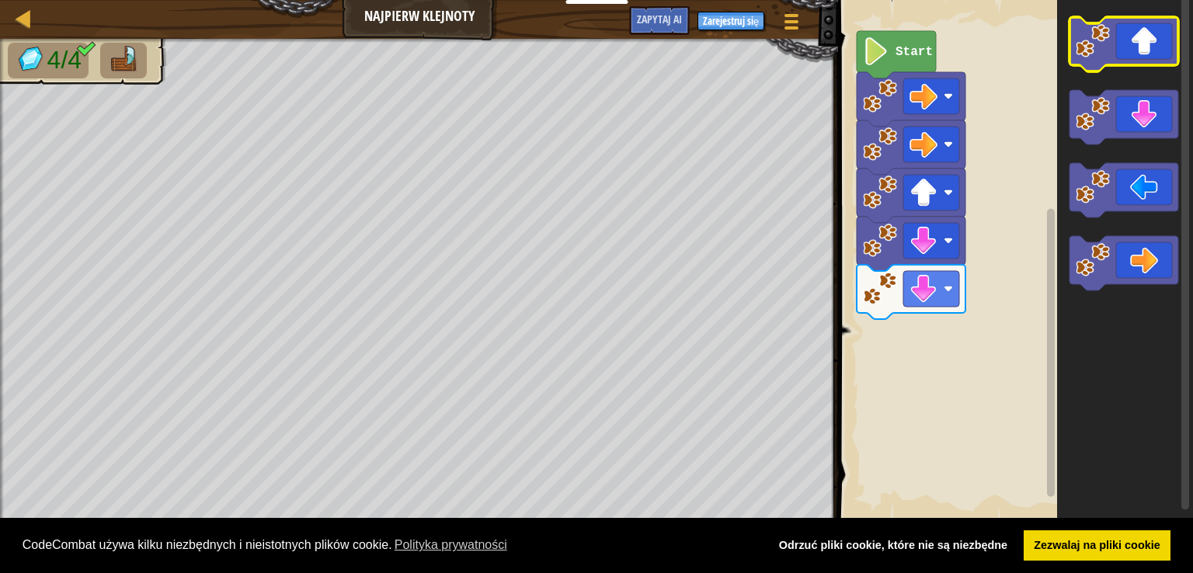
click at [1165, 38] on icon "Obszar roboczy Blockly" at bounding box center [1124, 44] width 109 height 54
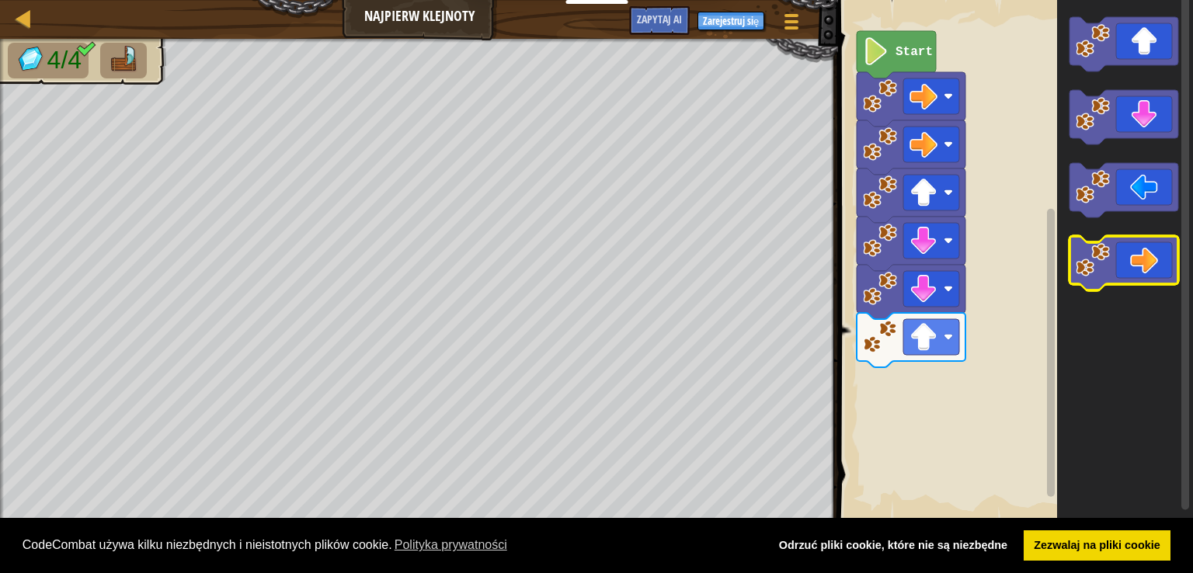
click at [1150, 256] on icon "Obszar roboczy Blockly" at bounding box center [1124, 263] width 109 height 54
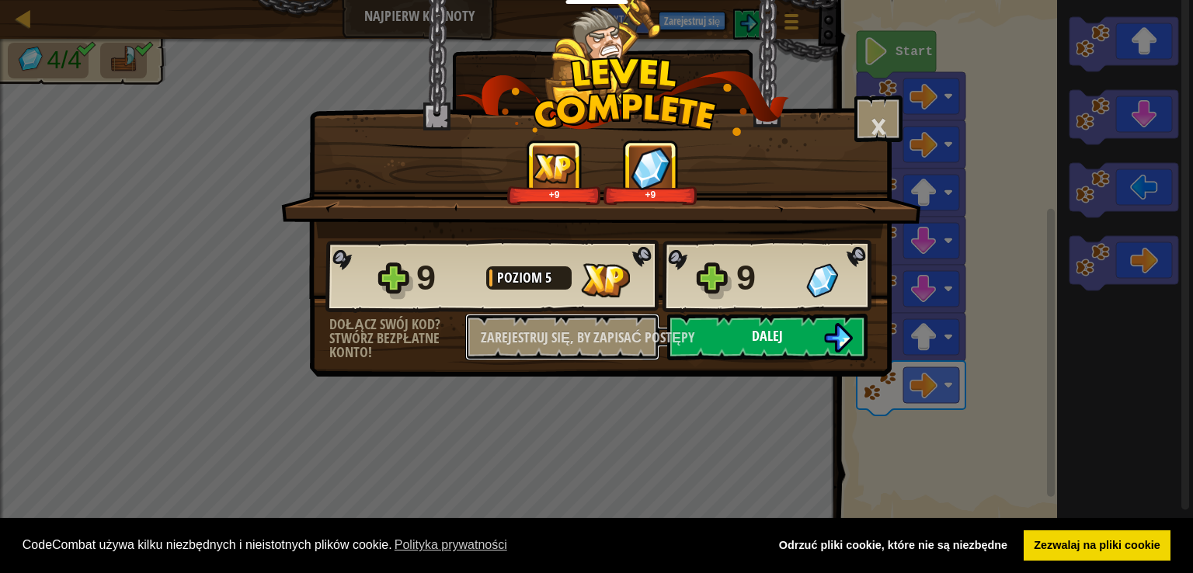
click at [682, 340] on div "9 Poziom 5 9 dołącz swój kod? stwórz bezpłatne konto! Zarejestruj się, by zapis…" at bounding box center [600, 299] width 581 height 122
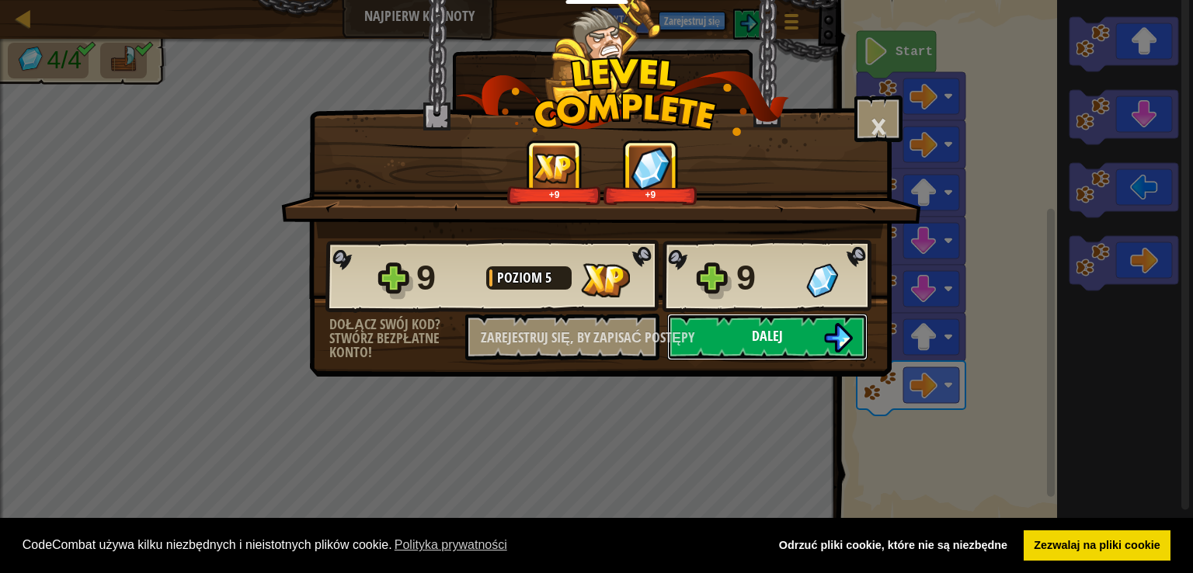
click at [682, 340] on div "9 Poziom 5 9 dołącz swój kod? stwórz bezpłatne konto! Zarejestruj się, by zapis…" at bounding box center [600, 299] width 581 height 122
click at [766, 326] on font "Dalej" at bounding box center [767, 335] width 31 height 19
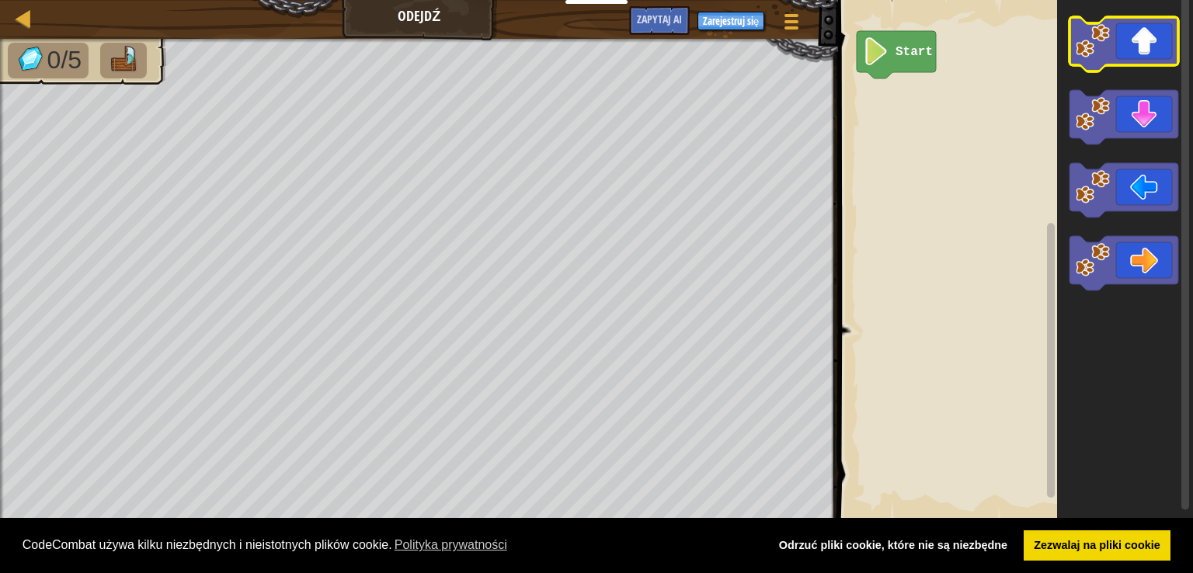
click at [1134, 45] on icon "Obszar roboczy Blockly" at bounding box center [1124, 44] width 109 height 54
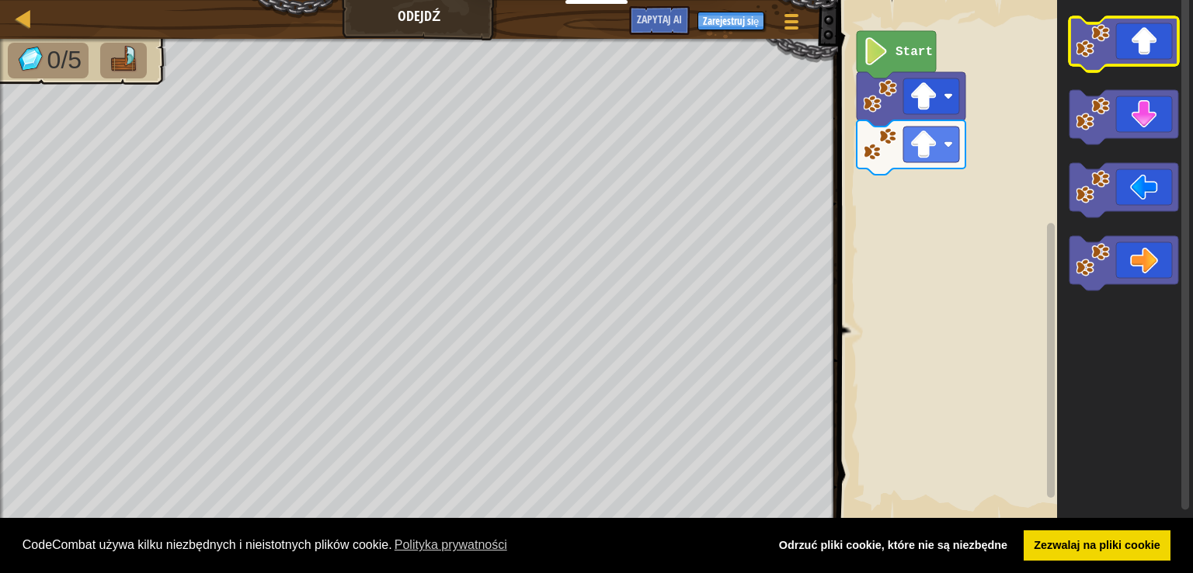
click at [1134, 45] on icon "Obszar roboczy Blockly" at bounding box center [1124, 44] width 109 height 54
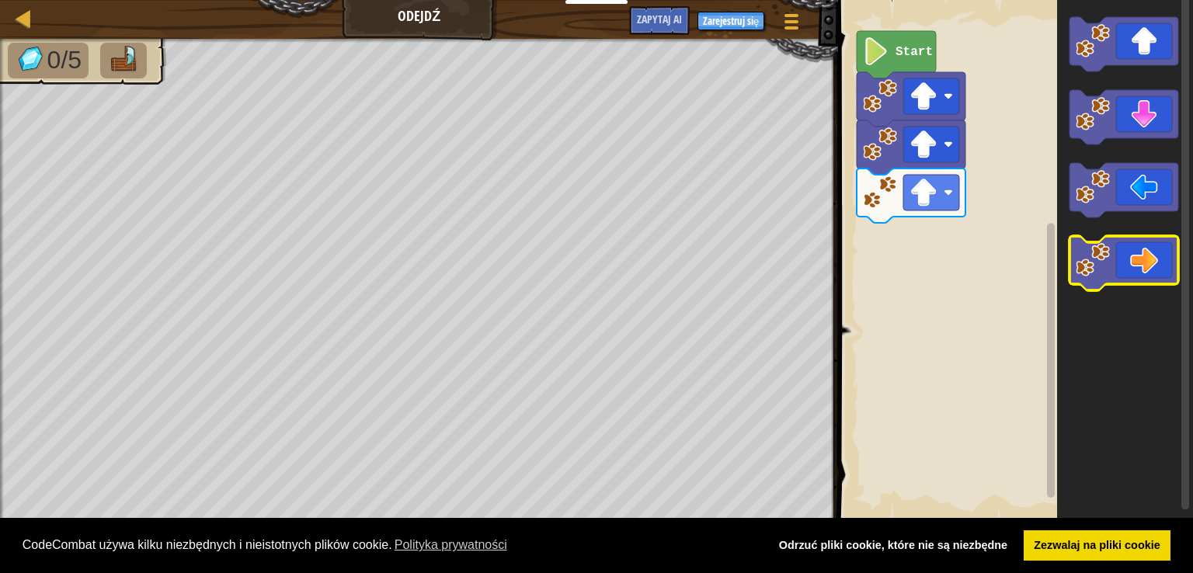
click at [1109, 250] on image "Obszar roboczy Blockly" at bounding box center [1093, 260] width 34 height 34
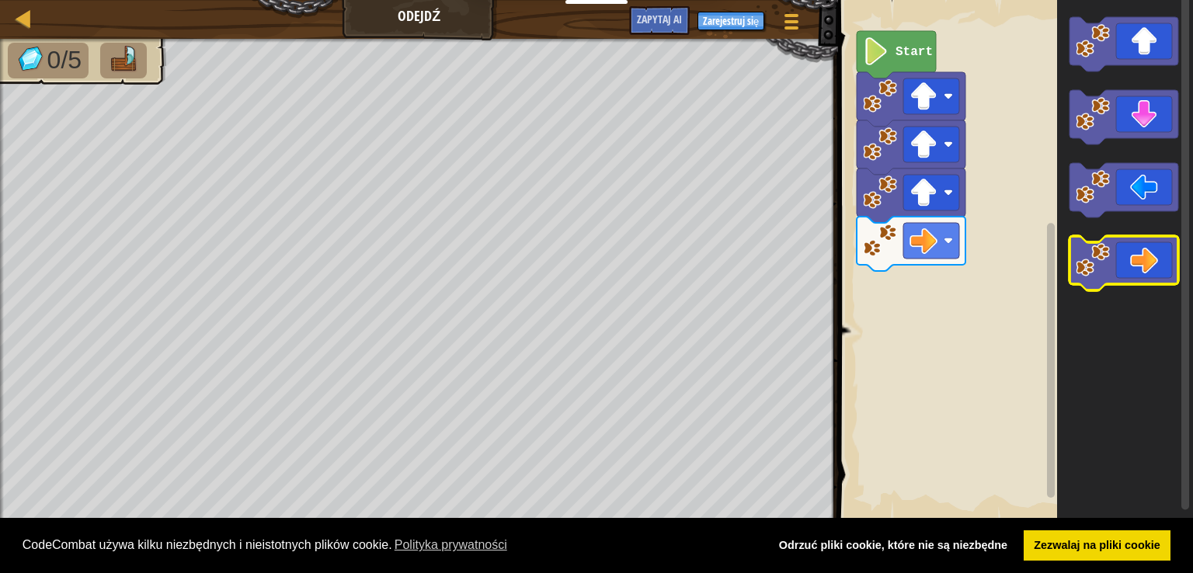
click at [1137, 260] on icon "Obszar roboczy Blockly" at bounding box center [1124, 263] width 109 height 54
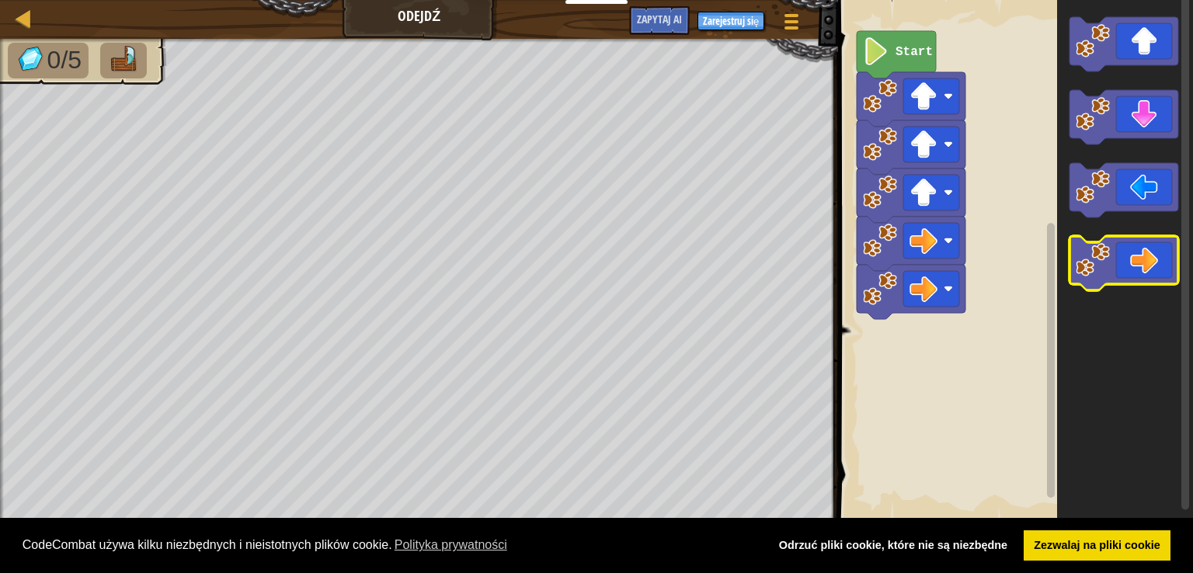
click at [1137, 260] on icon "Obszar roboczy Blockly" at bounding box center [1124, 263] width 109 height 54
click at [1133, 254] on icon "Obszar roboczy Blockly" at bounding box center [1124, 263] width 109 height 54
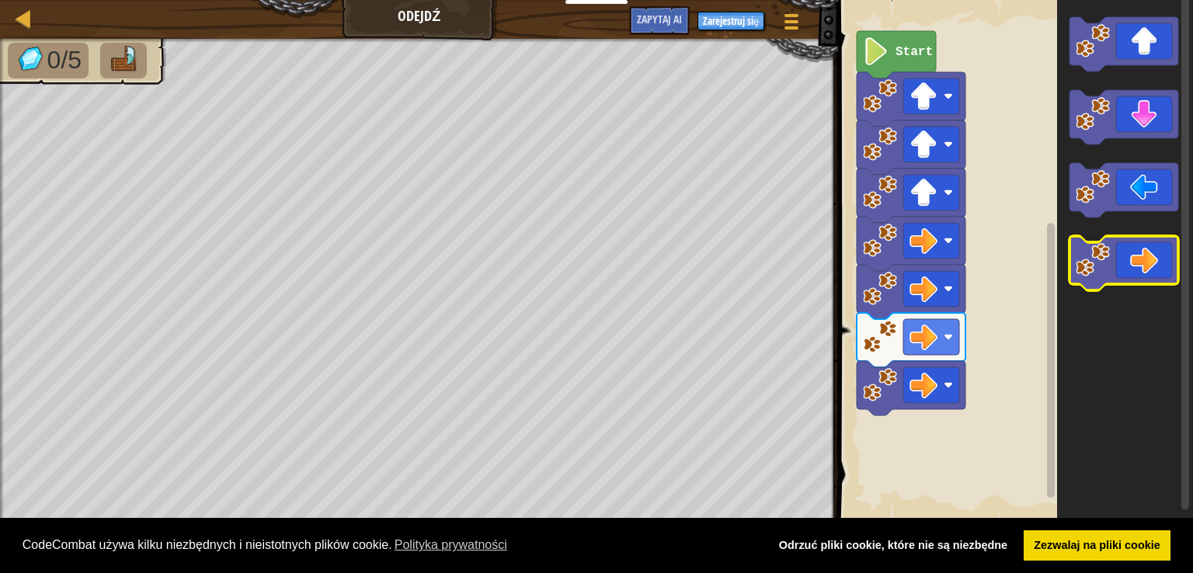
click at [1133, 254] on icon "Obszar roboczy Blockly" at bounding box center [1124, 263] width 109 height 54
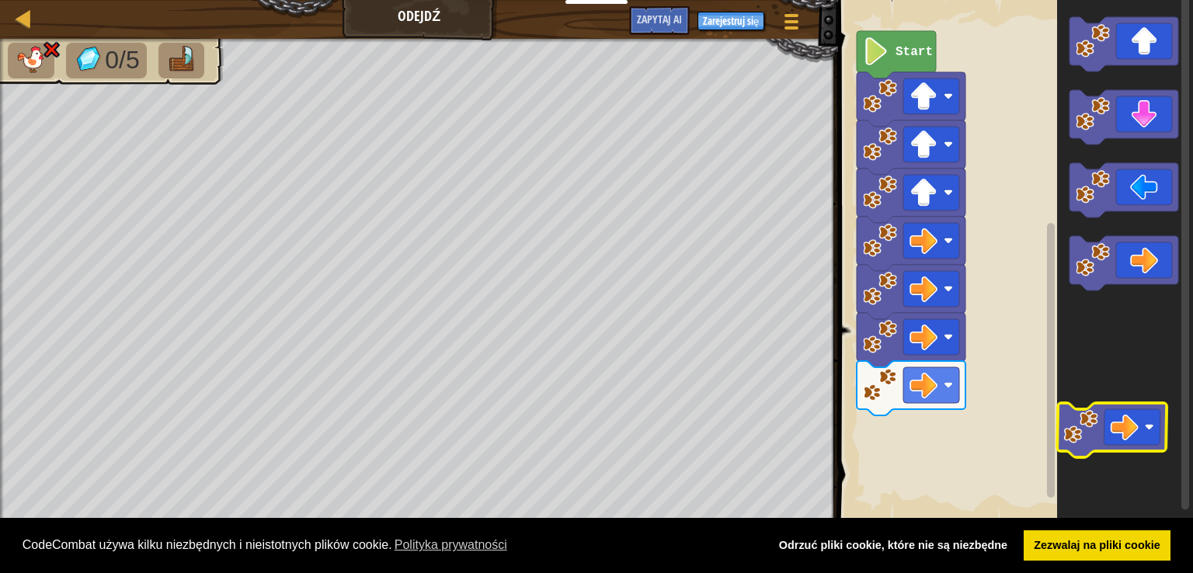
click at [1153, 423] on icon "Obszar roboczy Blockly" at bounding box center [1125, 261] width 136 height 538
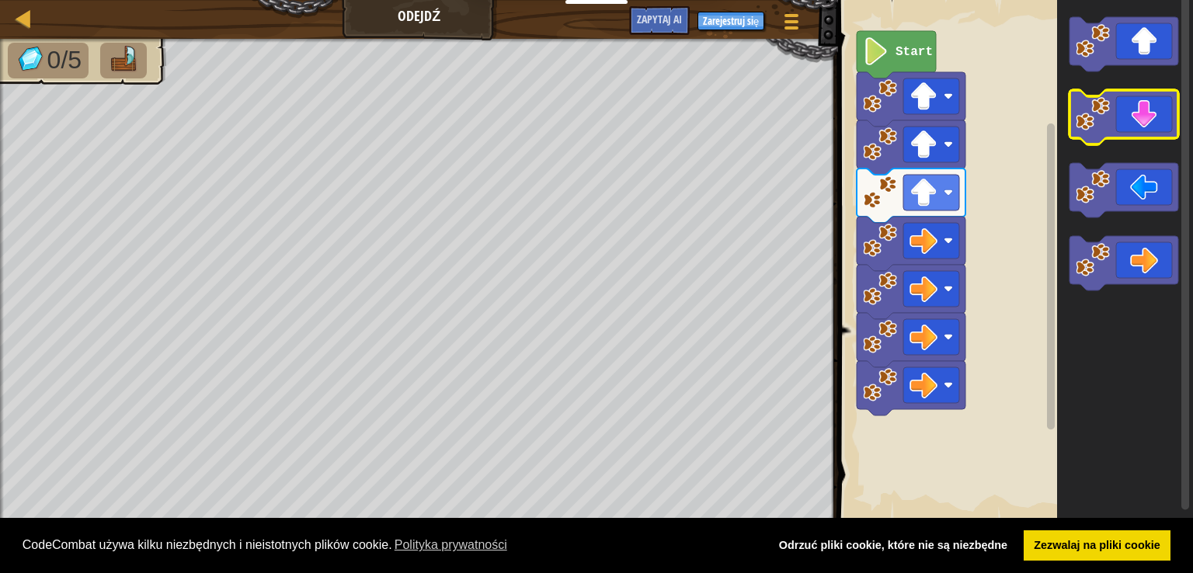
click at [1133, 100] on icon "Obszar roboczy Blockly" at bounding box center [1124, 117] width 109 height 54
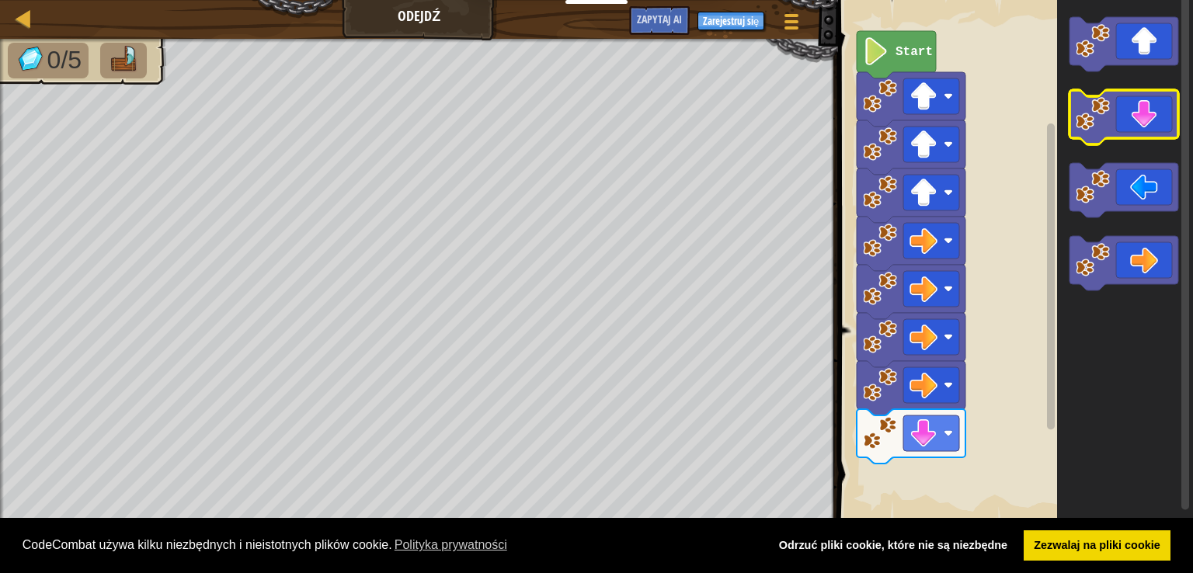
click at [1119, 128] on icon "Obszar roboczy Blockly" at bounding box center [1124, 117] width 109 height 54
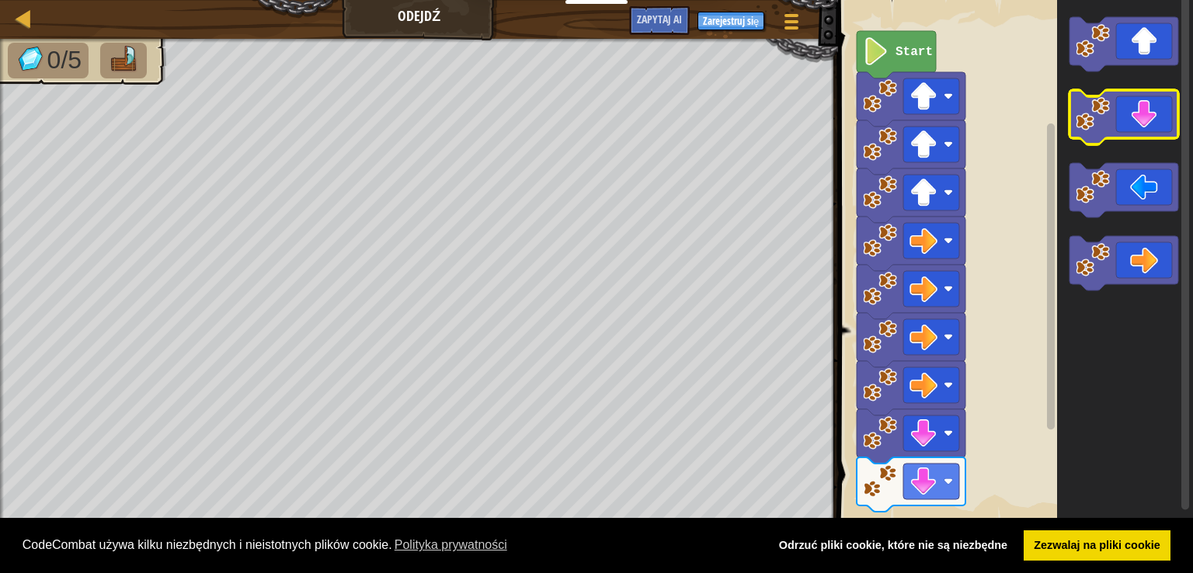
click at [1119, 134] on icon "Obszar roboczy Blockly" at bounding box center [1124, 117] width 109 height 54
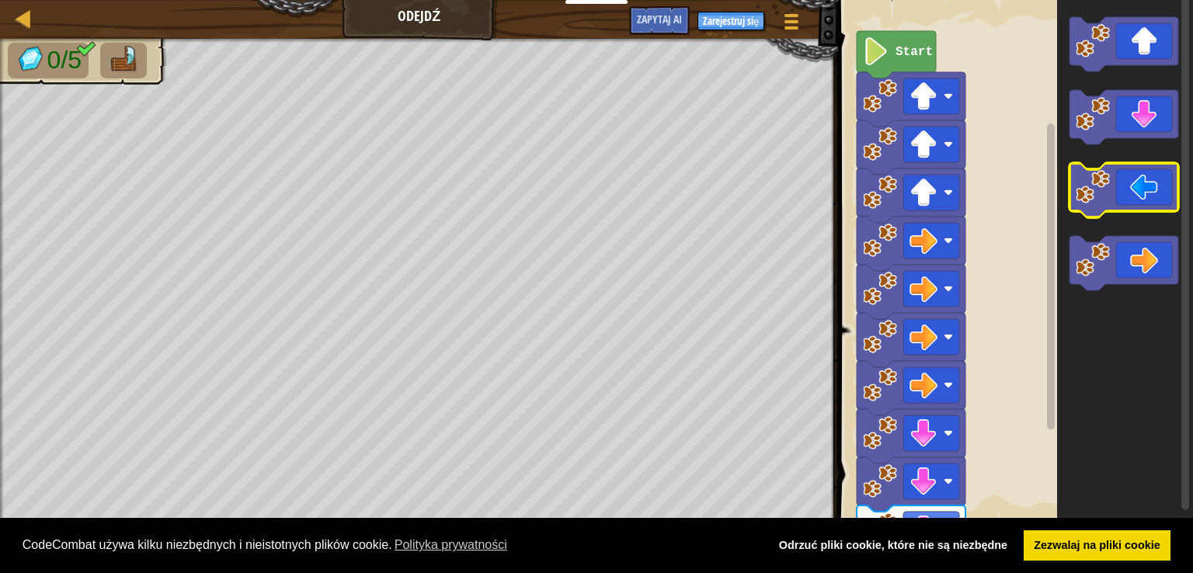
click at [1134, 190] on icon "Obszar roboczy Blockly" at bounding box center [1124, 190] width 109 height 54
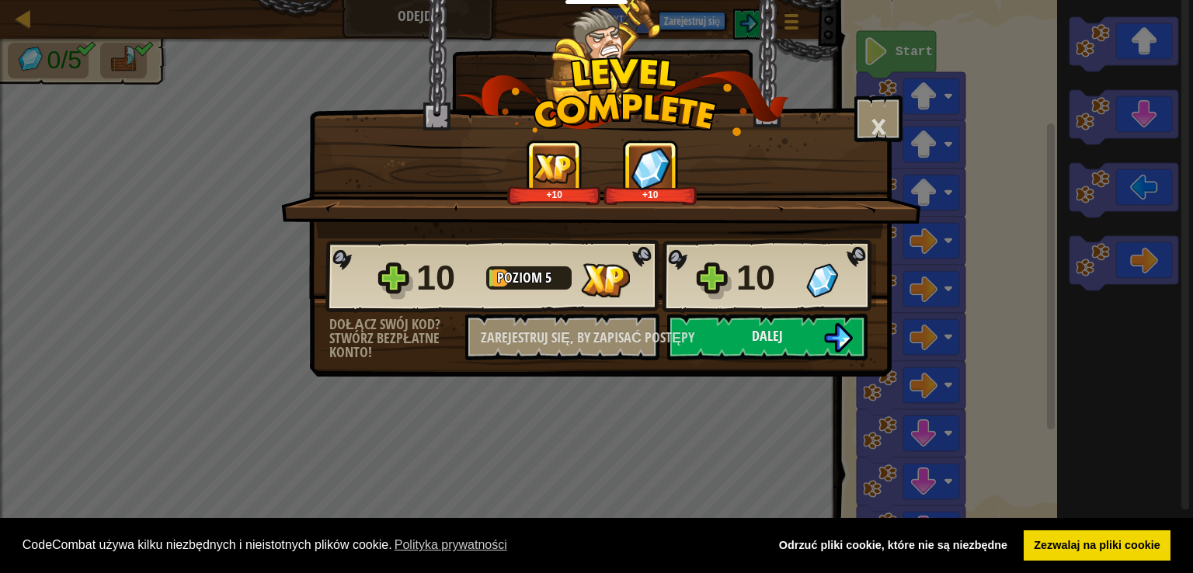
click at [606, 250] on div "10 Poziom 5 10" at bounding box center [600, 276] width 551 height 75
click at [731, 356] on button "Dalej" at bounding box center [767, 337] width 200 height 47
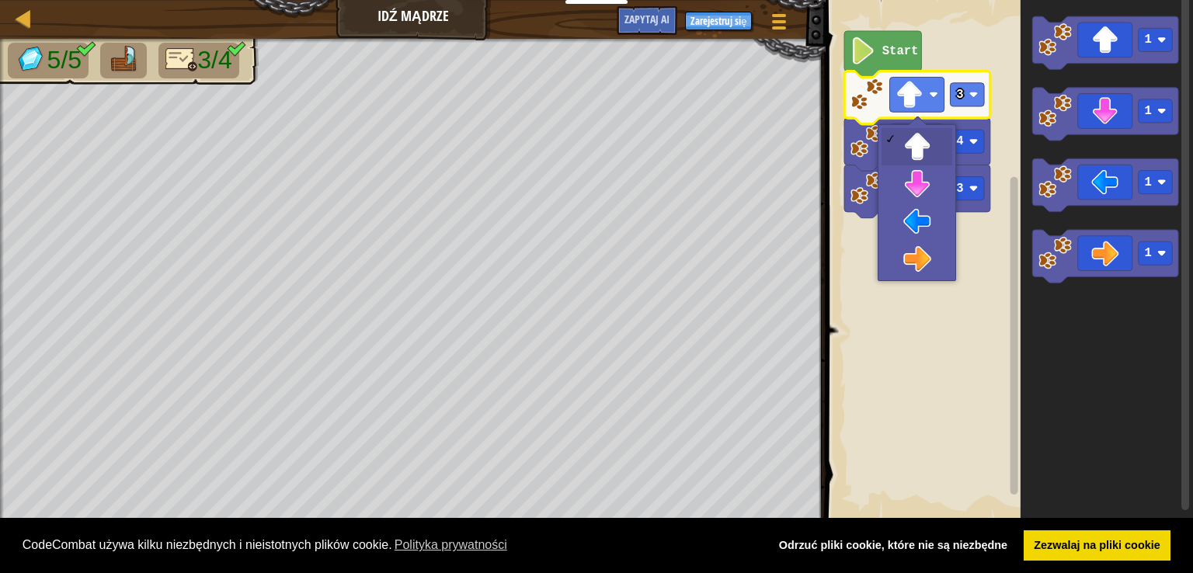
click at [917, 119] on div at bounding box center [918, 125] width 18 height 18
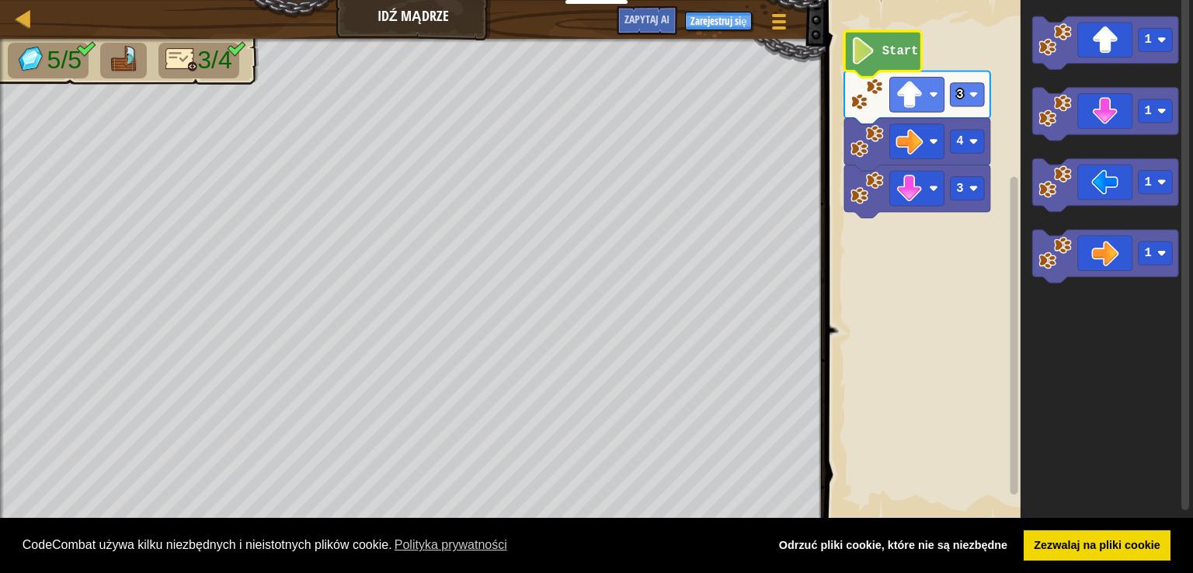
click at [890, 41] on icon "Obszar roboczy Blockly" at bounding box center [882, 54] width 77 height 46
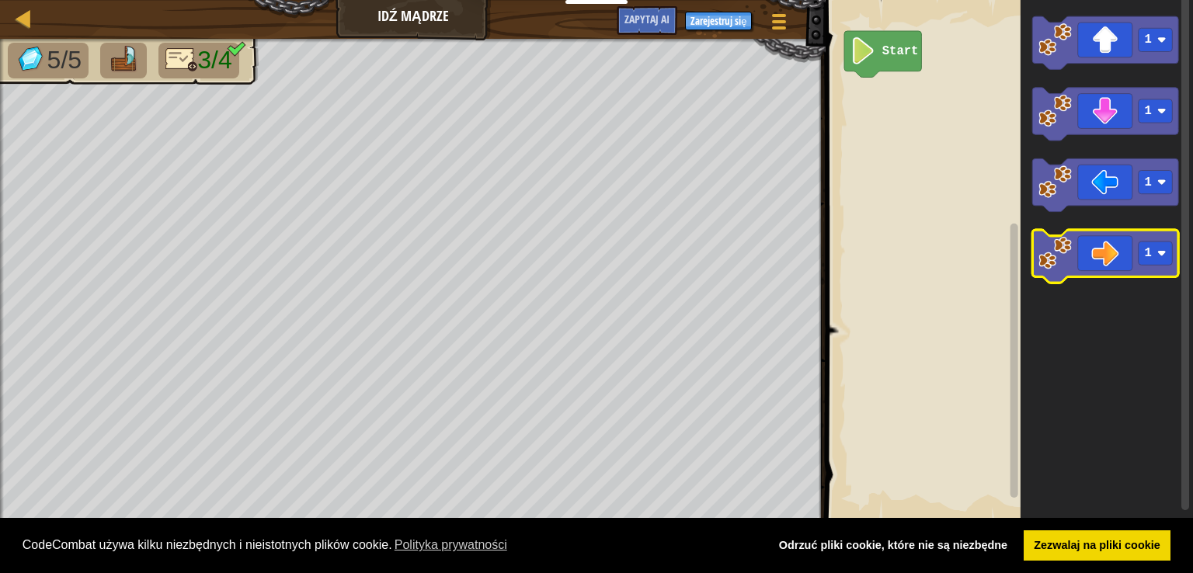
click at [1106, 270] on icon "Obszar roboczy Blockly" at bounding box center [1106, 256] width 146 height 53
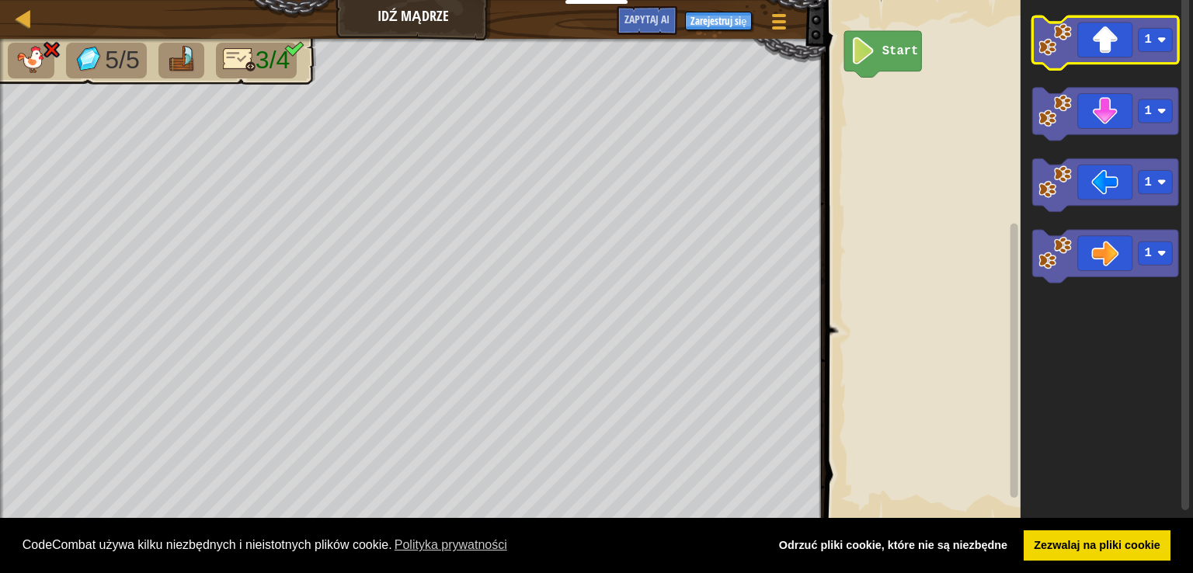
click at [1131, 54] on icon "Obszar roboczy Blockly" at bounding box center [1106, 42] width 146 height 53
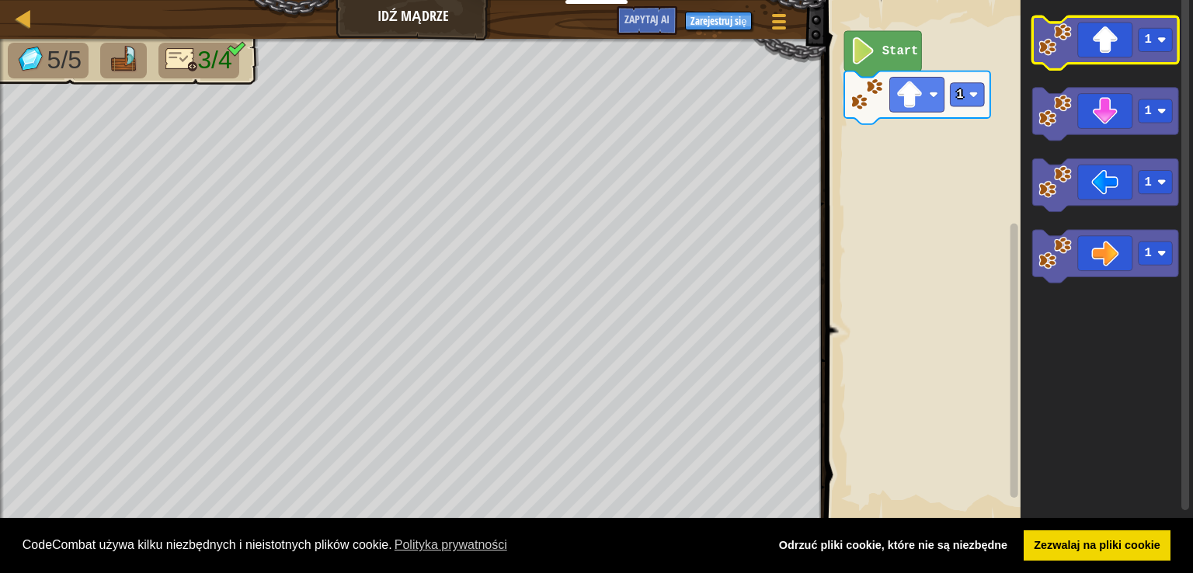
click at [1131, 54] on icon "Obszar roboczy Blockly" at bounding box center [1106, 42] width 146 height 53
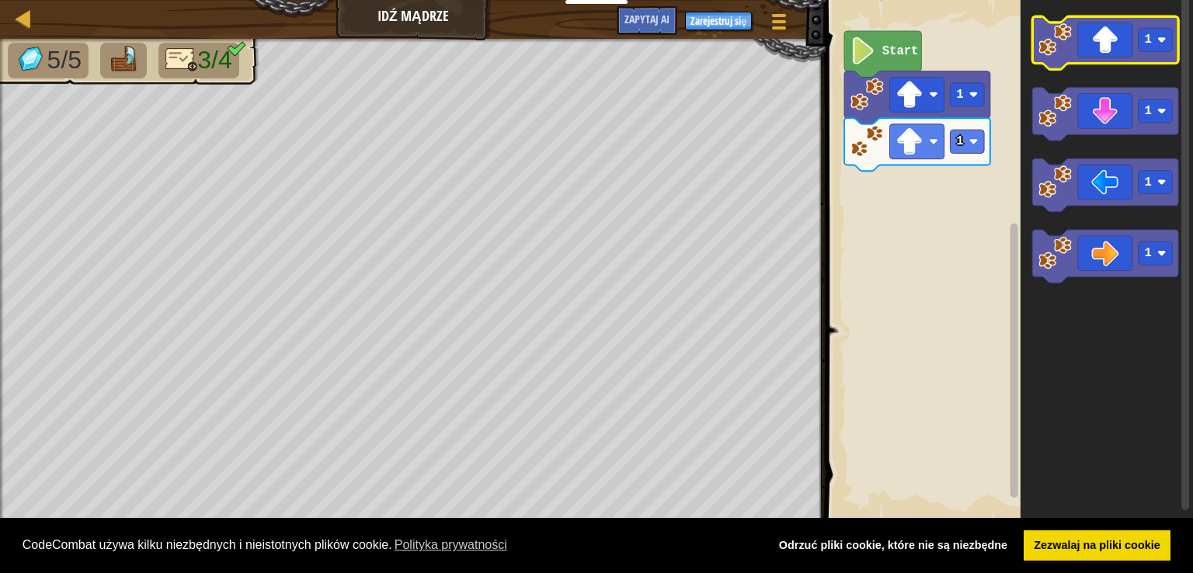
click at [1131, 54] on icon "Obszar roboczy Blockly" at bounding box center [1106, 42] width 146 height 53
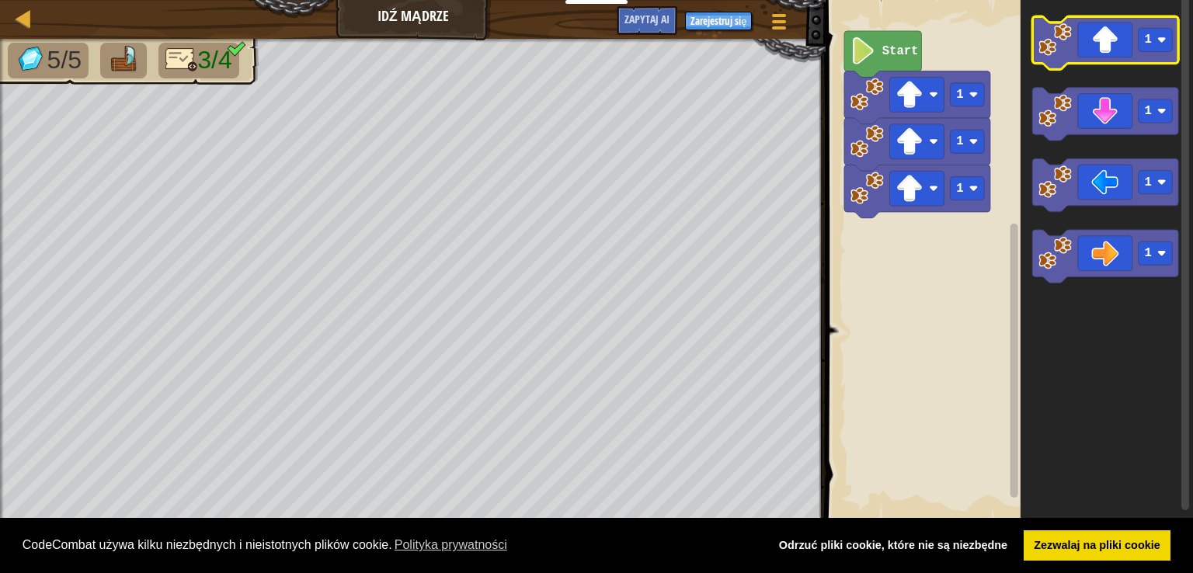
click at [1131, 54] on icon "Obszar roboczy Blockly" at bounding box center [1106, 42] width 146 height 53
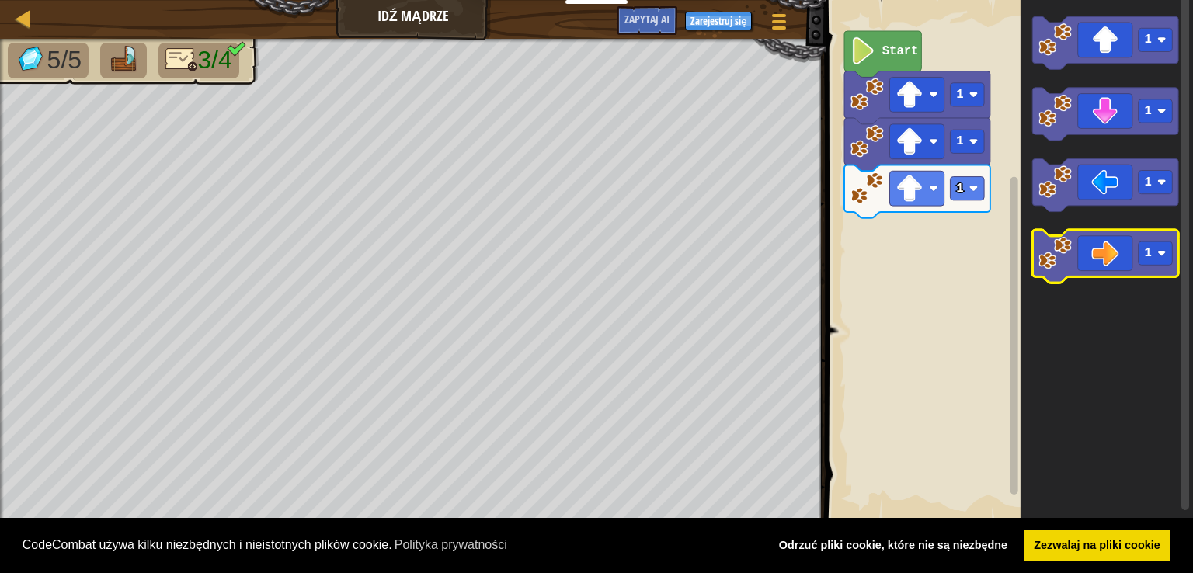
click at [1094, 245] on icon "Obszar roboczy Blockly" at bounding box center [1106, 256] width 146 height 53
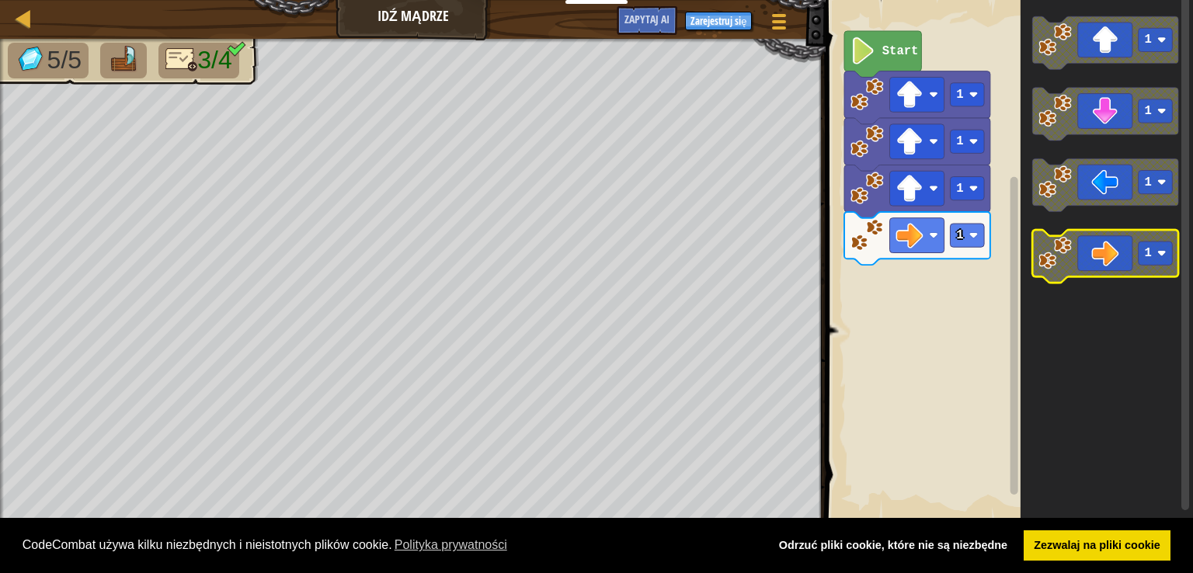
click at [1094, 245] on icon "Obszar roboczy Blockly" at bounding box center [1106, 256] width 146 height 53
